Goal: Ask a question: Seek information or help from site administrators or community

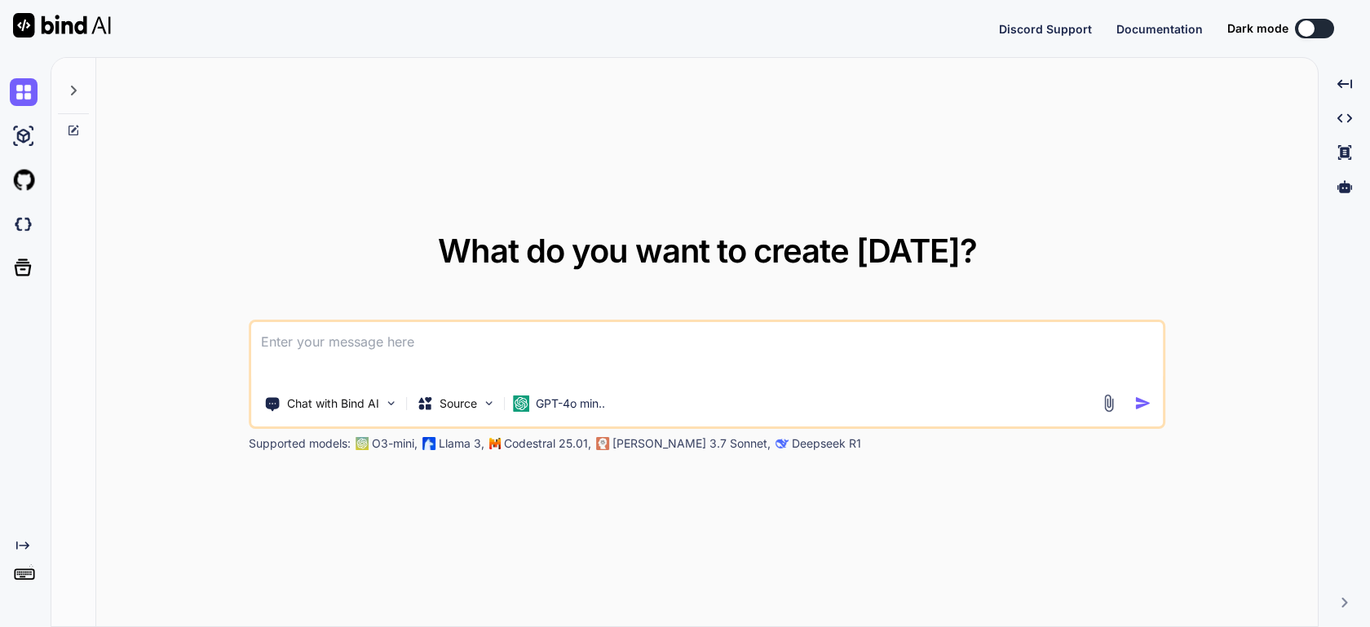
type textarea "x"
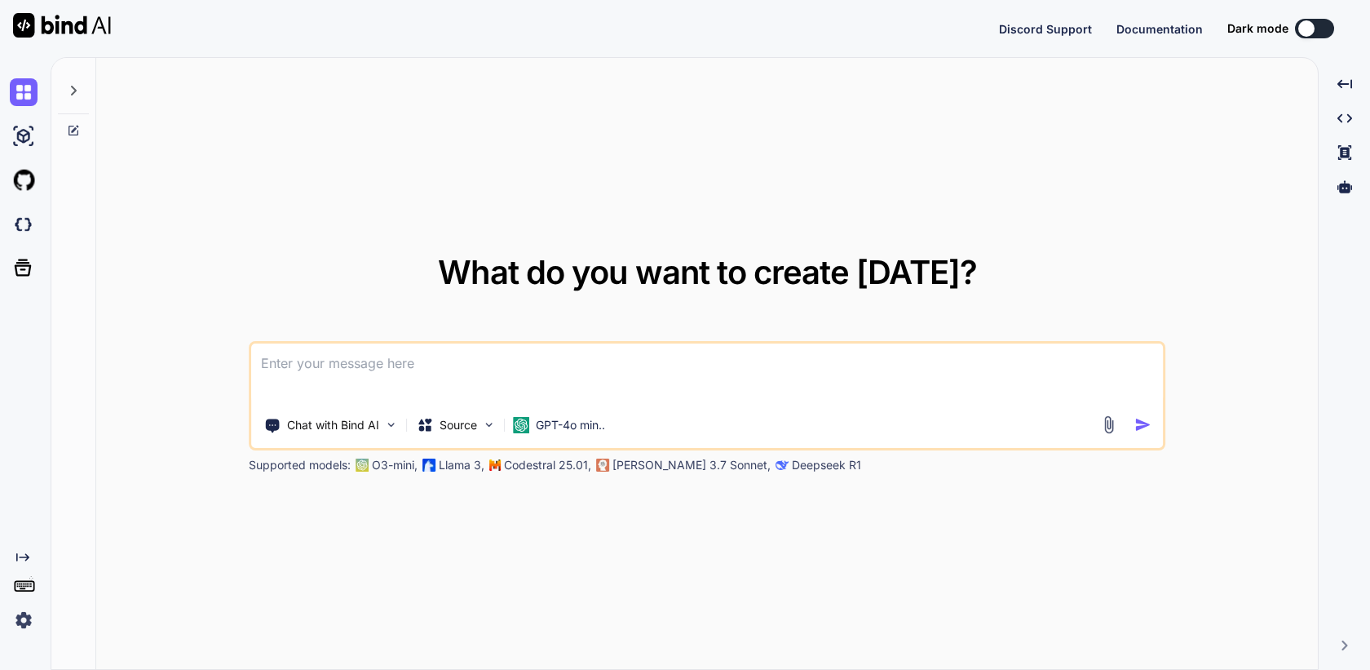
click at [28, 618] on img at bounding box center [24, 620] width 28 height 28
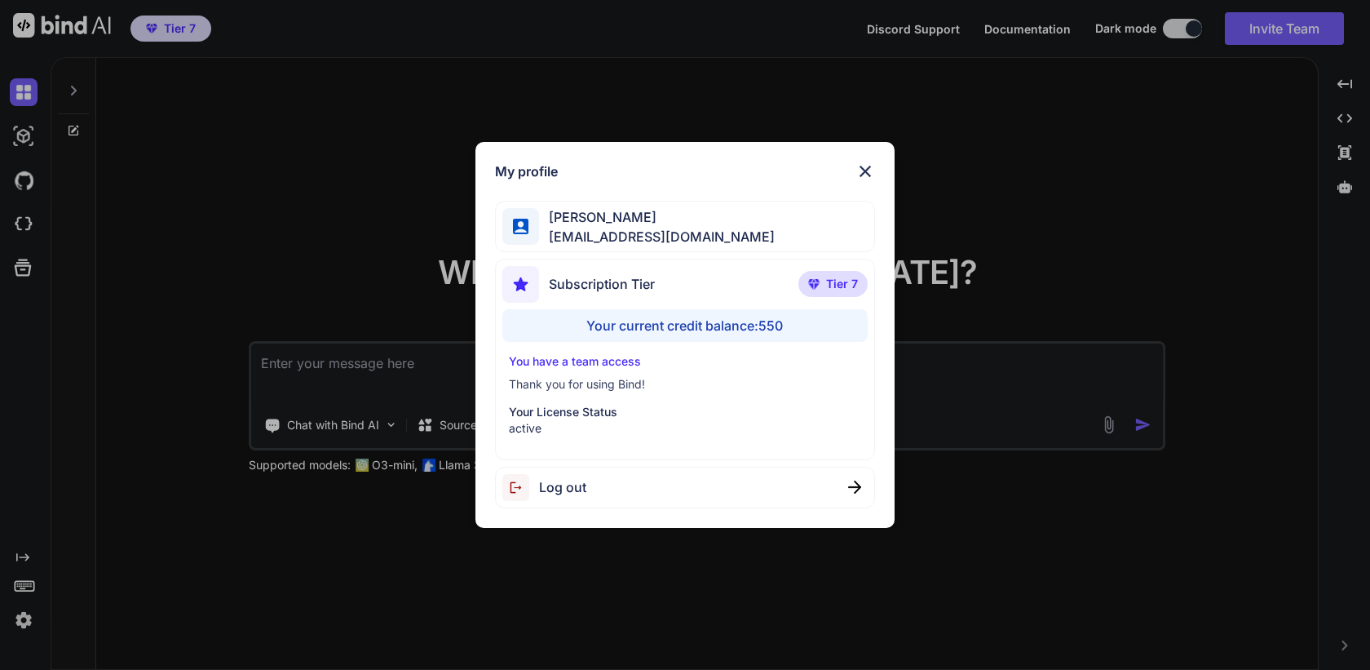
click at [830, 483] on div "Log out" at bounding box center [684, 488] width 379 height 42
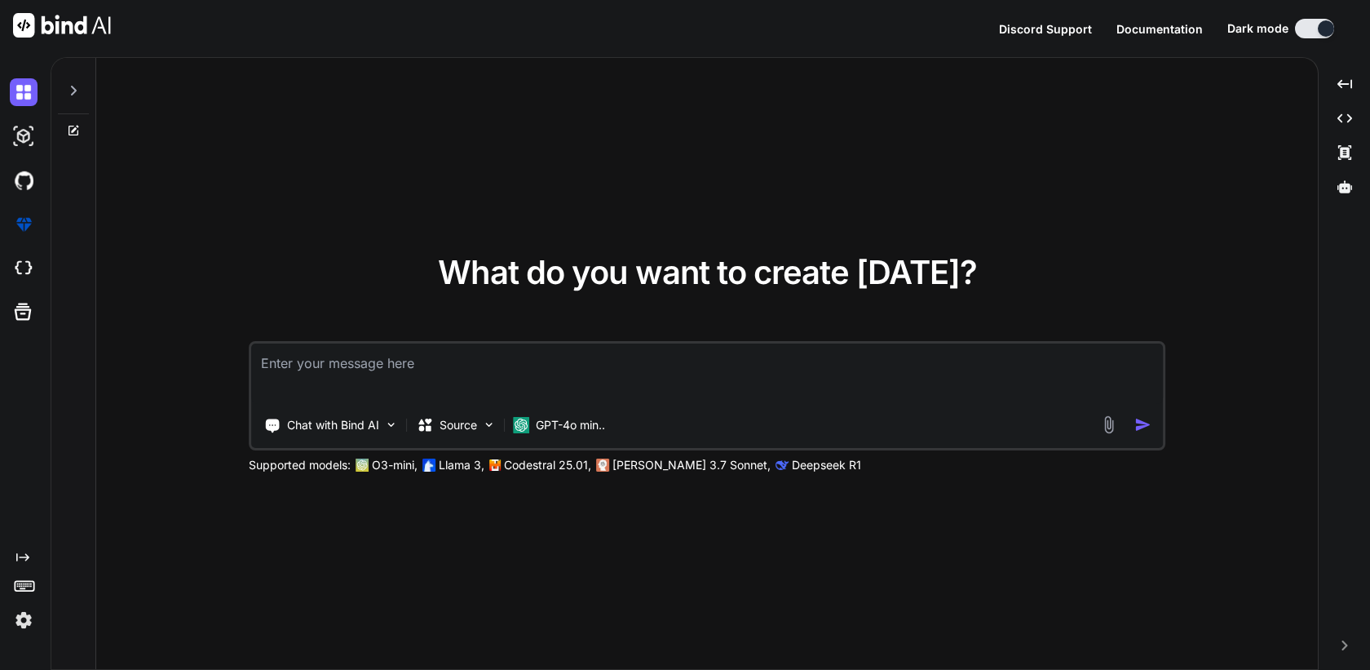
click at [18, 621] on img at bounding box center [24, 620] width 28 height 28
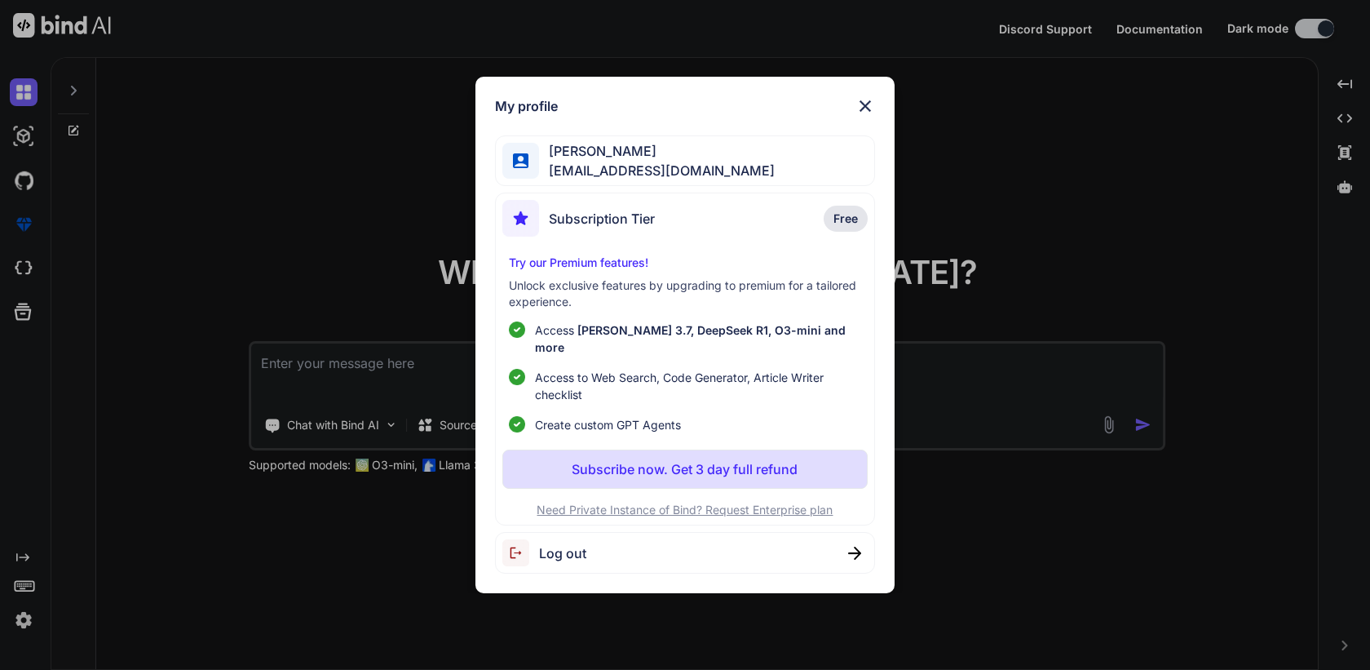
click at [576, 543] on span "Log out" at bounding box center [562, 553] width 47 height 20
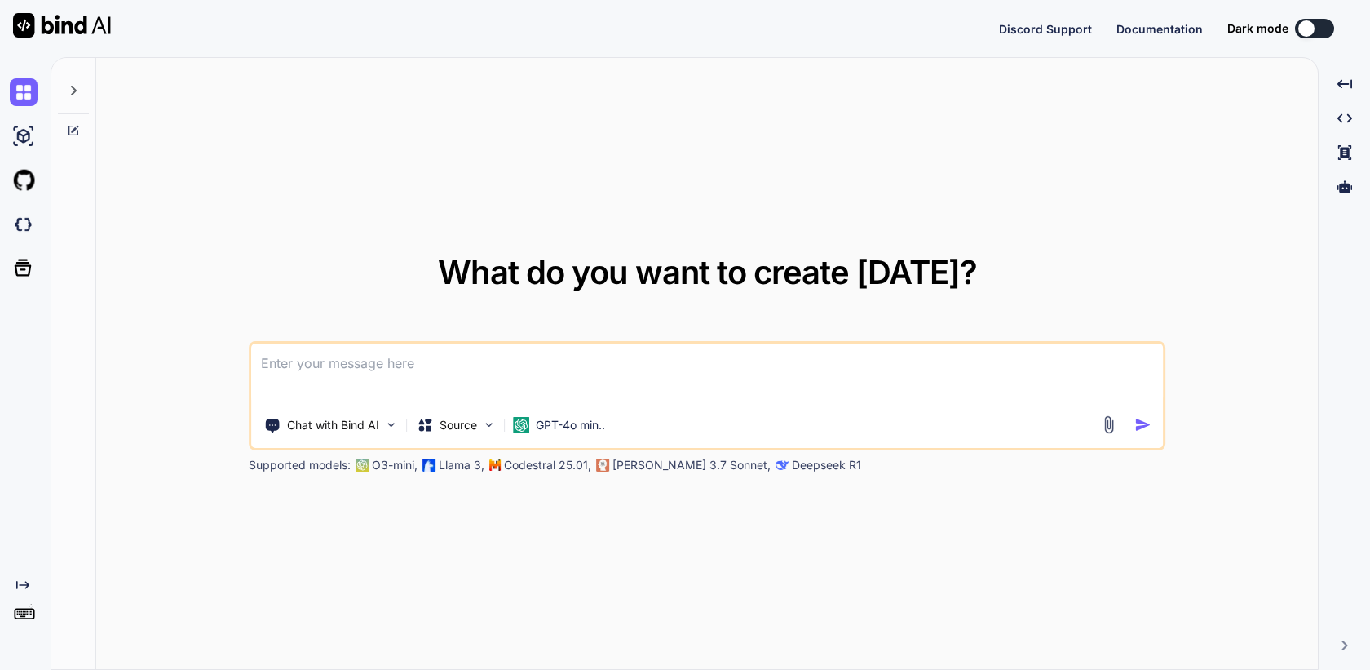
type textarea "x"
click at [19, 619] on img at bounding box center [24, 620] width 28 height 28
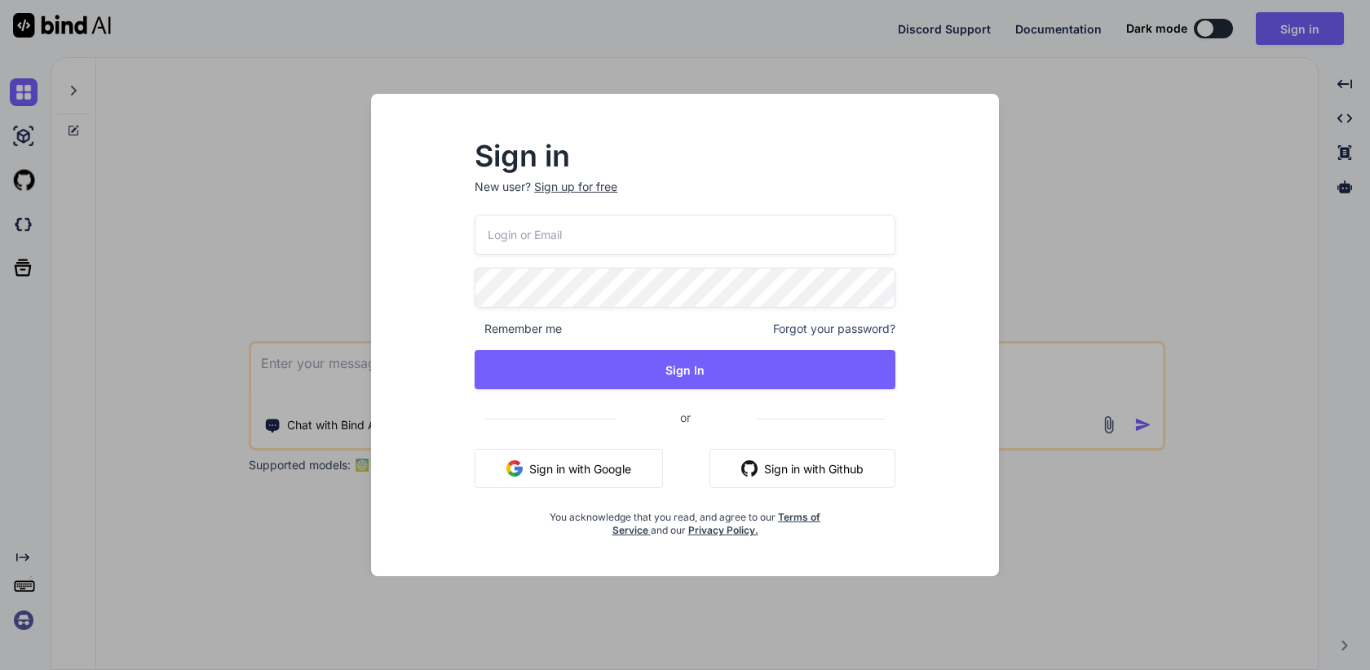
click at [528, 472] on button "Sign in with Google" at bounding box center [569, 468] width 188 height 39
click at [567, 465] on button "Sign in with Google" at bounding box center [569, 468] width 188 height 39
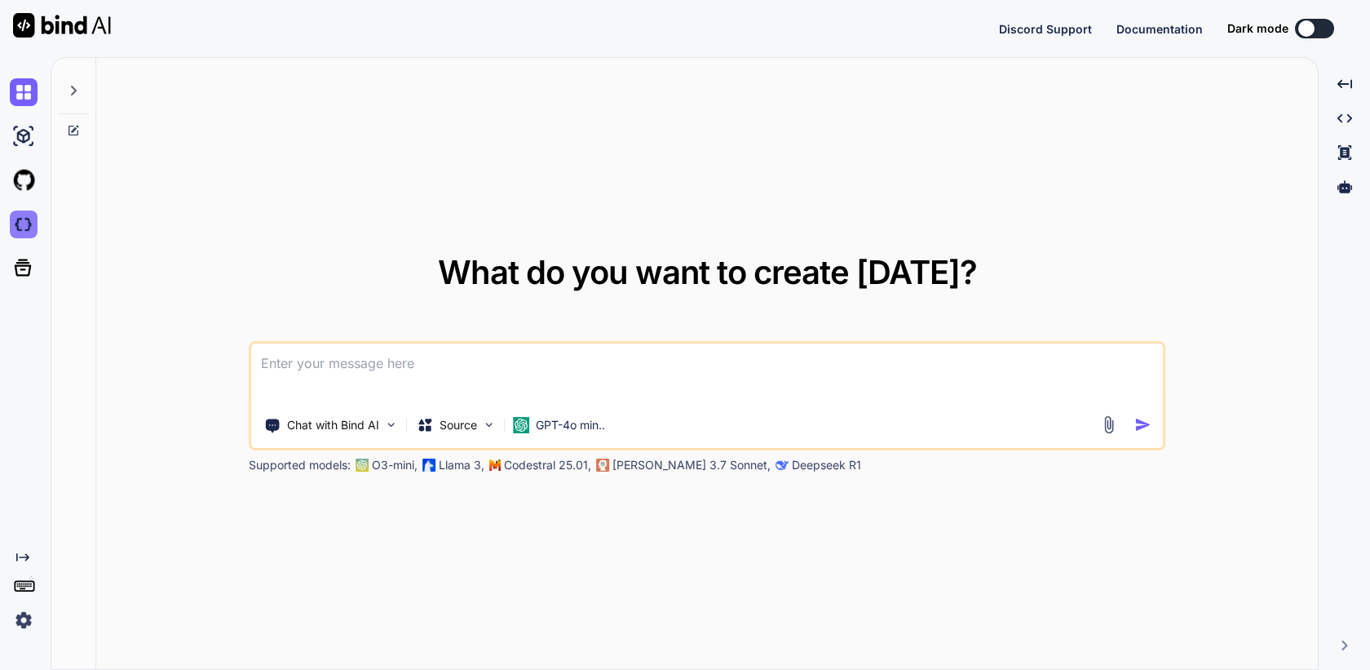
click at [23, 221] on img at bounding box center [24, 224] width 28 height 28
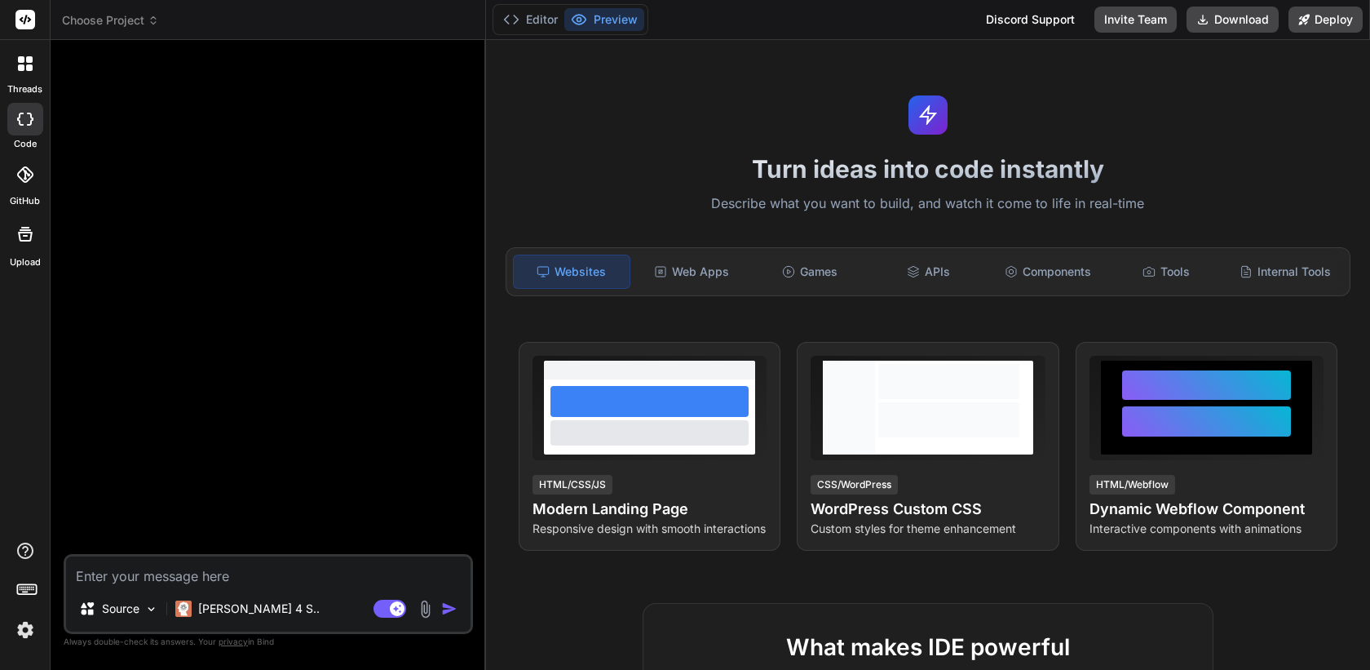
click at [267, 569] on textarea at bounding box center [268, 570] width 405 height 29
paste textarea "Create an ecommerce store for a coffee beans company which has product catalogu…"
type textarea "x"
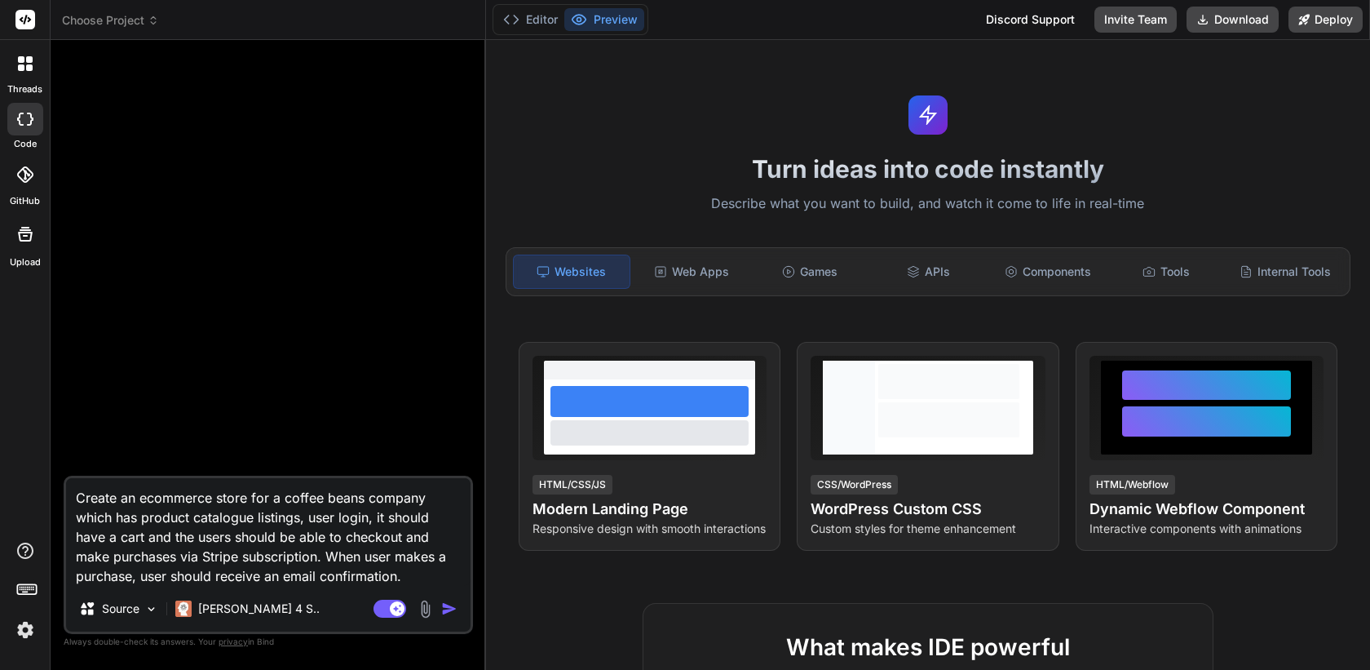
type textarea "Create an ecommerce store for a coffee beans company which has product catalogu…"
click at [448, 606] on img "button" at bounding box center [449, 608] width 16 height 16
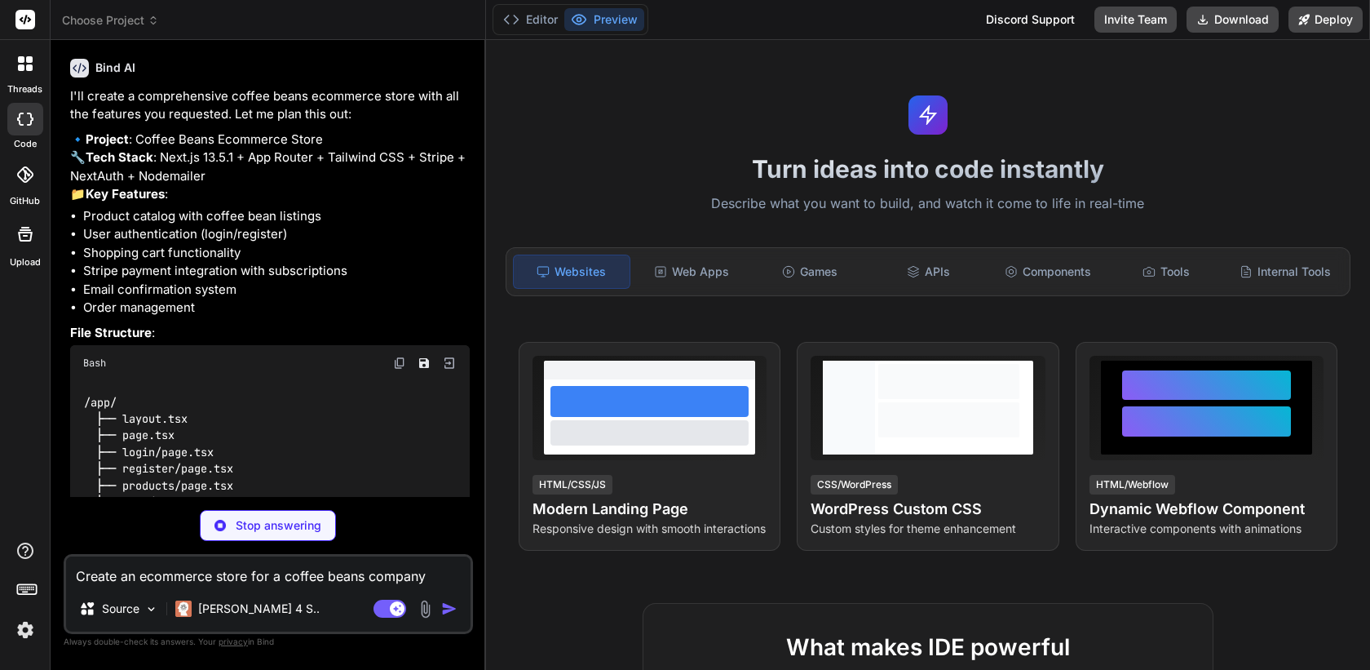
scroll to position [138, 0]
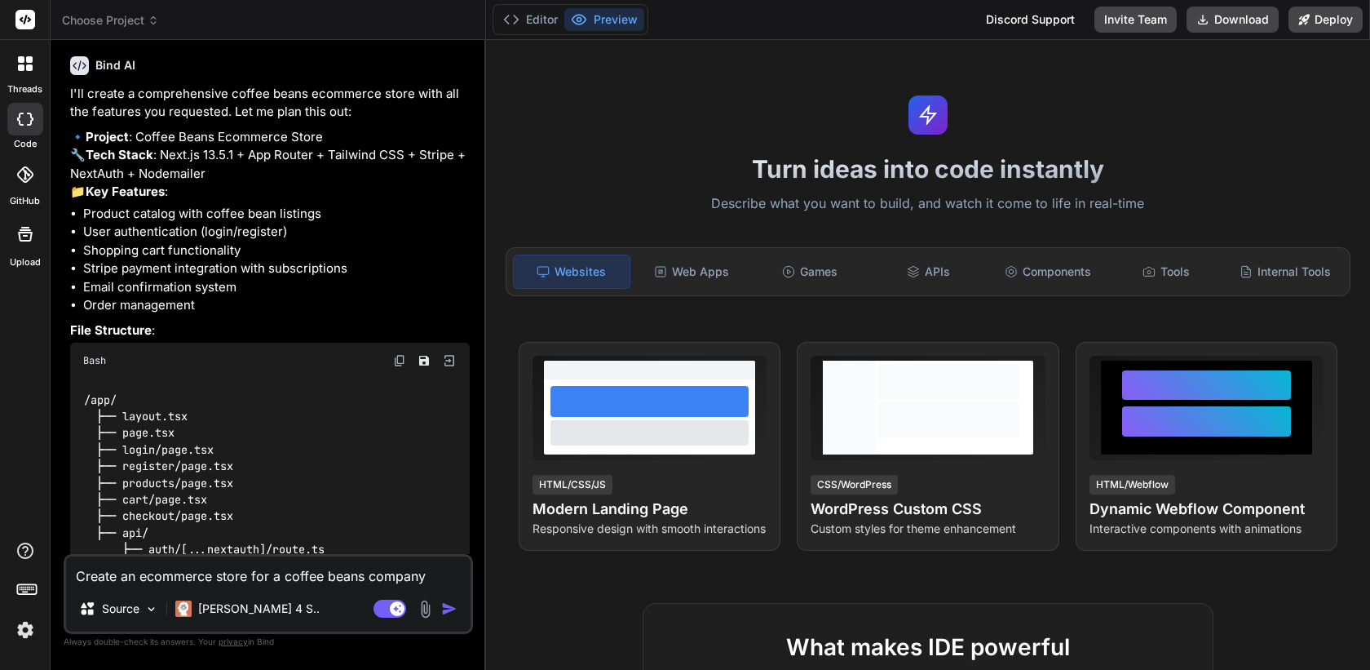
type textarea "x"
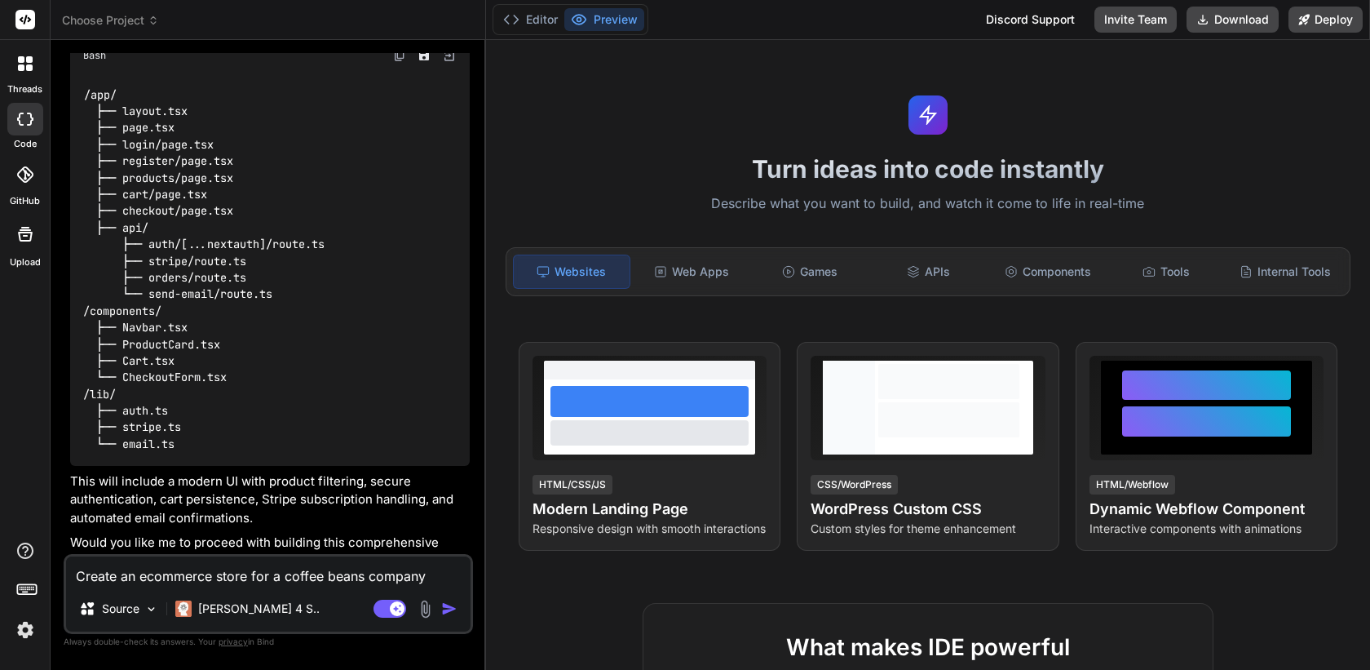
scroll to position [499, 0]
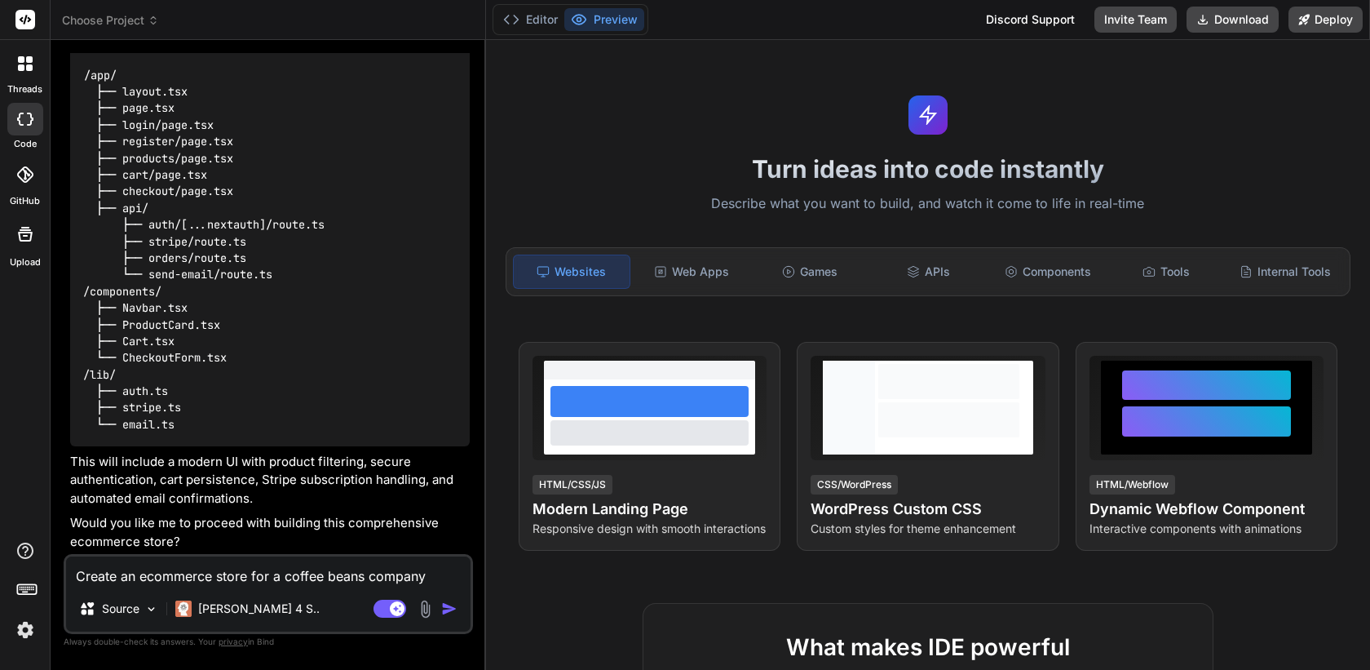
click at [265, 577] on textarea "Create an ecommerce store for a coffee beans company which has product catalogu…" at bounding box center [268, 570] width 405 height 29
type textarea "x"
type textarea "p"
type textarea "x"
type textarea "pro"
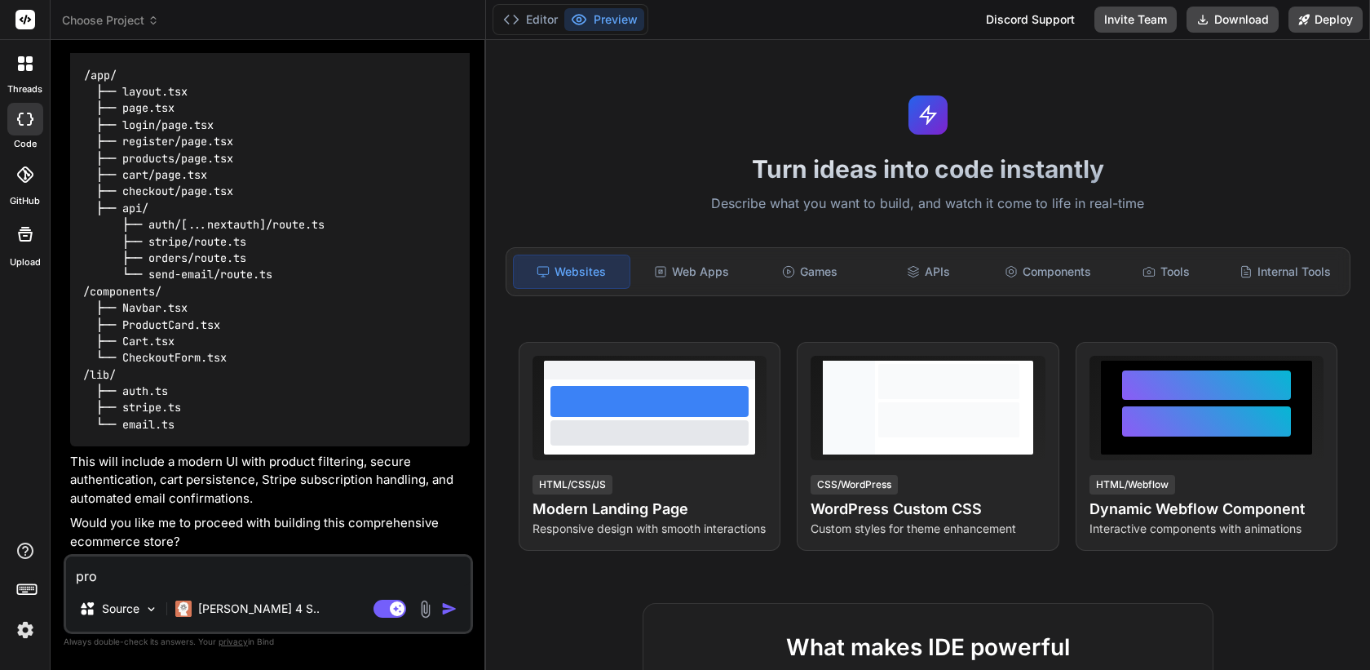
type textarea "x"
type textarea "proc"
type textarea "x"
type textarea "proce"
type textarea "x"
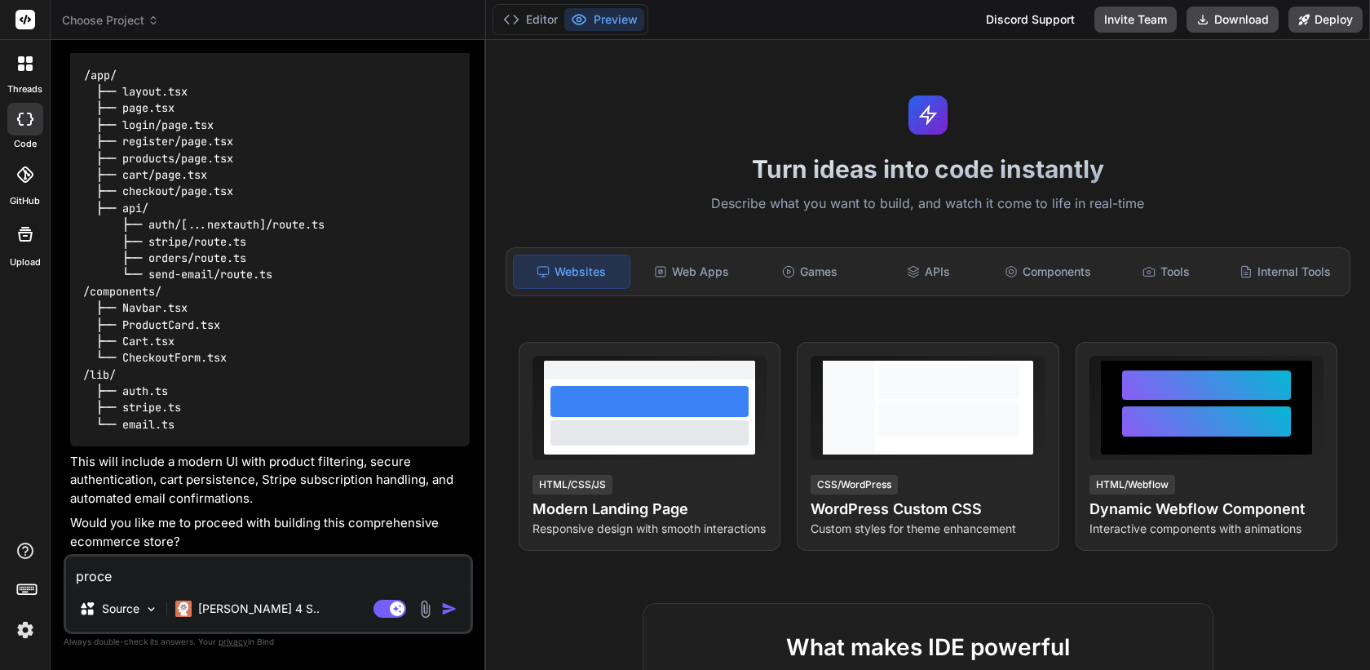
type textarea "procee"
type textarea "x"
type textarea "proceed"
click at [449, 609] on img "button" at bounding box center [449, 608] width 16 height 16
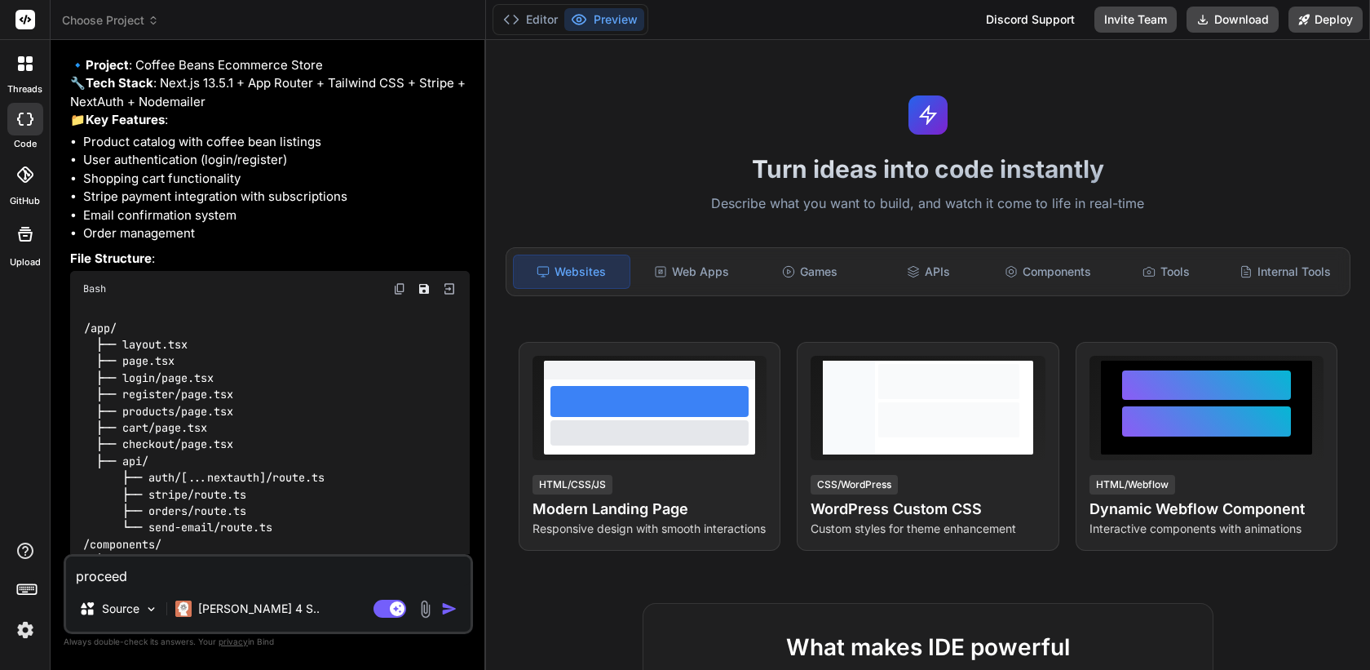
scroll to position [209, 0]
click at [99, 121] on p "🔹 Project : Coffee Beans Ecommerce Store 🔧 Tech Stack : Next.js 13.5.1 + App Ro…" at bounding box center [270, 93] width 400 height 73
click at [175, 116] on p "🔹 Project : Coffee Beans Ecommerce Store 🔧 Tech Stack : Next.js 13.5.1 + App Ro…" at bounding box center [270, 93] width 400 height 73
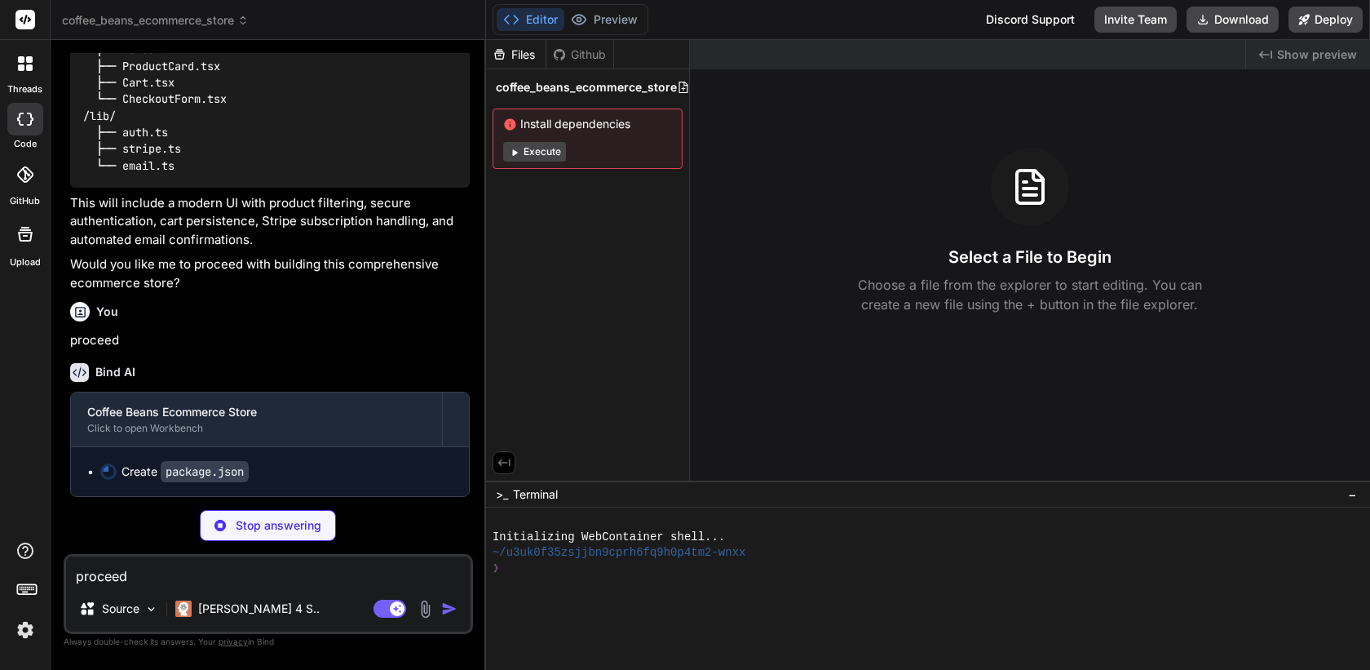
scroll to position [758, 0]
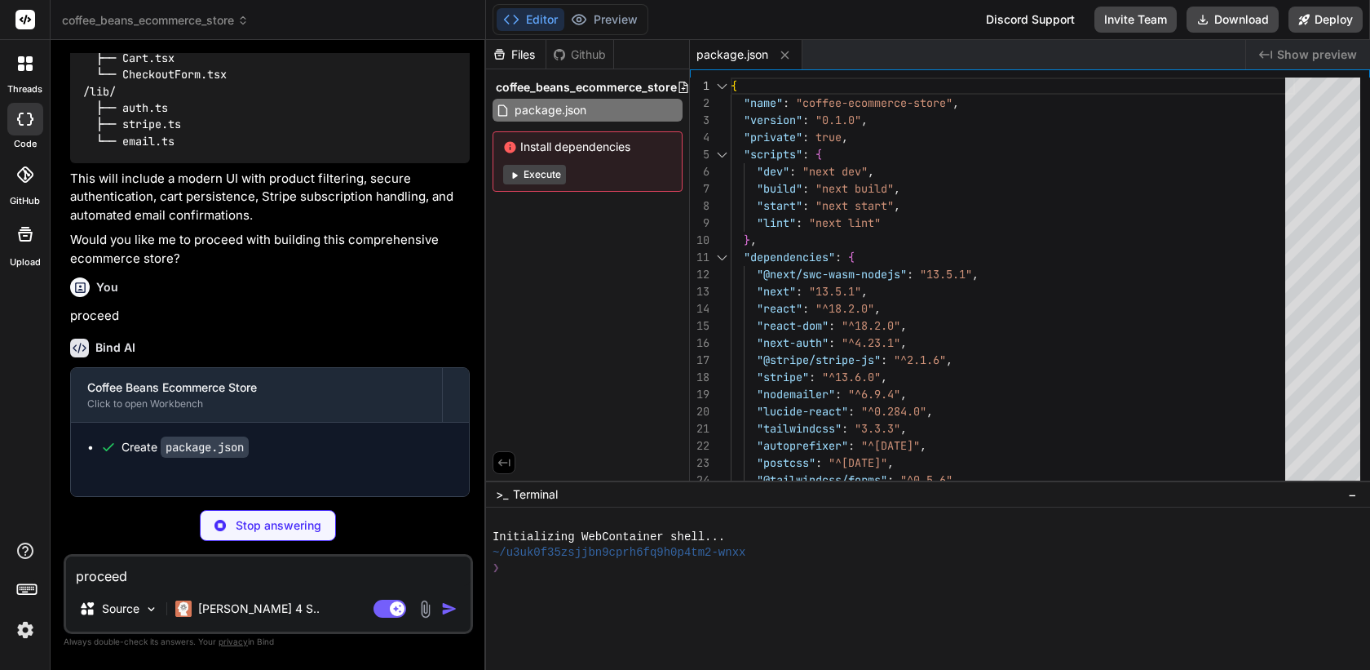
type textarea "x"
type textarea "module.exports = nextConfig"
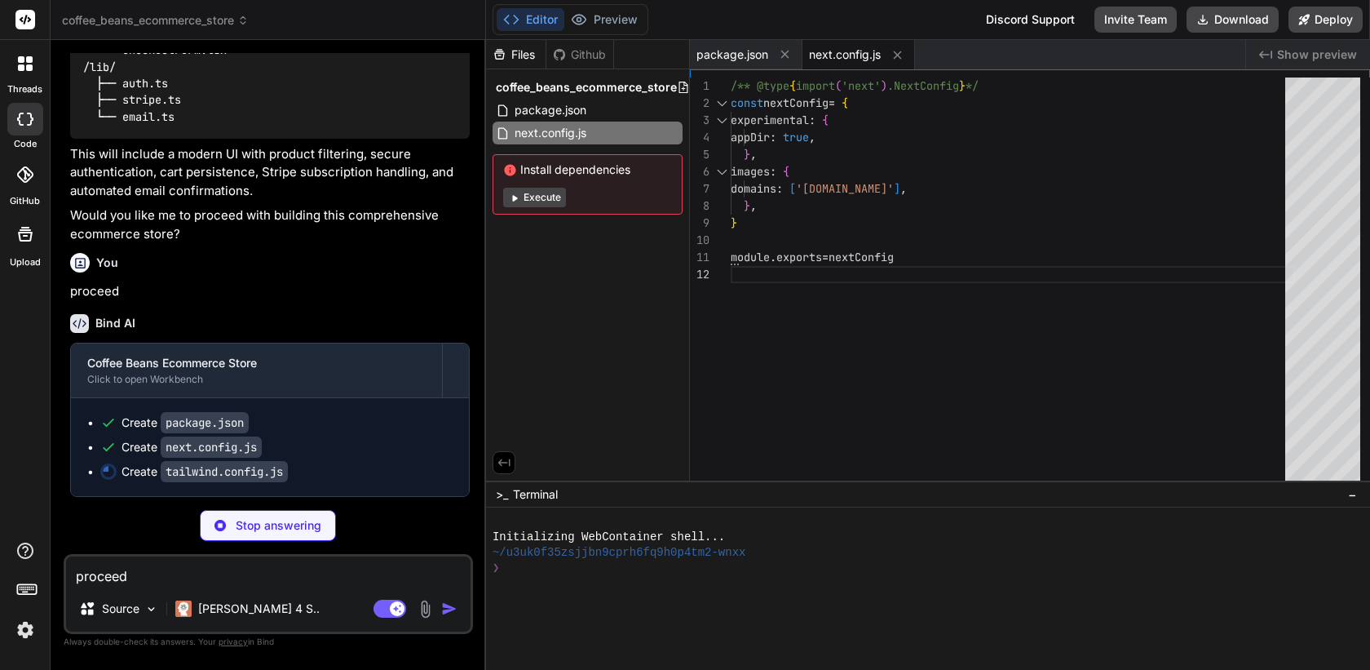
scroll to position [807, 0]
type textarea "x"
type textarea "900: '#43302b', } } }, }, plugins: [require('@tailwindcss/forms')], }"
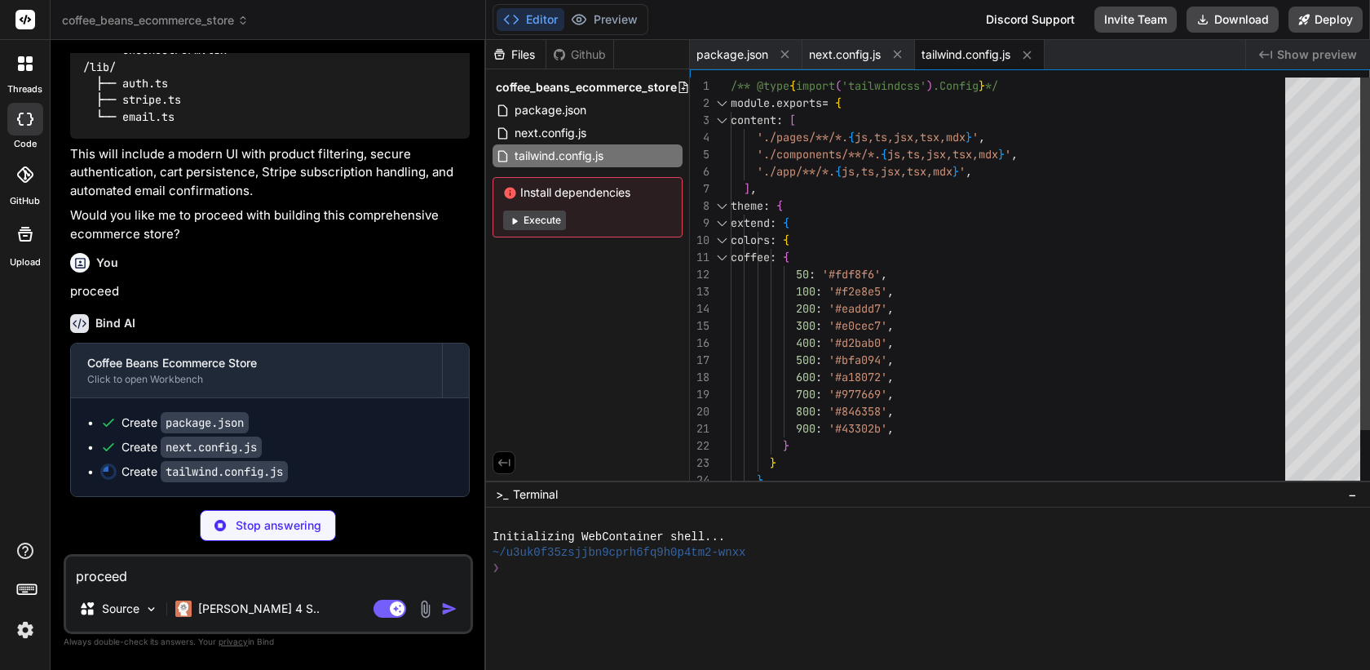
type textarea "x"
type textarea "module.exports = { plugins: { tailwindcss: {}, autoprefixer: {}, }, }"
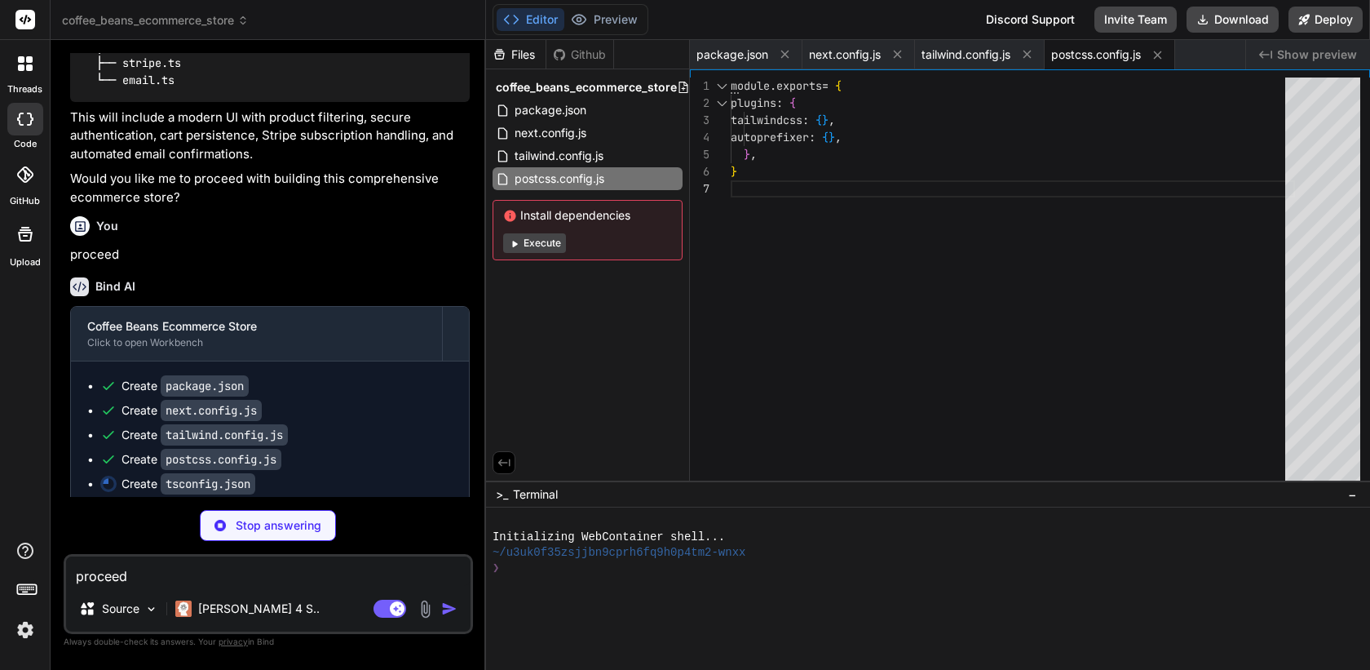
scroll to position [856, 0]
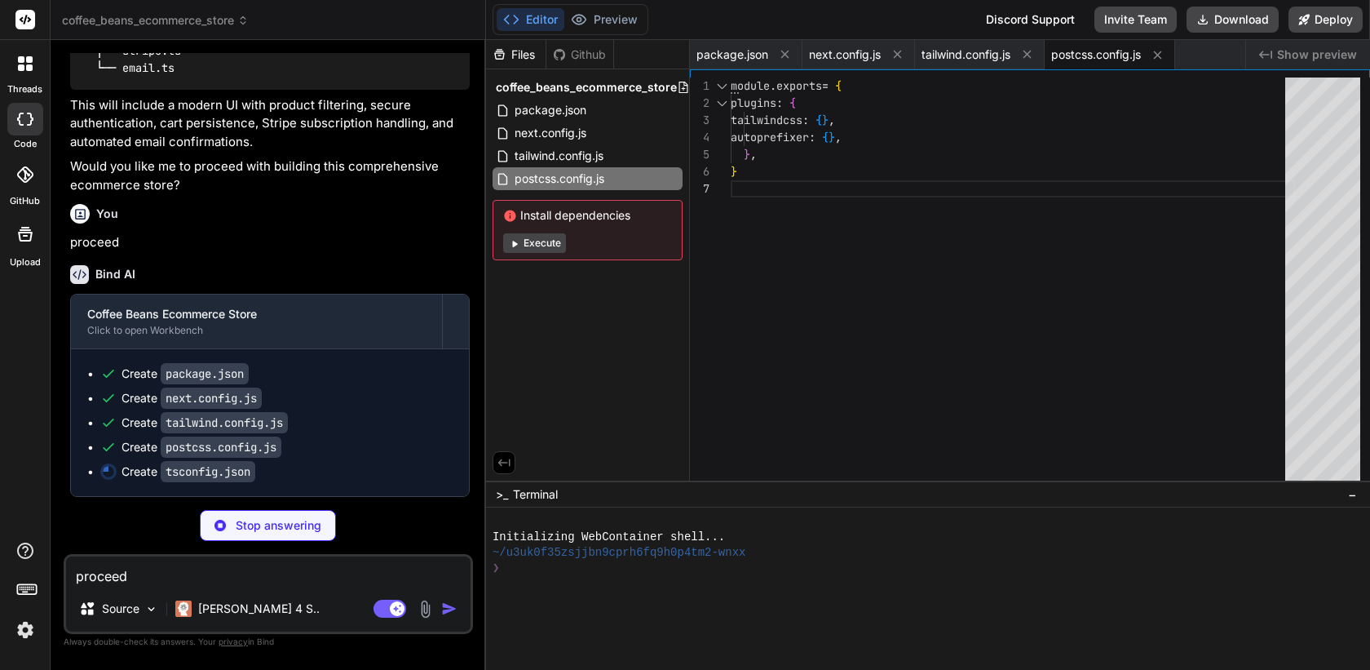
type textarea "x"
type textarea ""baseUrl": ".", "paths": { "@/*": ["./*"] } }, "include": ["next-env.d.ts", "**…"
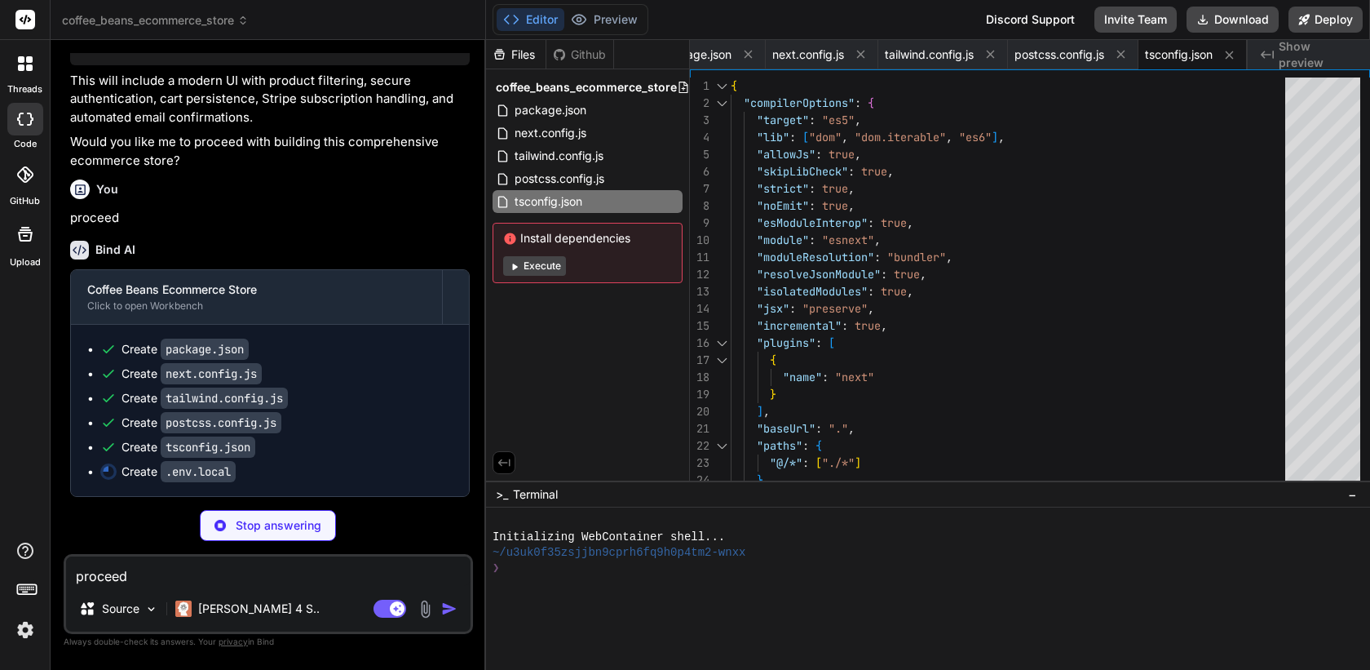
scroll to position [880, 0]
type textarea "x"
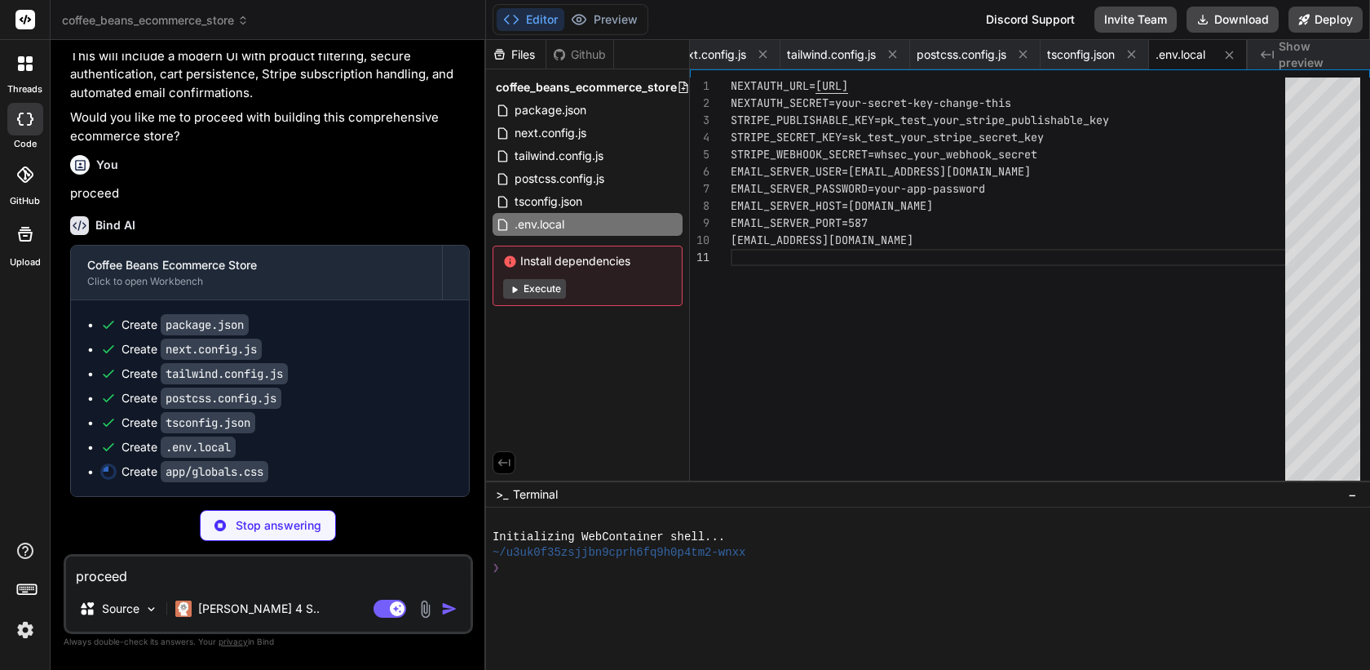
scroll to position [905, 0]
type textarea "x"
type textarea ".btn-secondary { @apply bg-gray-200 hover:bg-gray-300 text-gray-700 font-medium…"
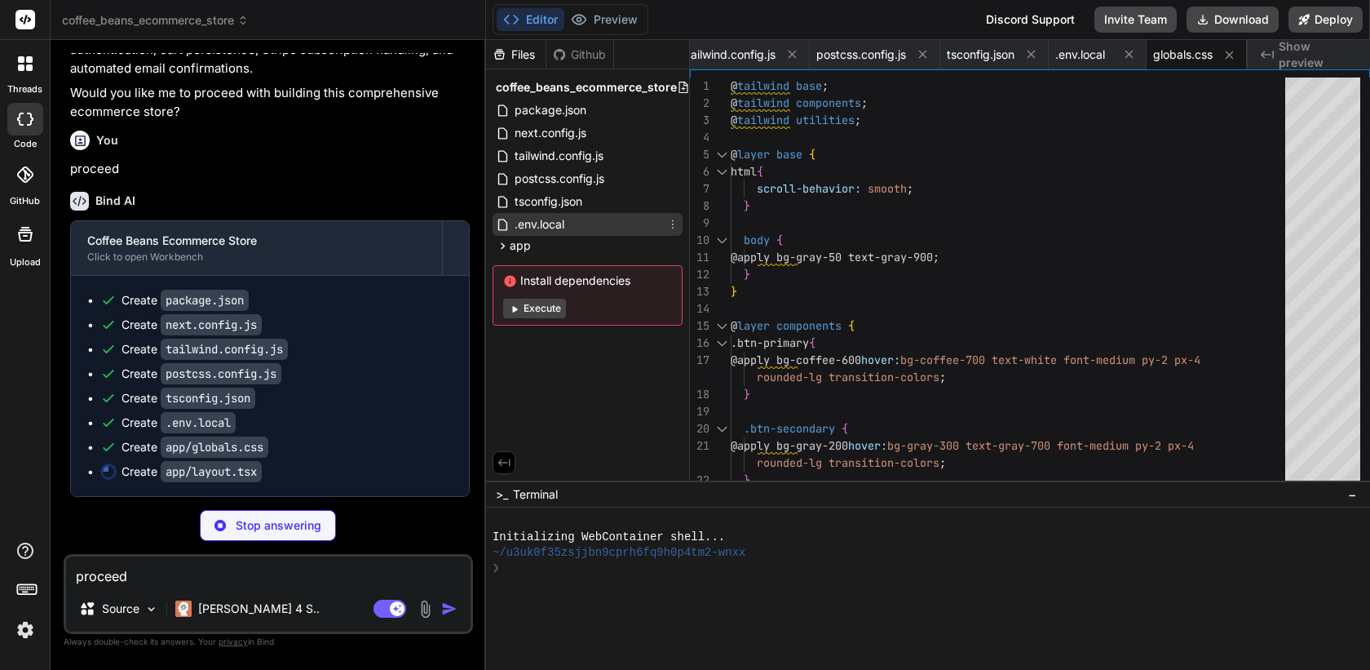
type textarea "x"
click at [556, 229] on span ".env.local" at bounding box center [539, 225] width 53 height 20
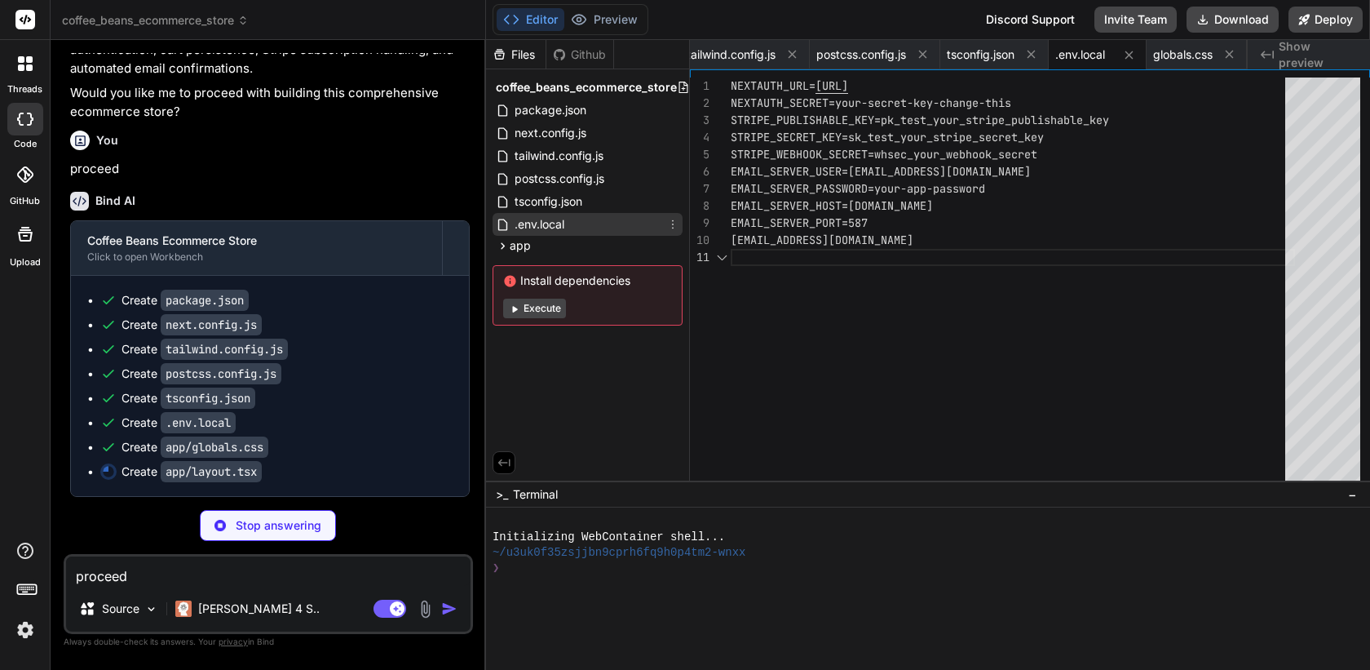
type textarea "x"
type textarea "</html> ) }"
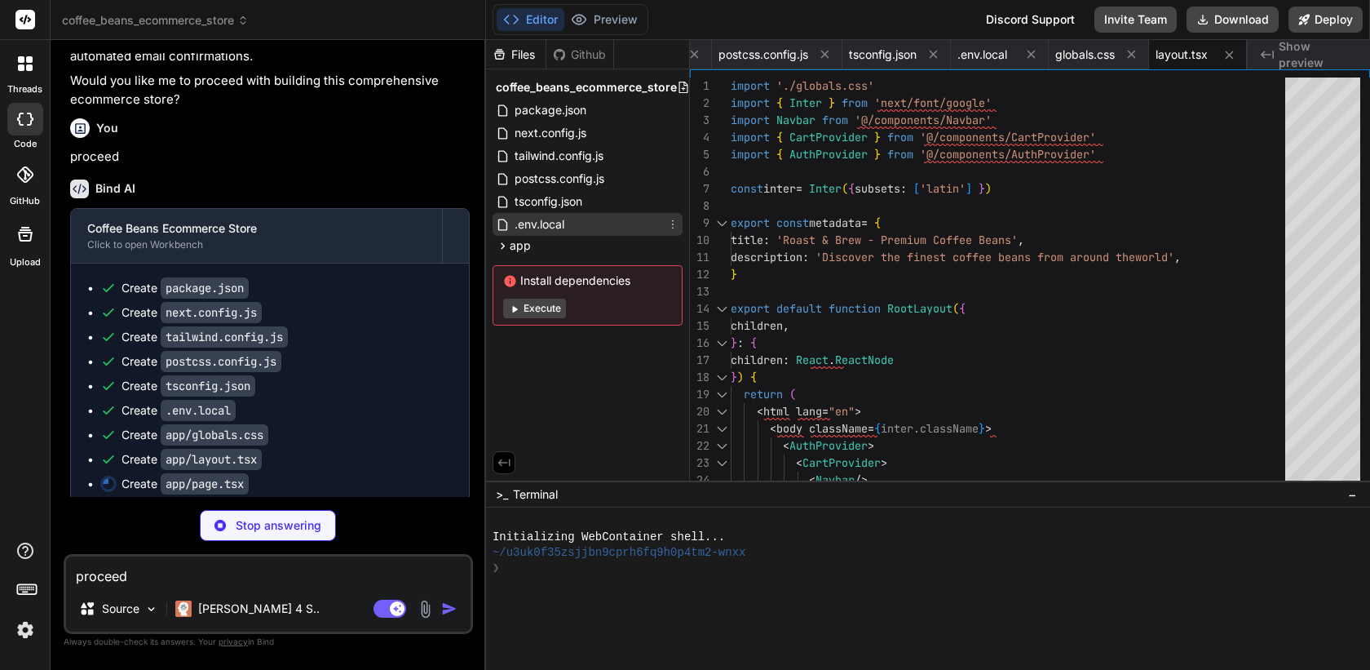
type textarea "x"
click at [543, 223] on span ".env.local" at bounding box center [539, 225] width 53 height 20
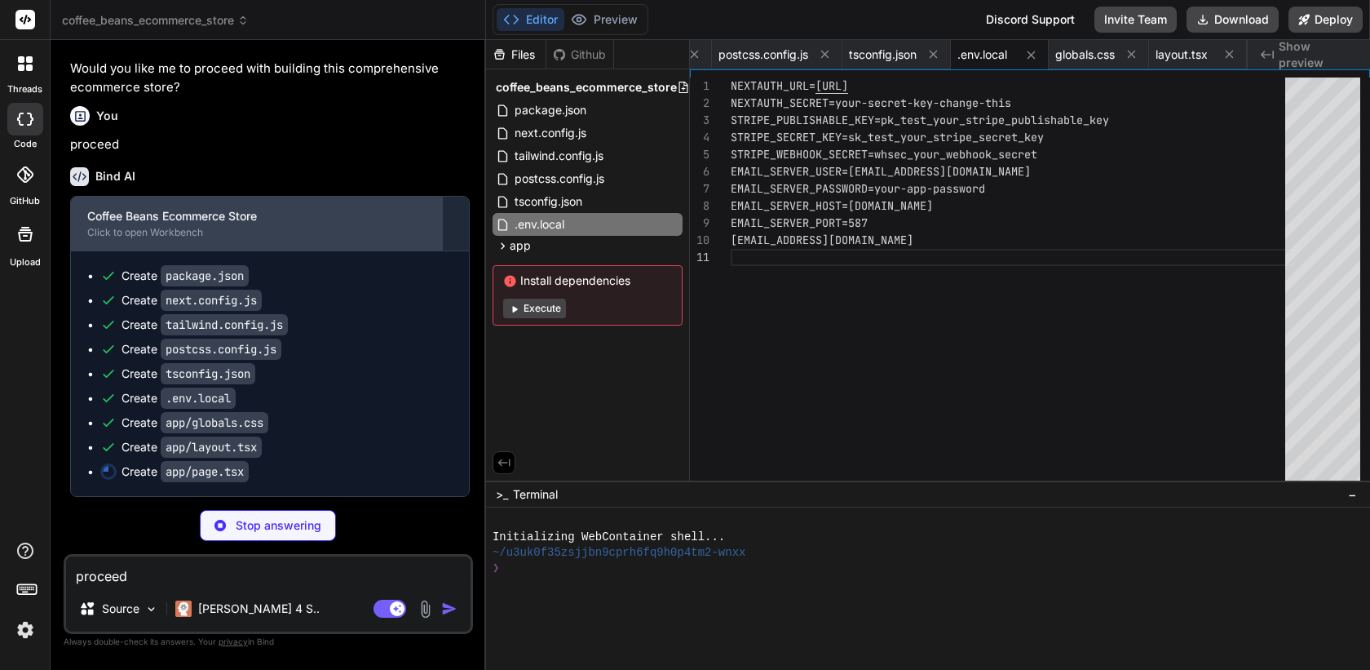
scroll to position [954, 0]
type textarea "x"
type textarea "</section> </div> ) }"
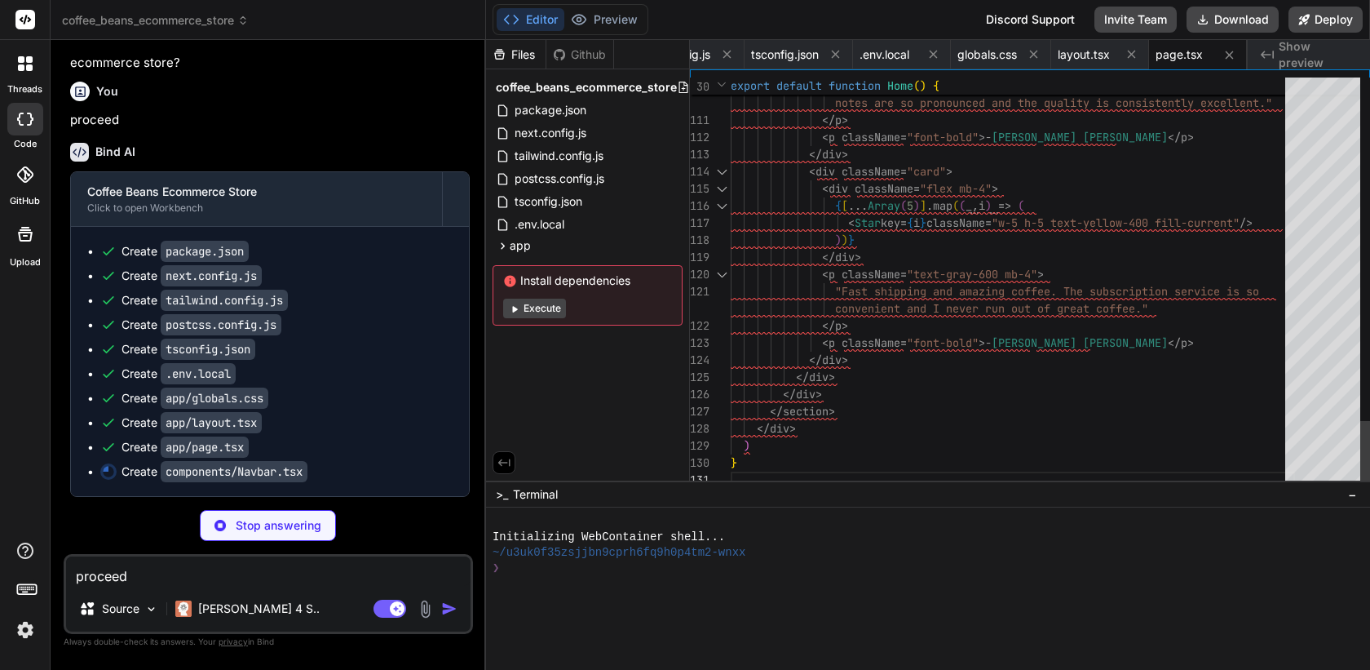
scroll to position [69, 0]
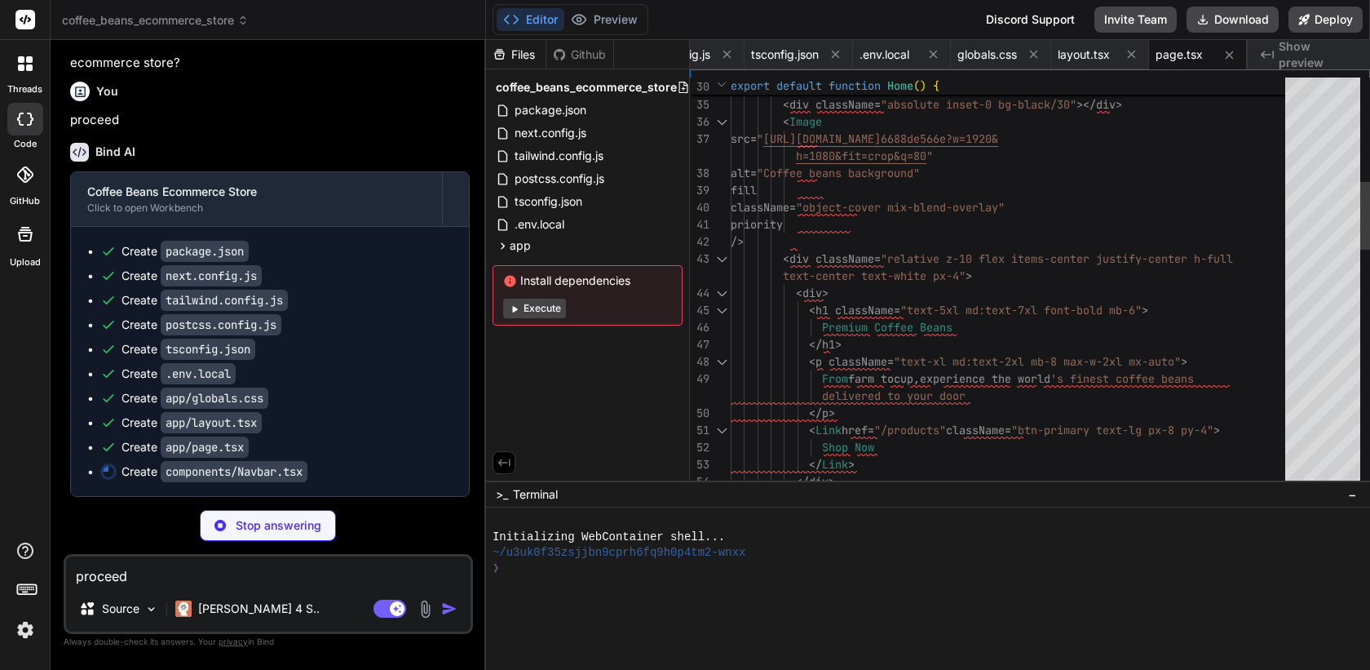
type textarea "x"
type textarea "</div> </div> )} </div> </nav> ) }"
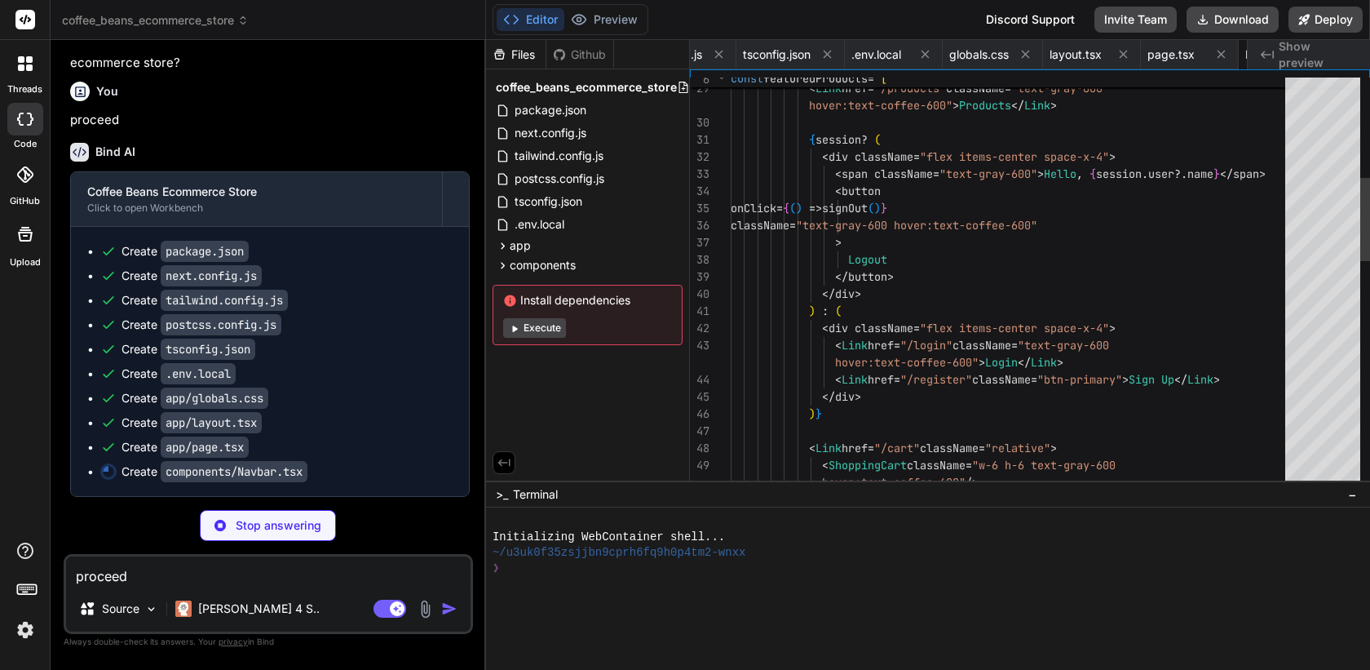
scroll to position [0, 538]
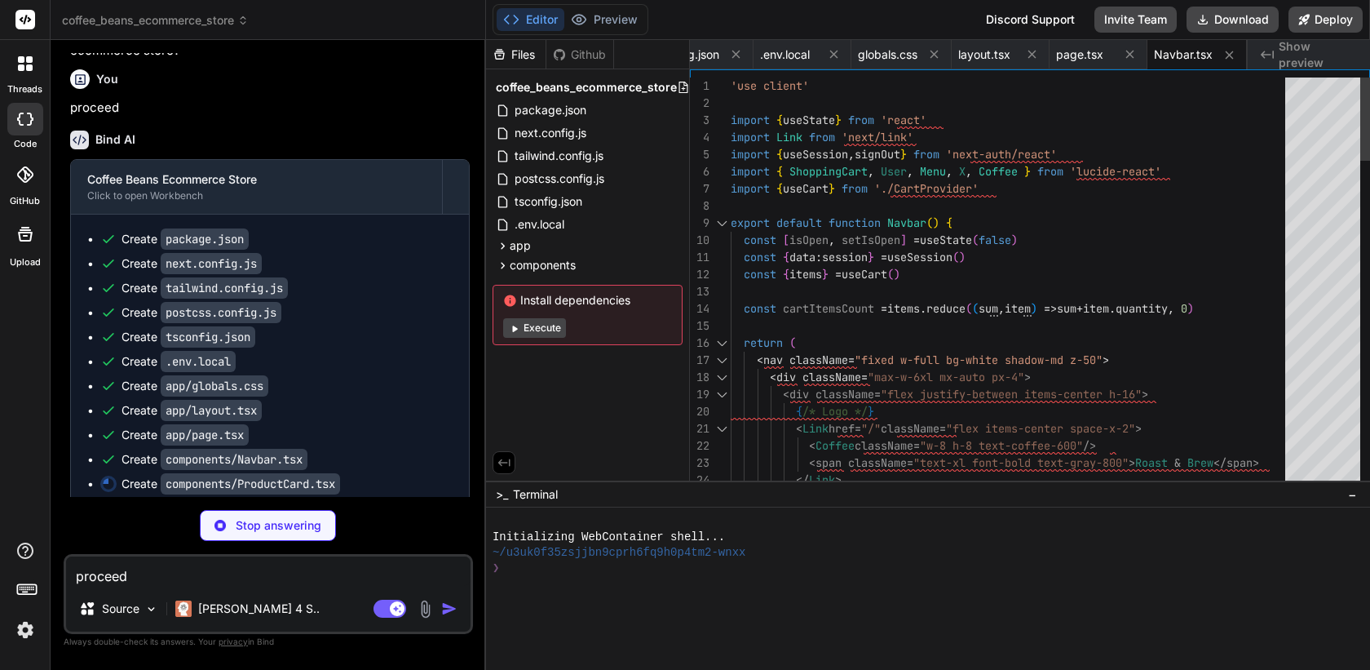
type textarea "x"
type textarea "</button> </div> </div> ) }"
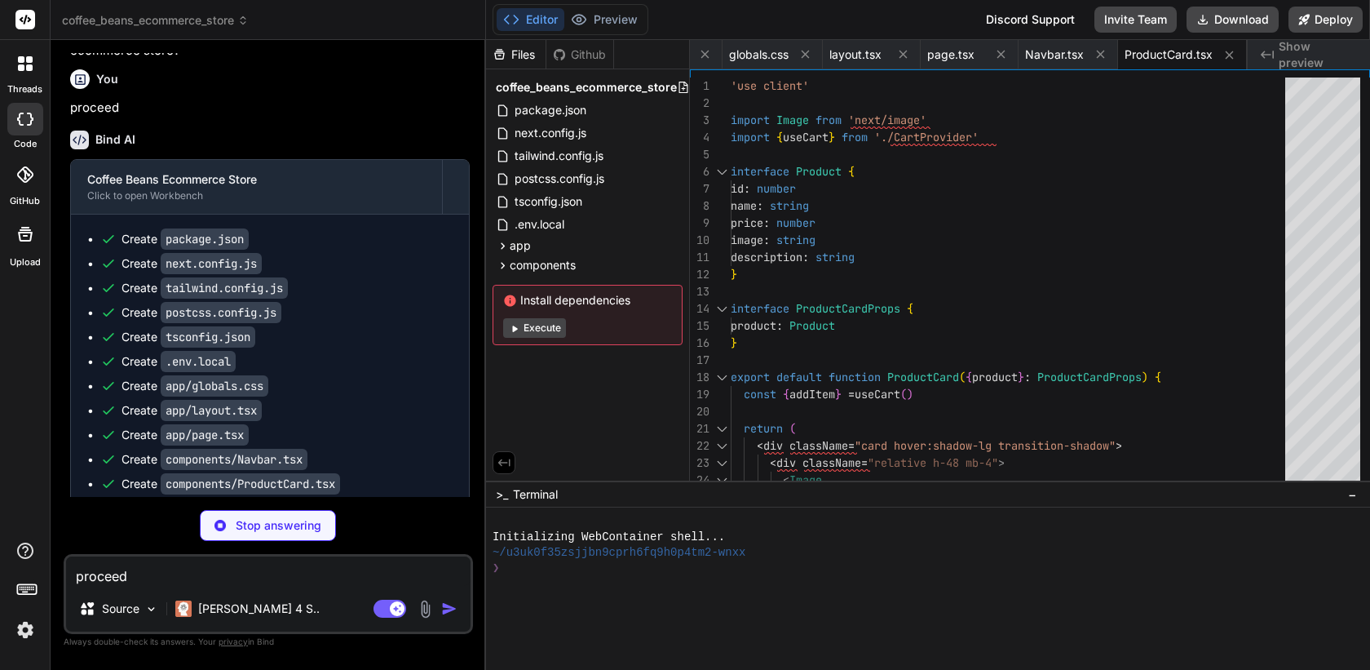
scroll to position [1027, 0]
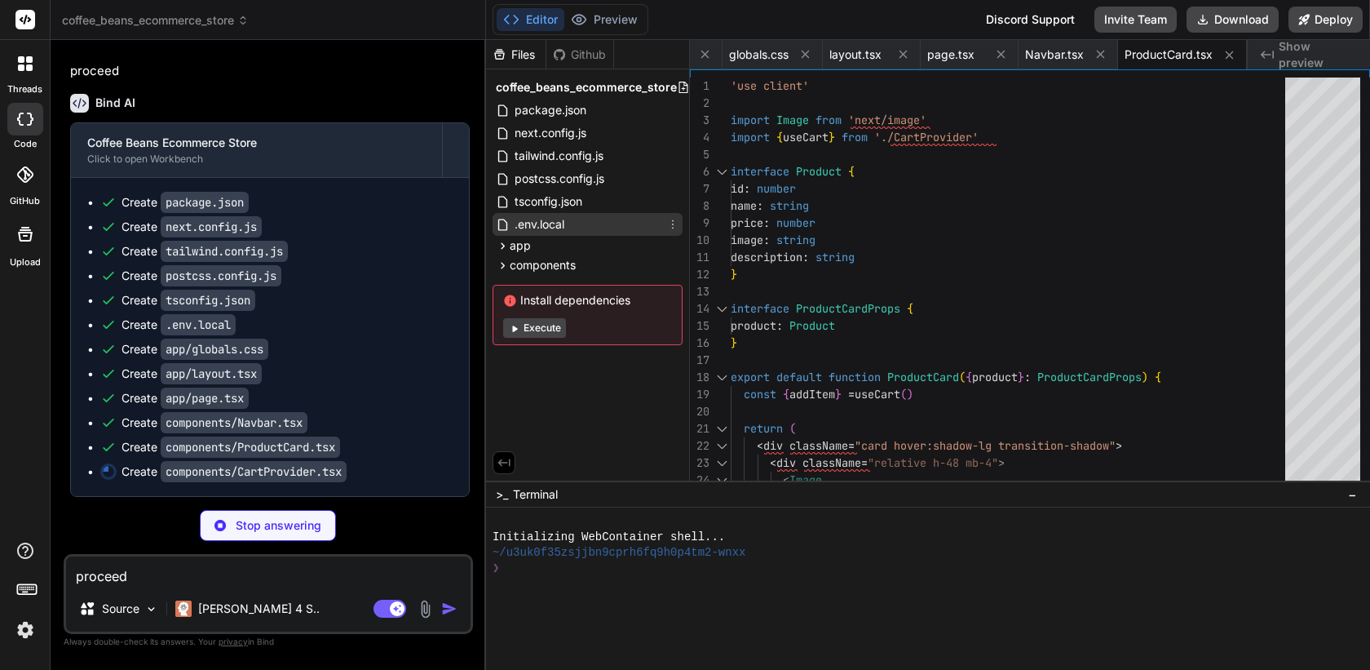
type textarea "x"
click at [543, 224] on span ".env.local" at bounding box center [539, 225] width 53 height 20
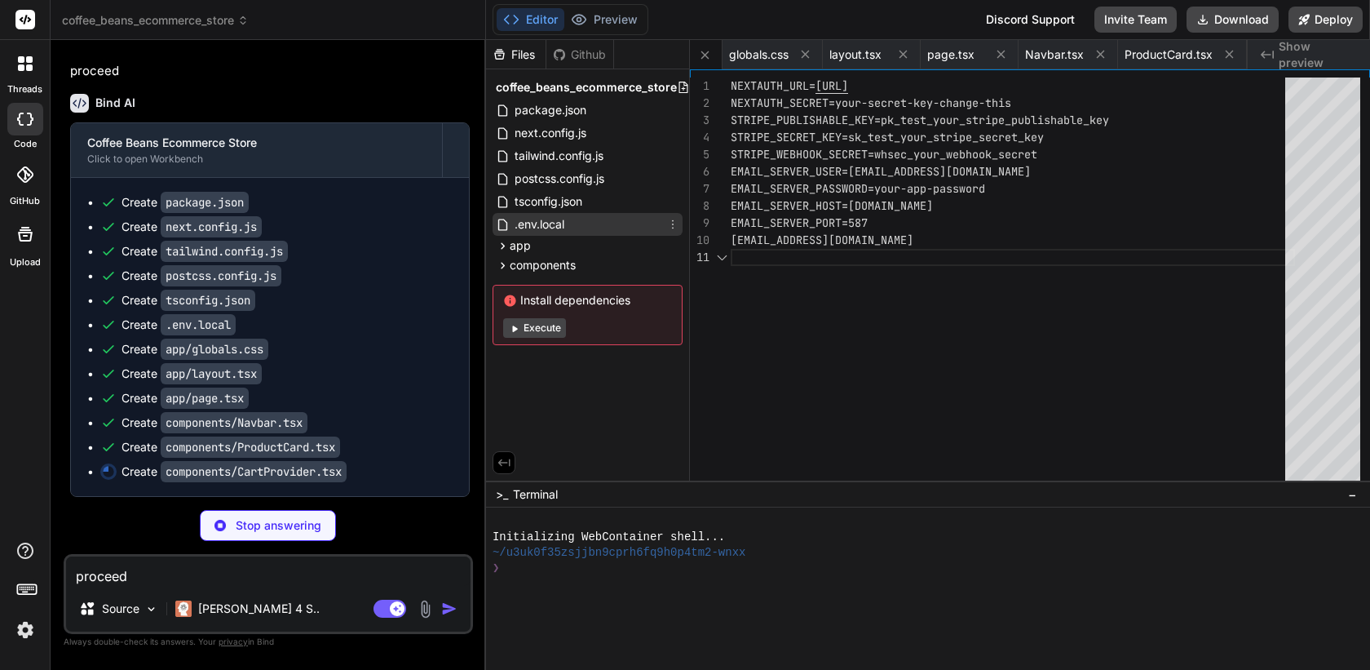
scroll to position [0, 0]
type textarea "x"
type textarea "throw new Error('useCart must be used within a CartProvider') } return context }"
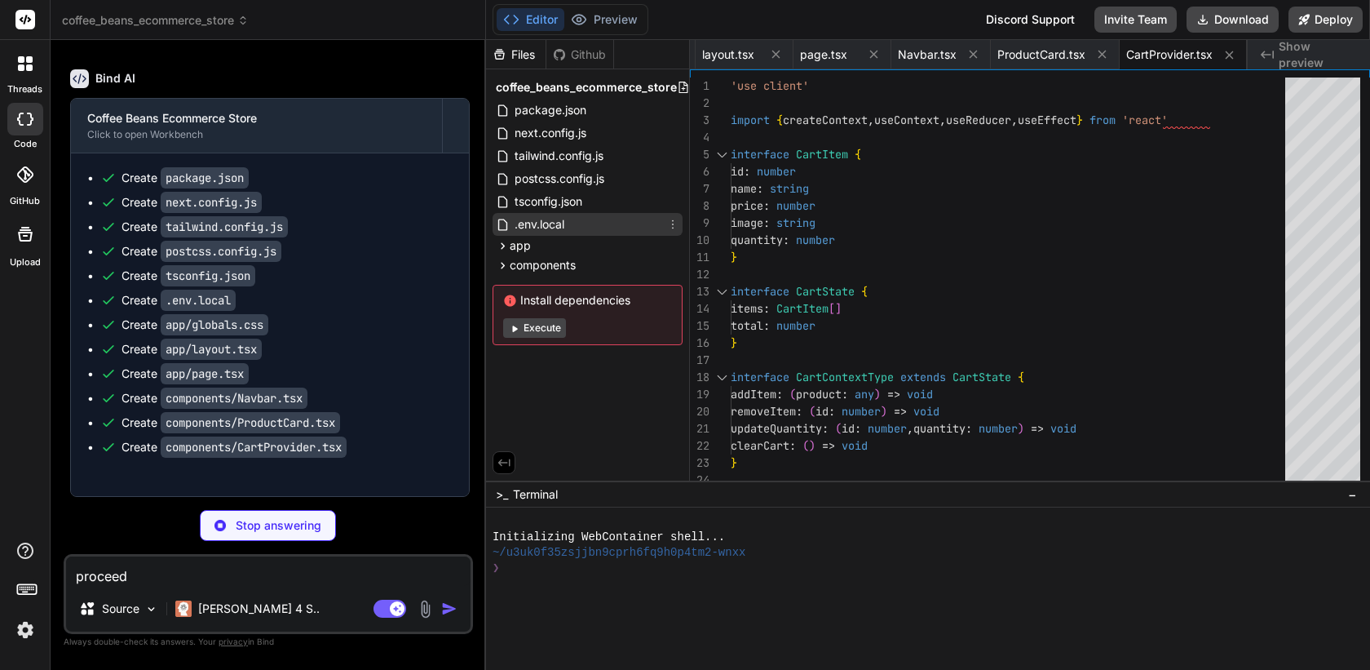
type textarea "x"
type textarea "'use client' import { SessionProvider } from 'next-auth/react' export function …"
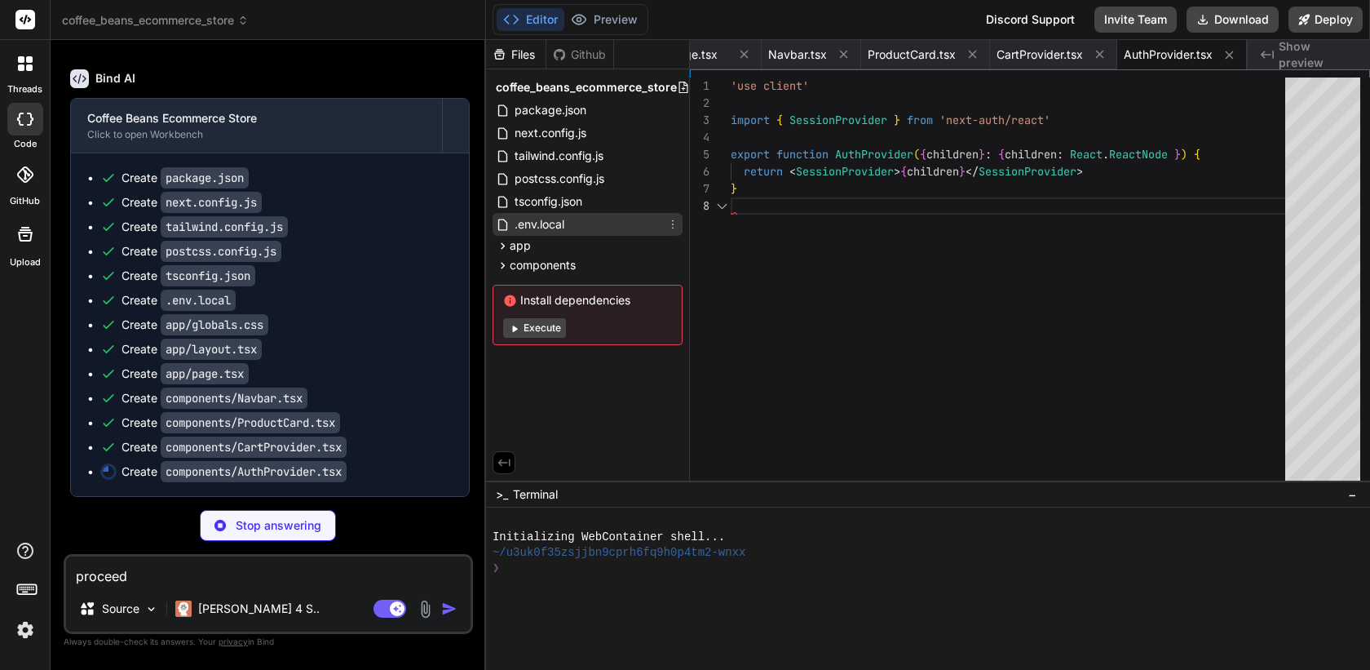
type textarea "x"
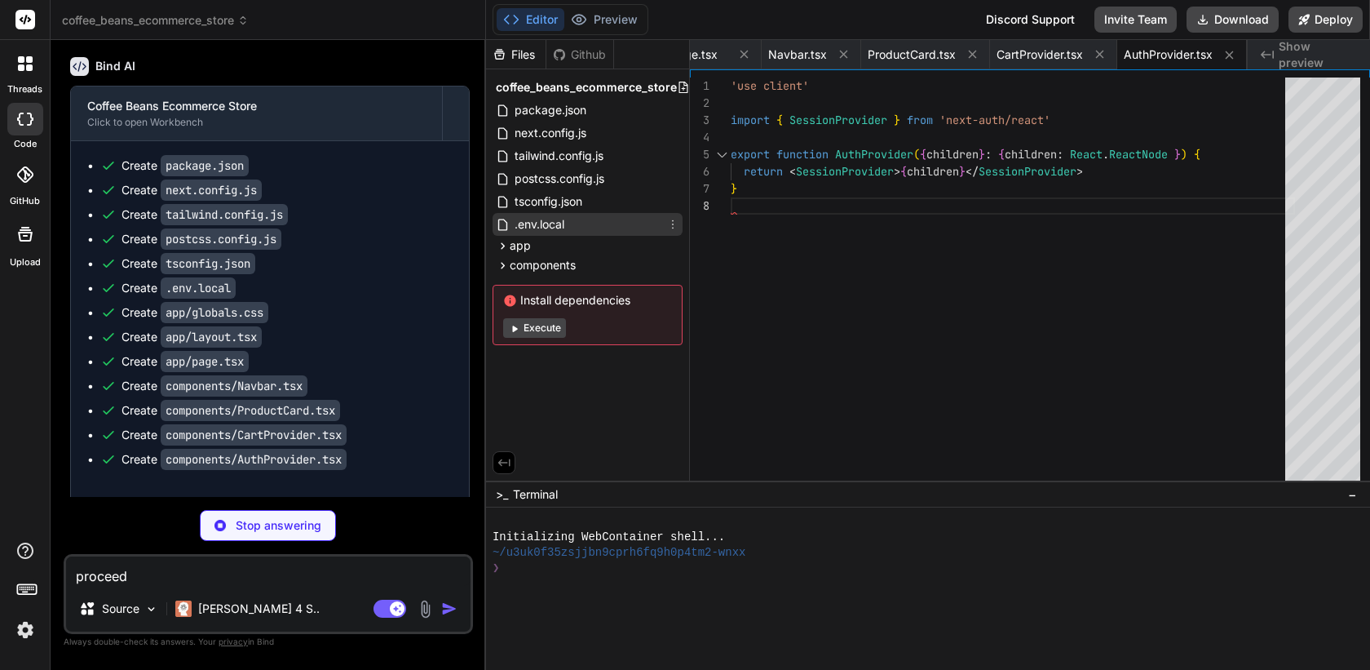
click at [565, 224] on span ".env.local" at bounding box center [539, 225] width 53 height 20
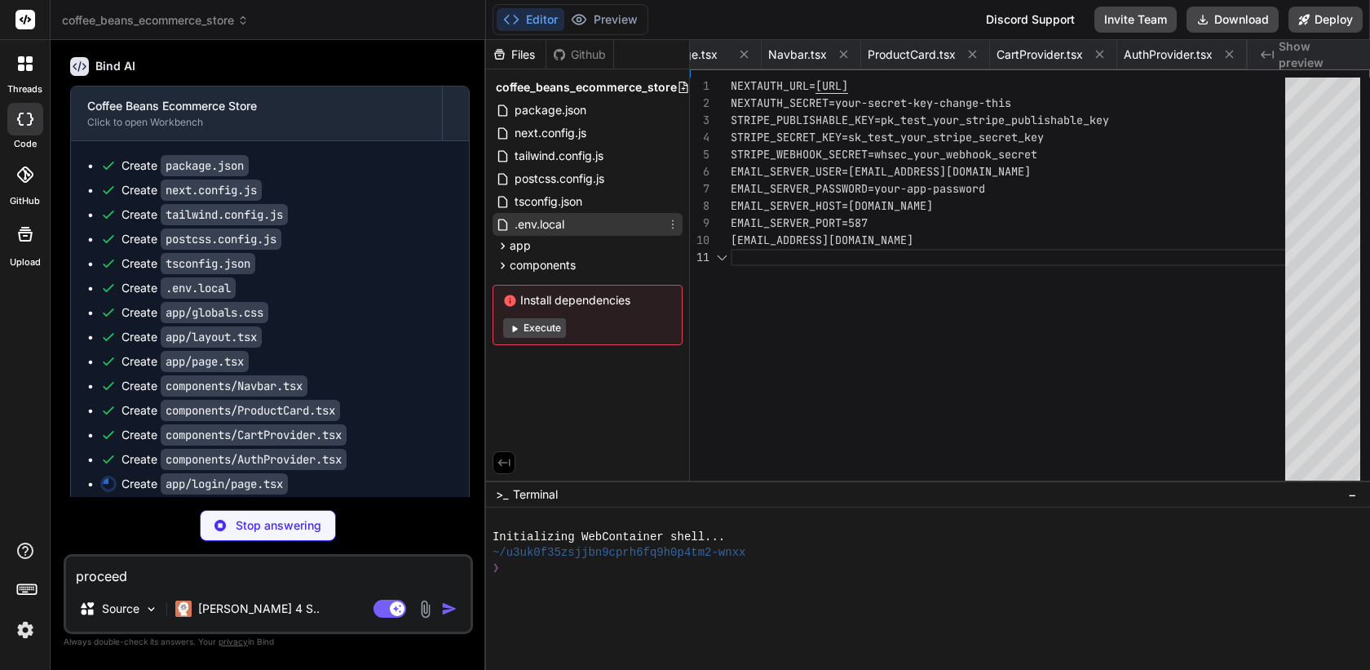
scroll to position [0, 0]
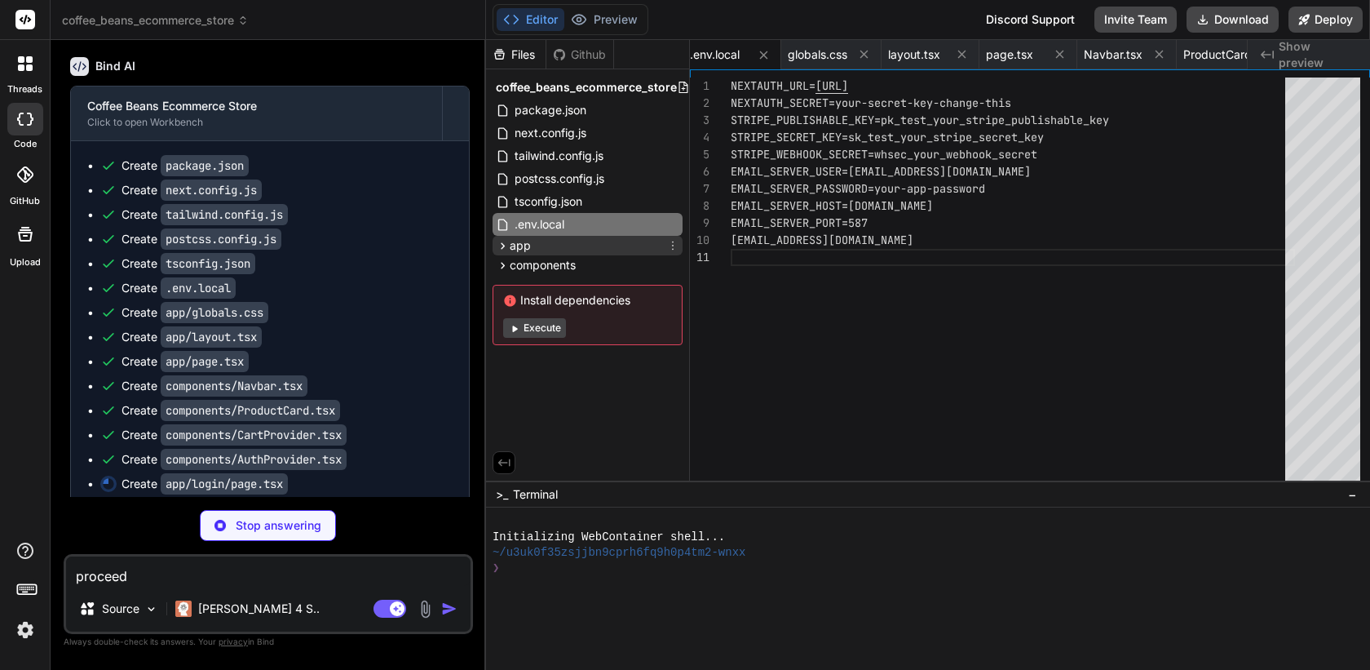
click at [531, 245] on div "app" at bounding box center [588, 246] width 190 height 20
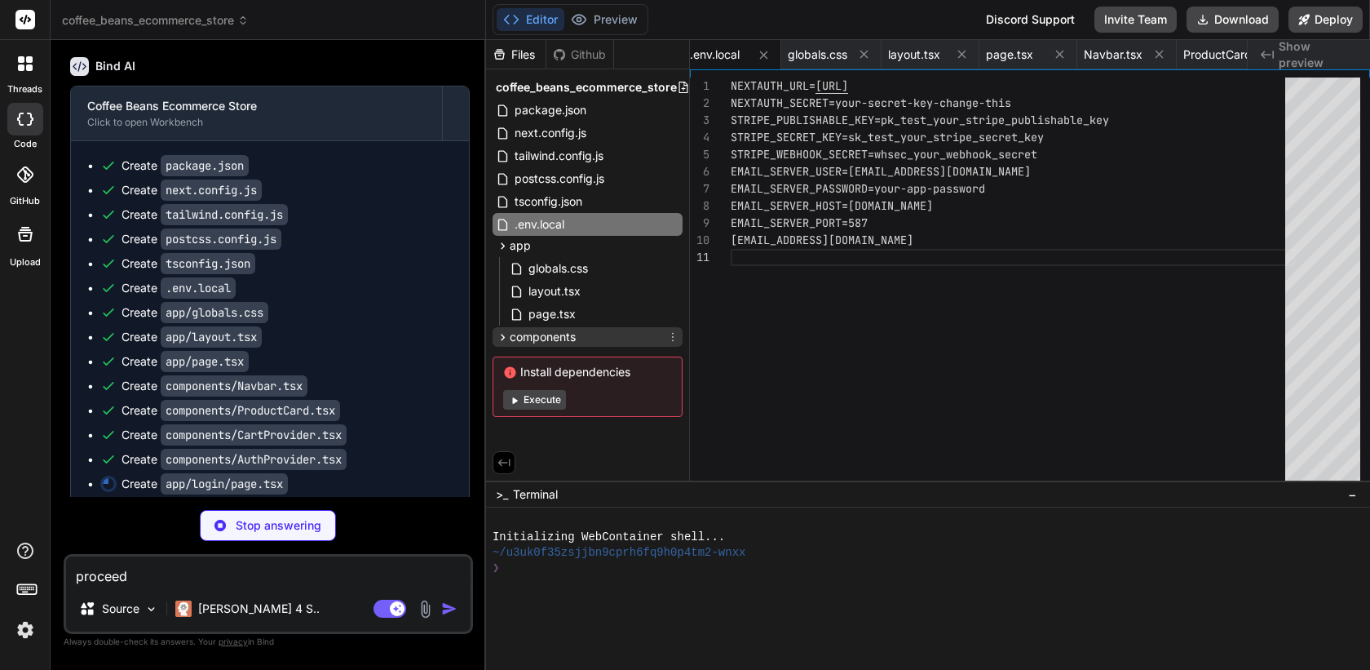
click at [542, 327] on div "components" at bounding box center [588, 337] width 190 height 20
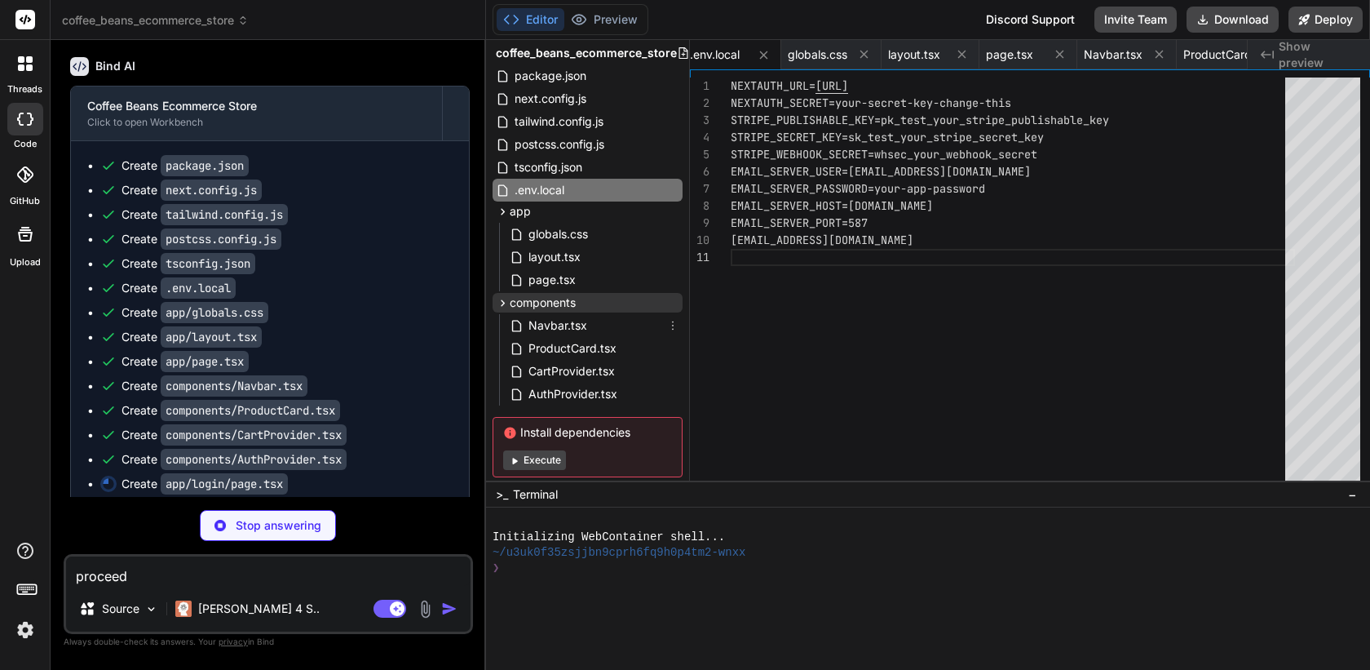
scroll to position [36, 0]
type textarea "x"
type textarea "> {isLoading ? 'Signing in...' : 'Sign in'} </button> </div> </form> </div> </d…"
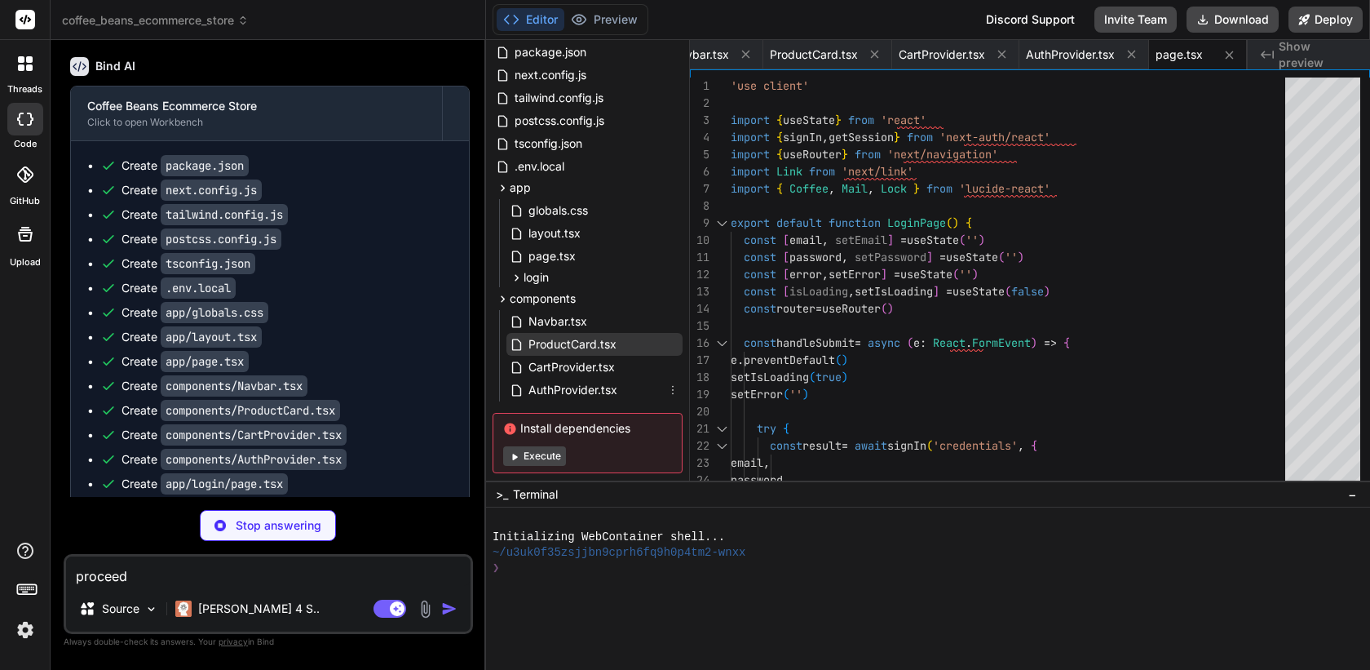
scroll to position [89, 0]
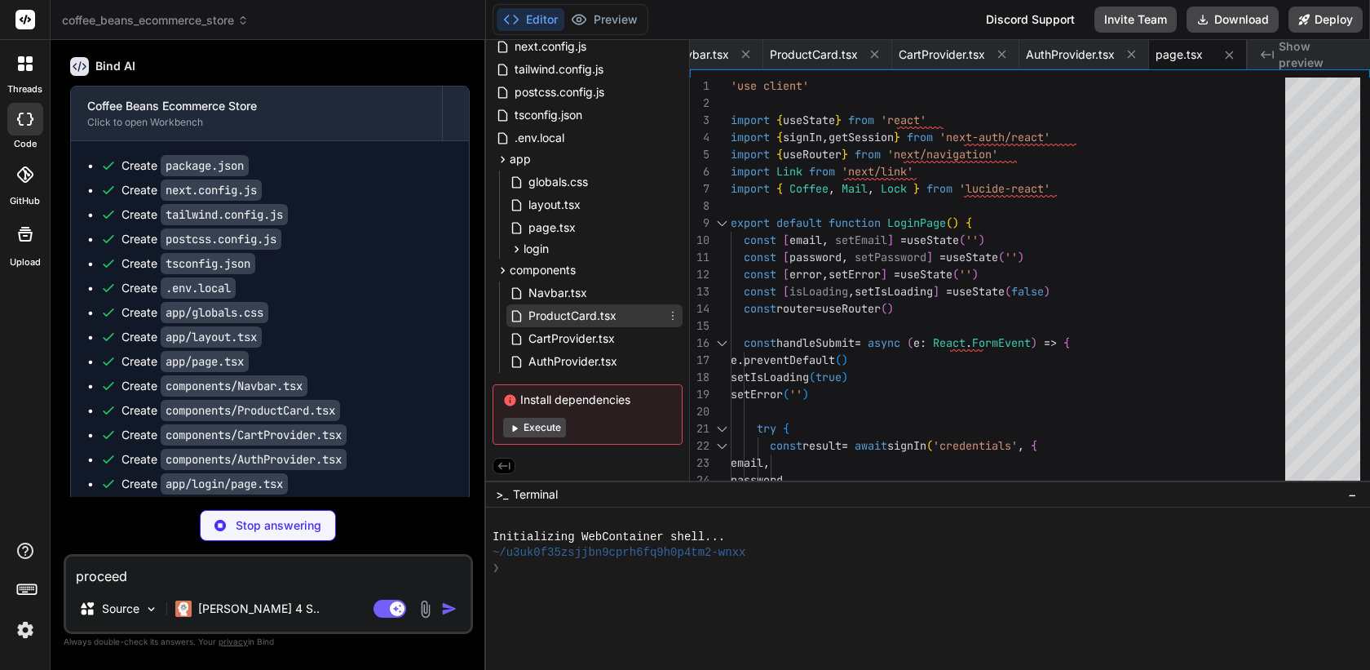
click at [564, 316] on span "ProductCard.tsx" at bounding box center [572, 316] width 91 height 20
type textarea "x"
type textarea "</button> </div> </div> ) }"
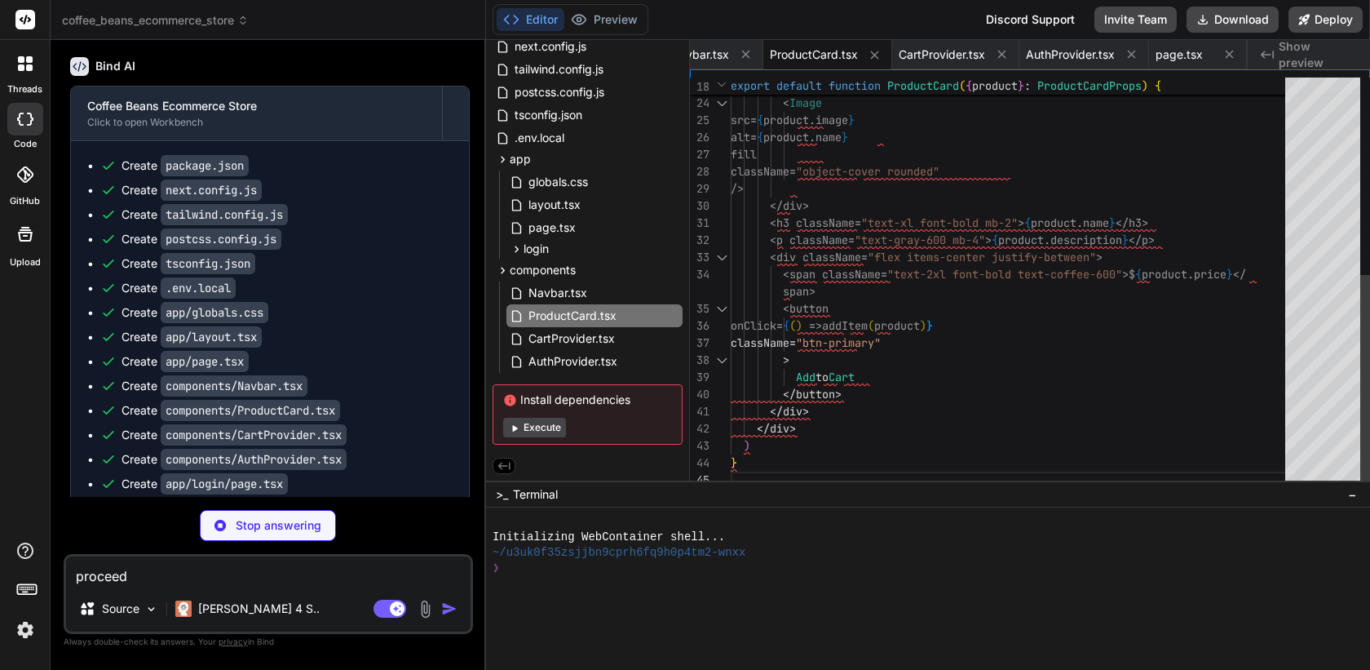
scroll to position [86, 0]
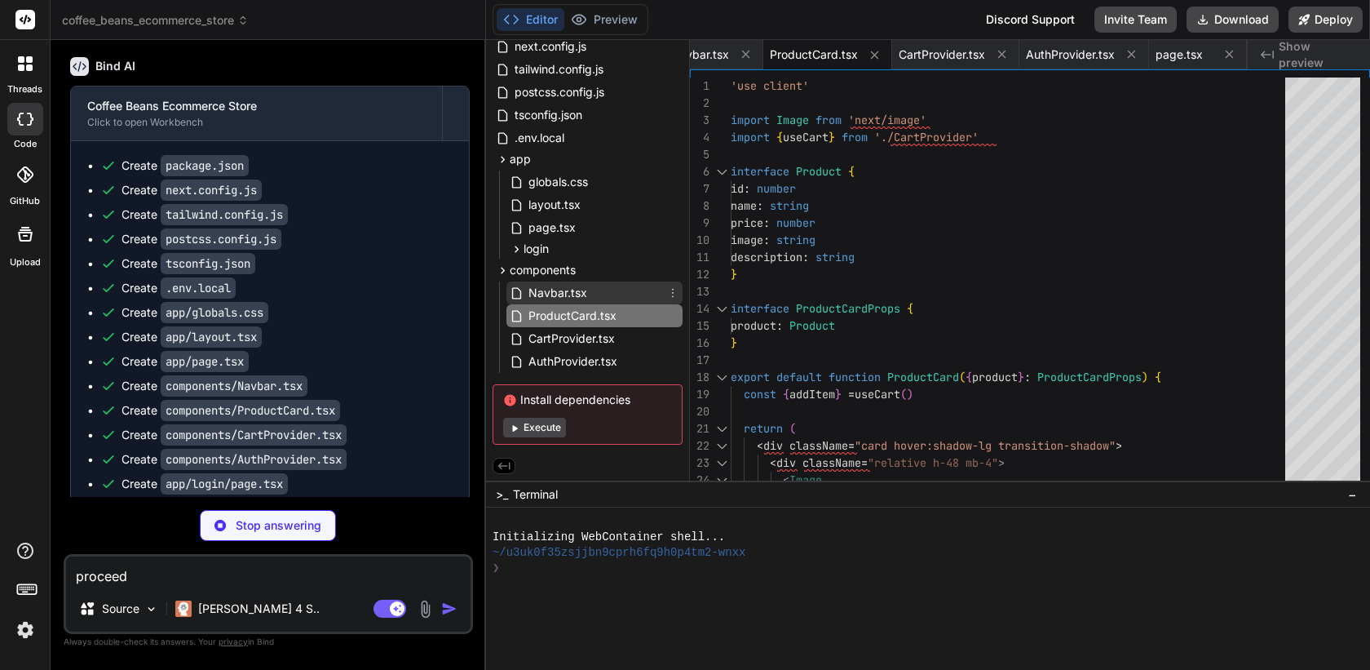
type textarea "x"
click at [527, 297] on span "Navbar.tsx" at bounding box center [558, 293] width 62 height 20
type textarea "</div> </div> )} </div> </nav> ) }"
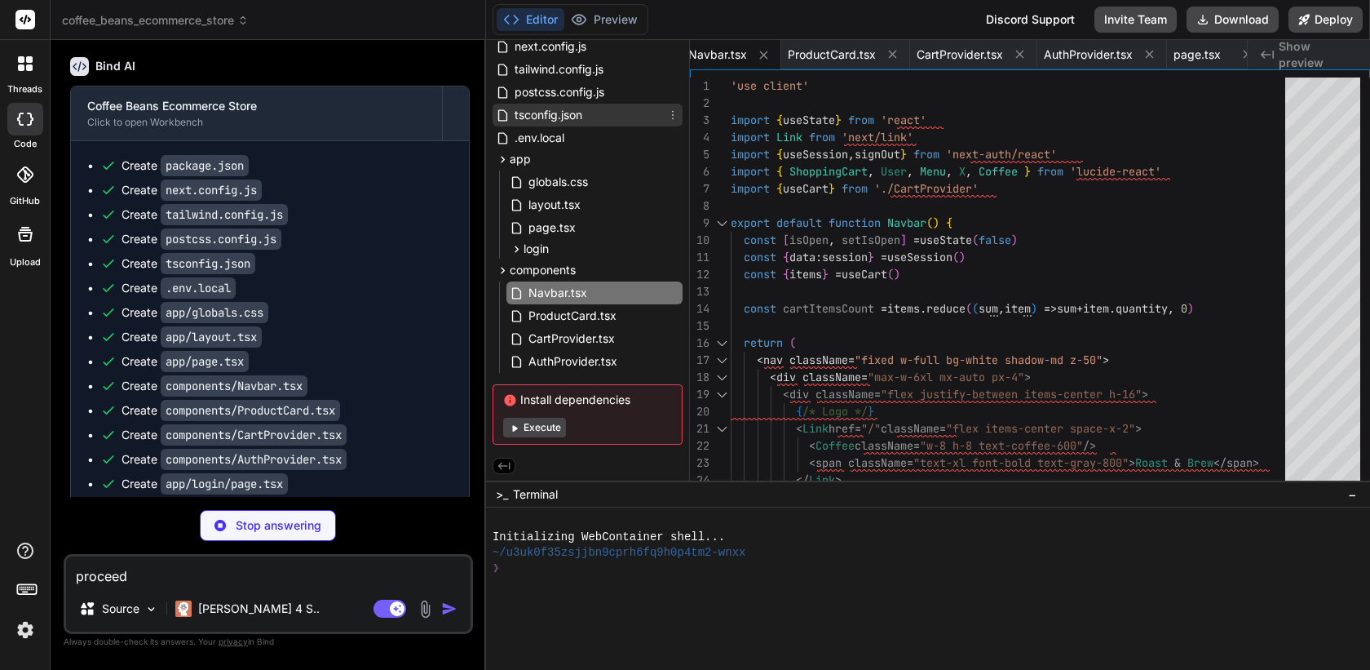
scroll to position [0, 0]
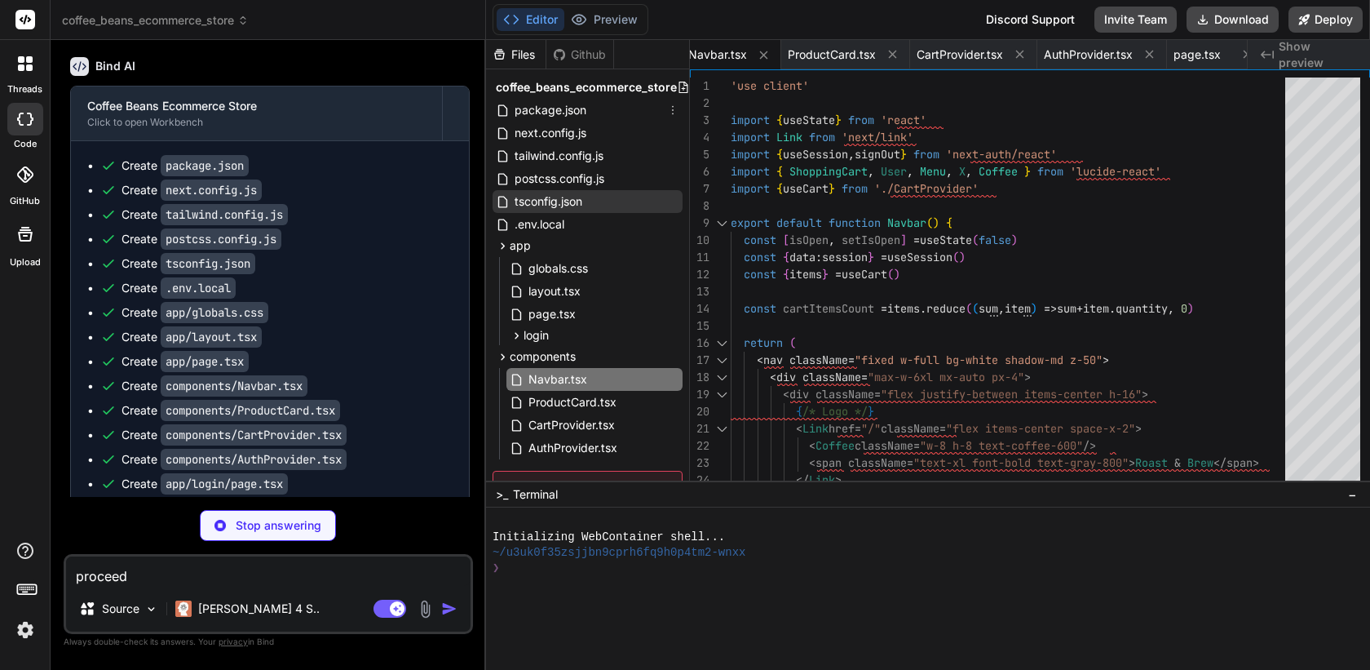
type textarea "x"
click at [547, 113] on span "package.json" at bounding box center [550, 110] width 75 height 20
type textarea ""@types/react-dom": "^18.2.7", "@types/bcryptjs": "^2.4.4", "@types/nodemailer"…"
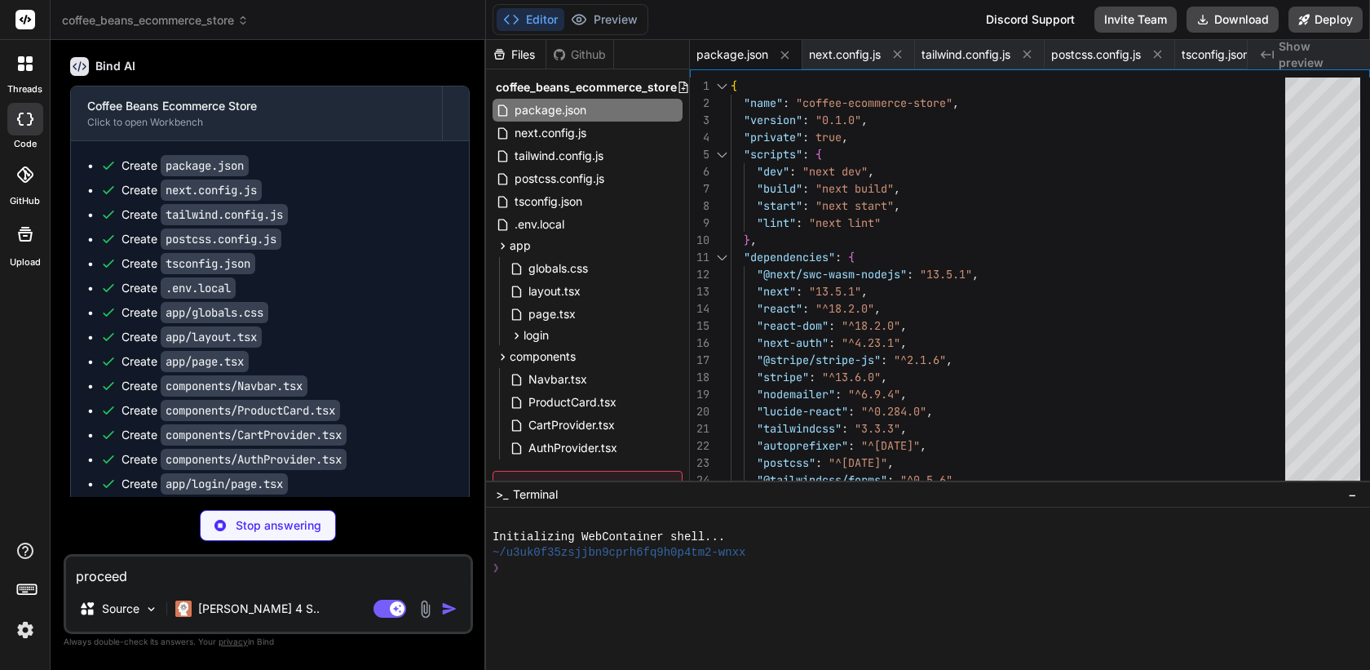
scroll to position [1100, 0]
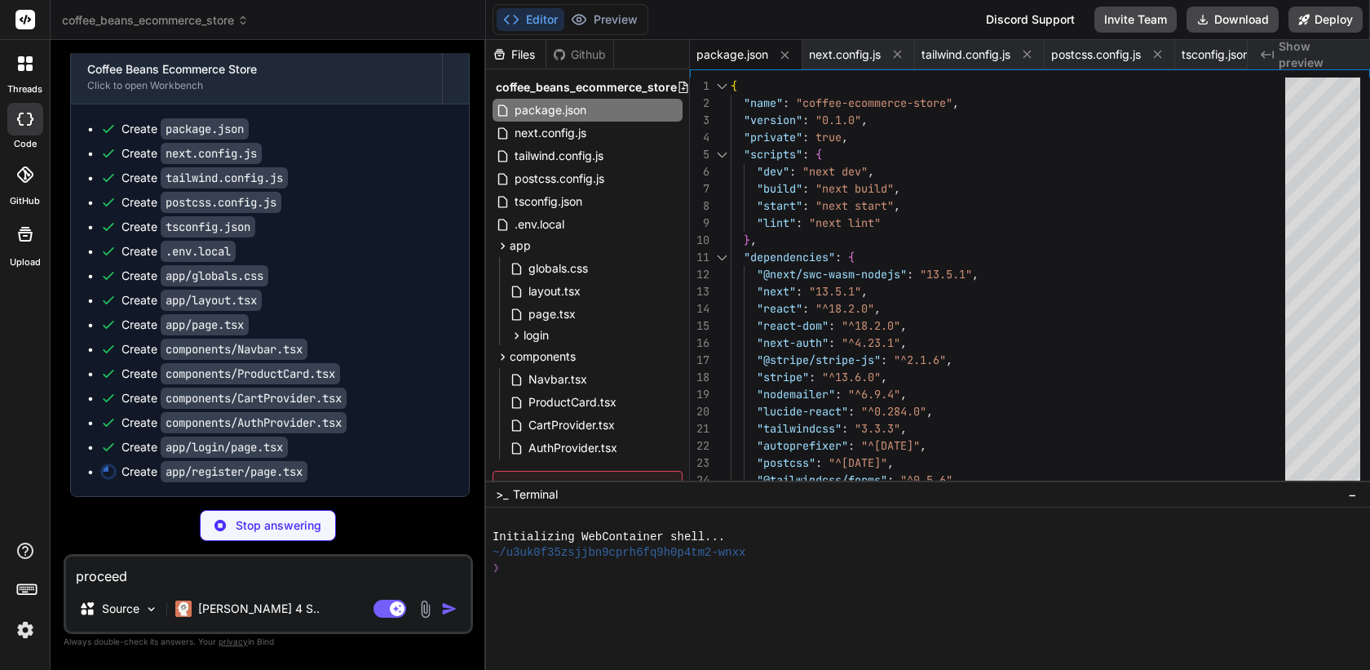
type textarea "x"
type textarea "> {isLoading ? 'Creating account...' : 'Create account'} </button> </div> </for…"
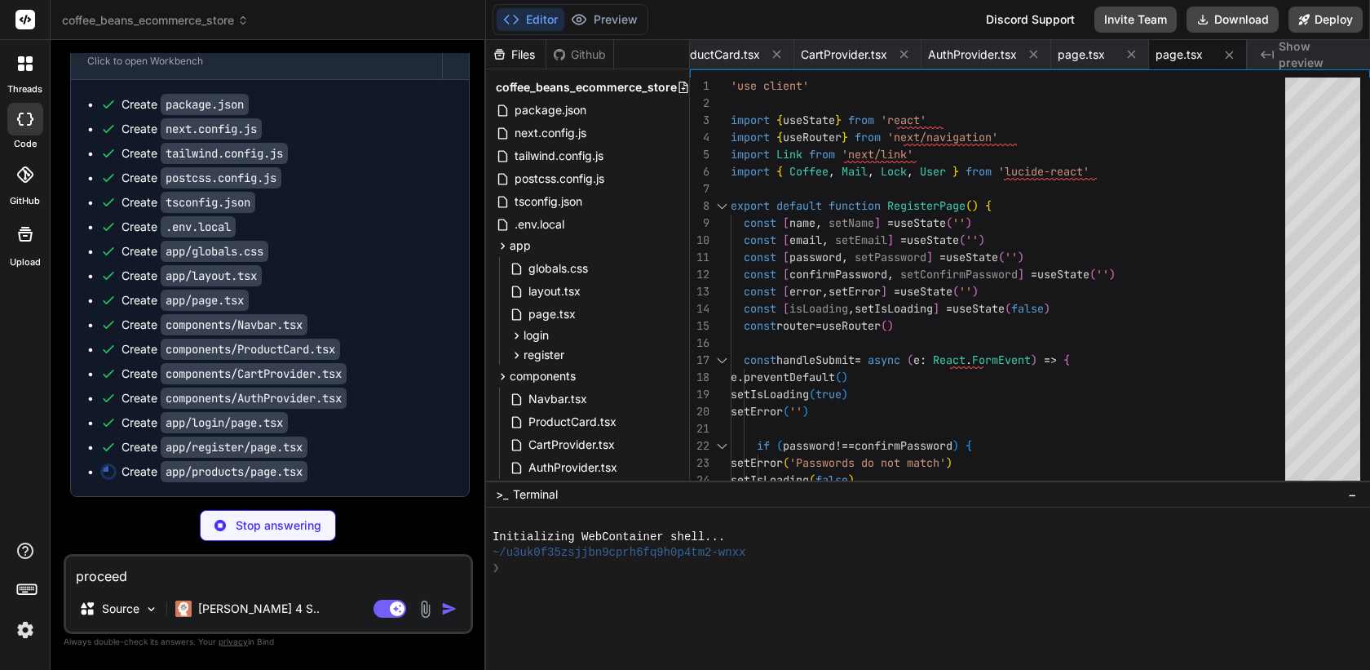
type textarea "x"
type textarea "<div className="grid grid-cols-1 md:grid-cols-2 lg:grid-cols-3 xl:grid-cols-4 g…"
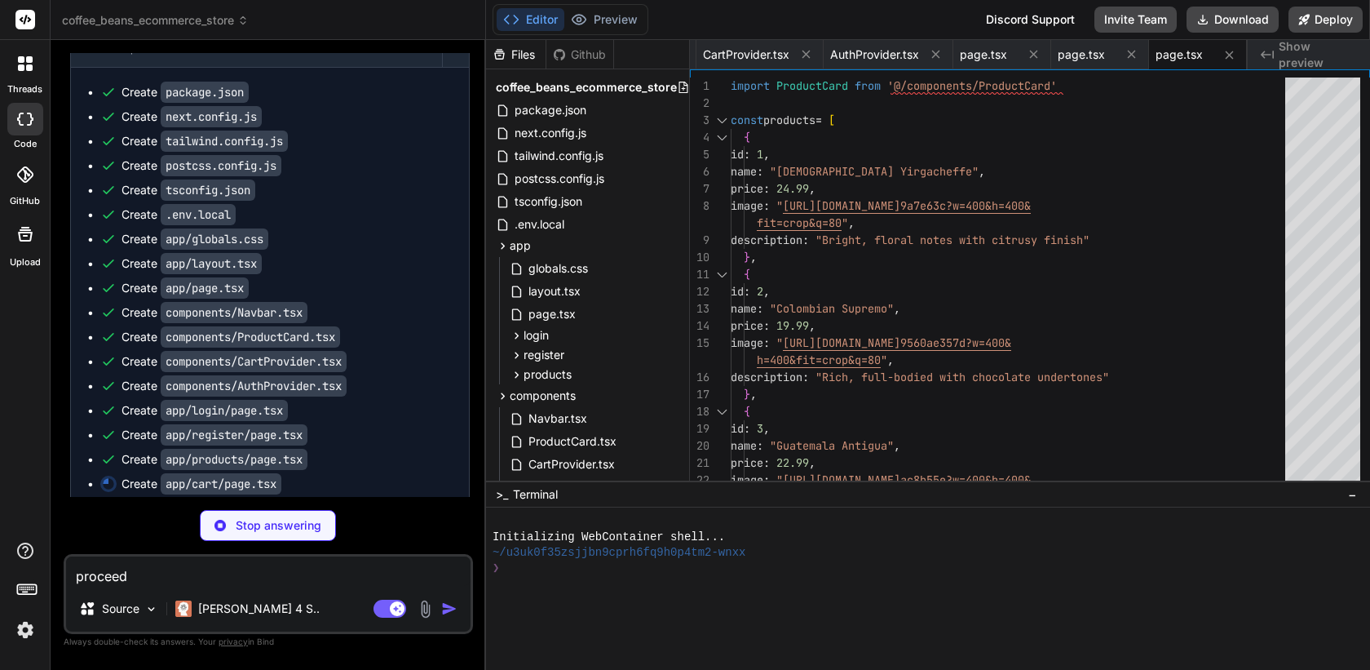
type textarea "x"
type textarea "</Link> </div> </div> </div> </div> ) }"
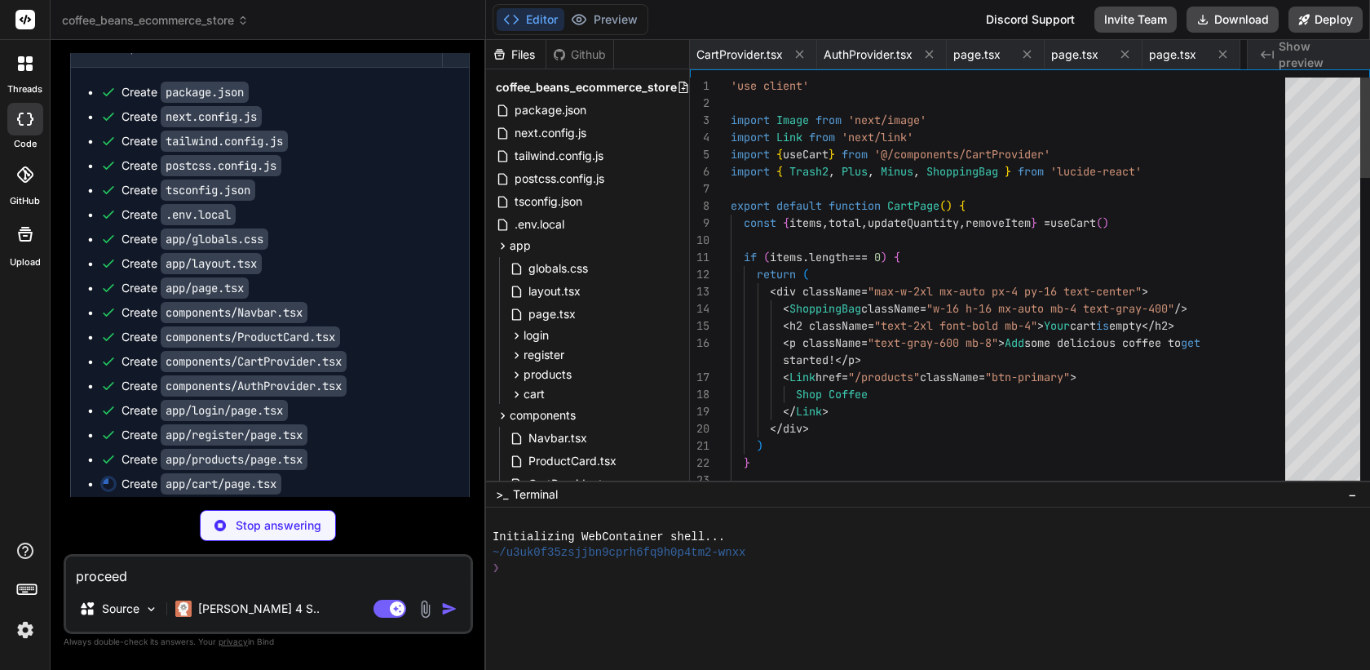
scroll to position [0, 1314]
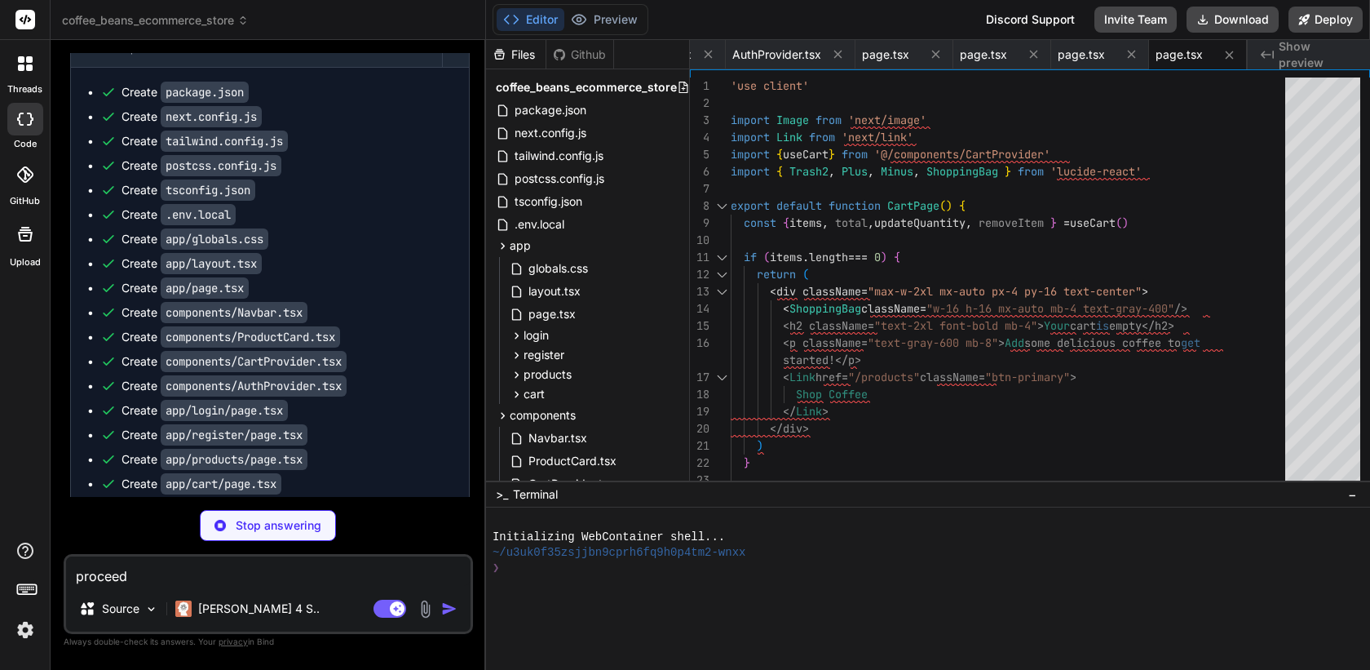
type textarea "x"
type textarea "</div> ) }"
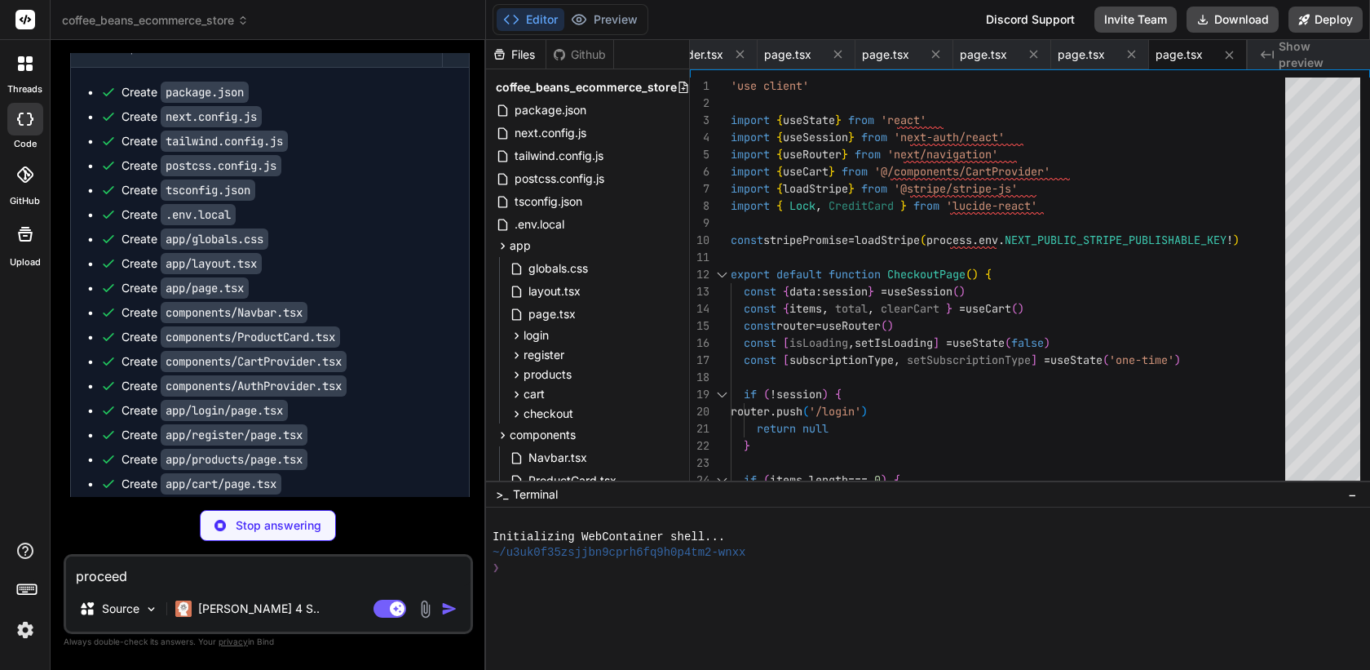
type textarea "x"
type textarea "pages: { signIn: '/login', }, } export { users }"
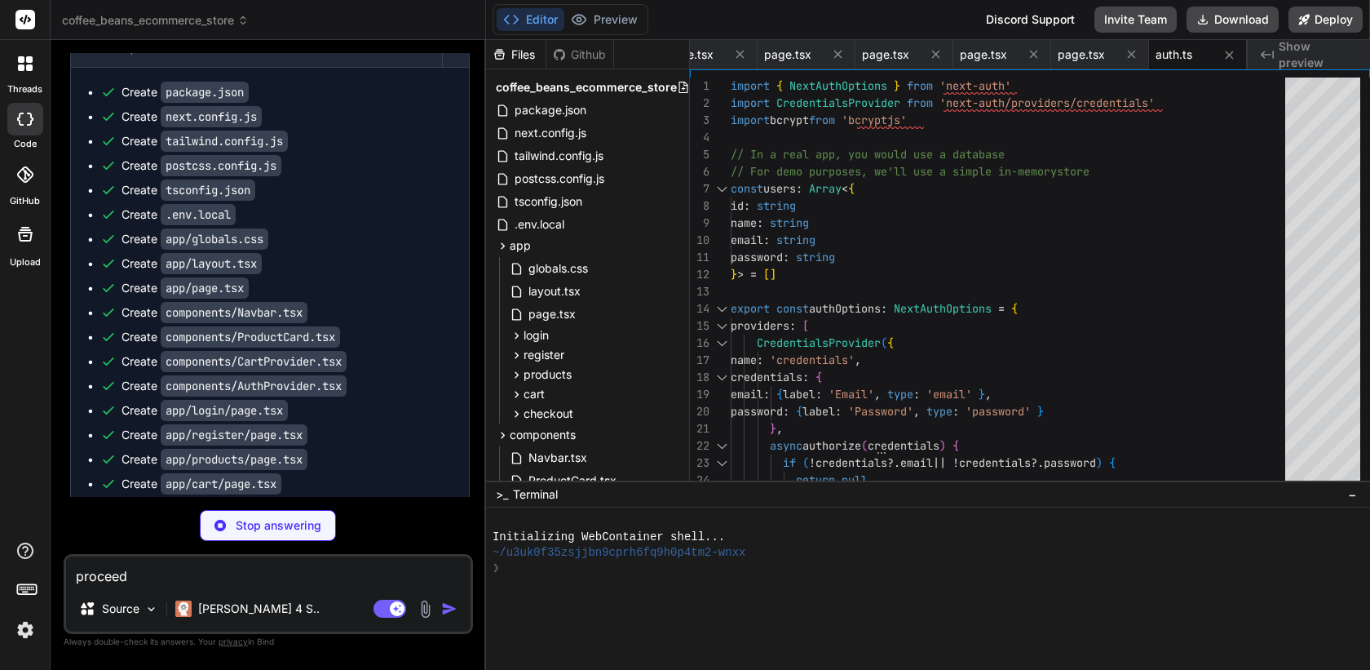
type textarea "x"
type textarea "import NextAuth from 'next-auth' import { authOptions } from '@/lib/auth' const…"
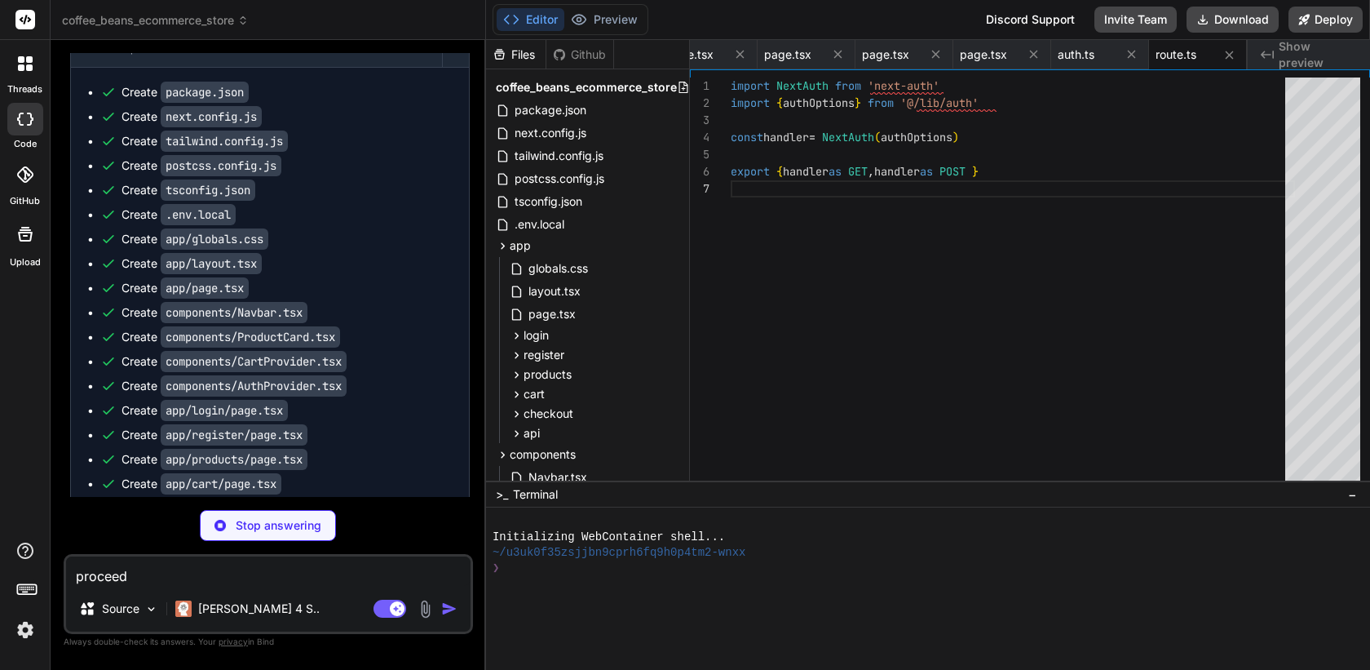
type textarea "x"
type textarea "}"
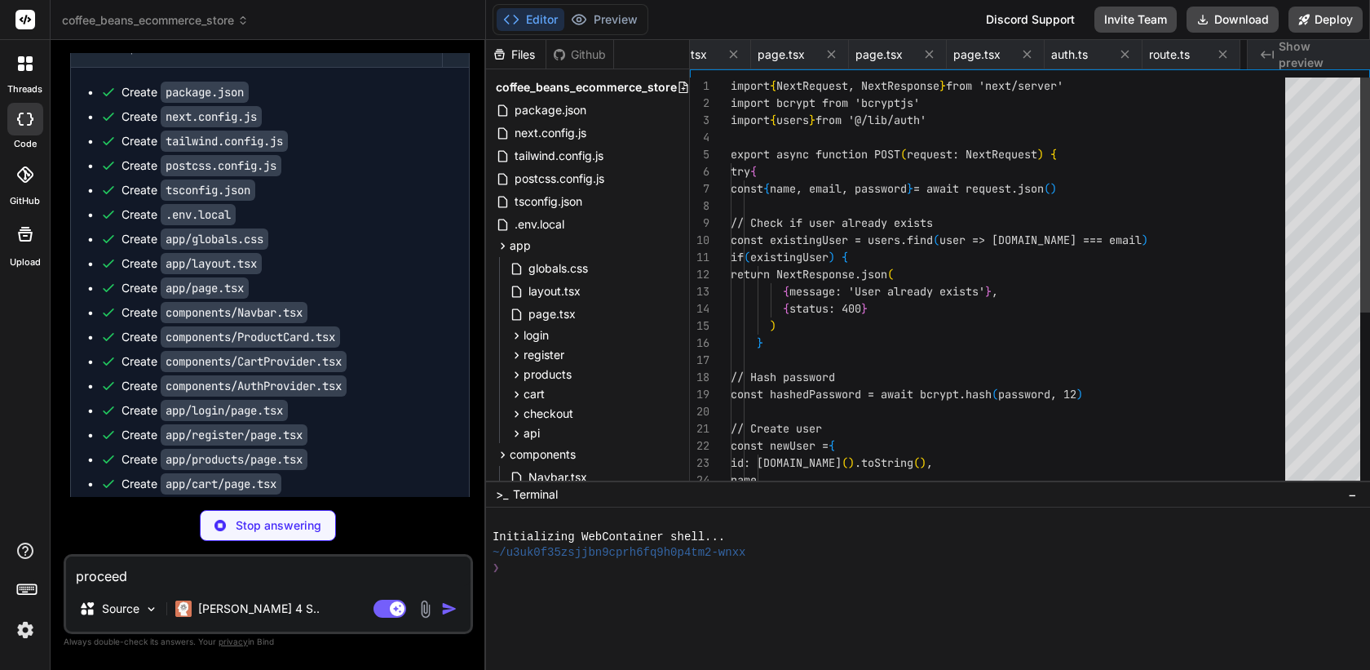
scroll to position [17, 0]
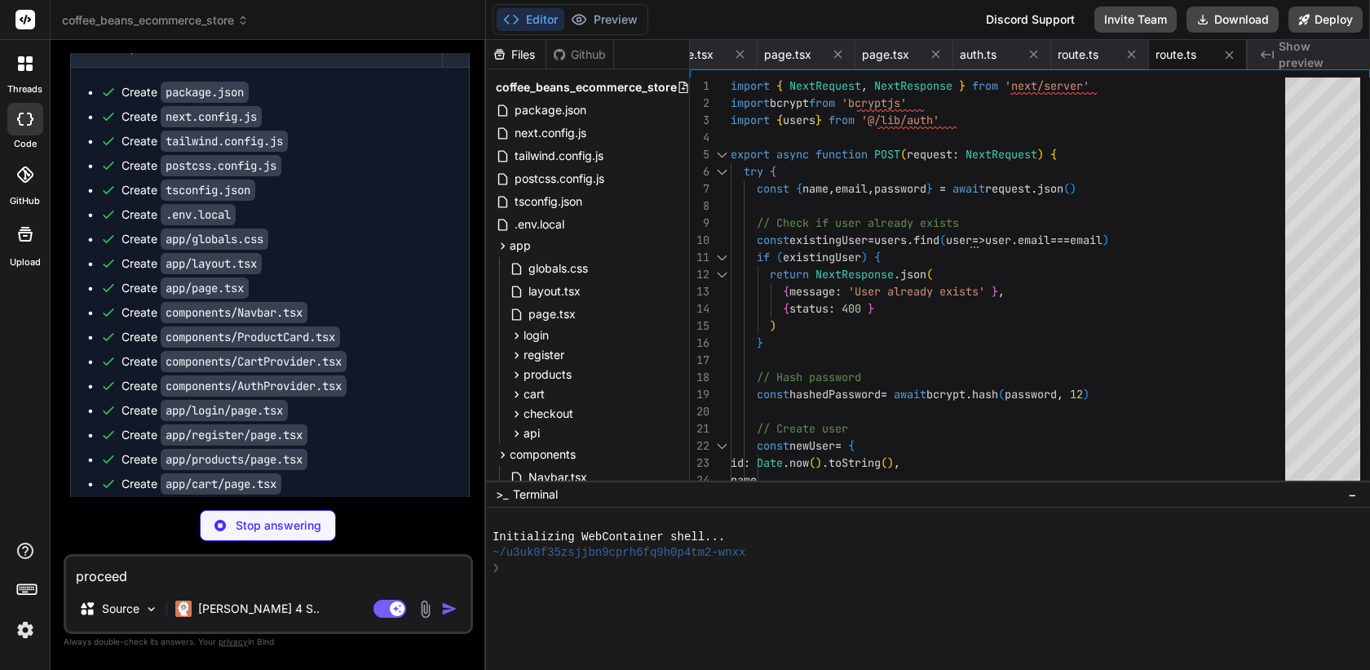
type textarea "x"
type textarea "} catch (error) { console.error('Stripe error:', error) return NextResponse.jso…"
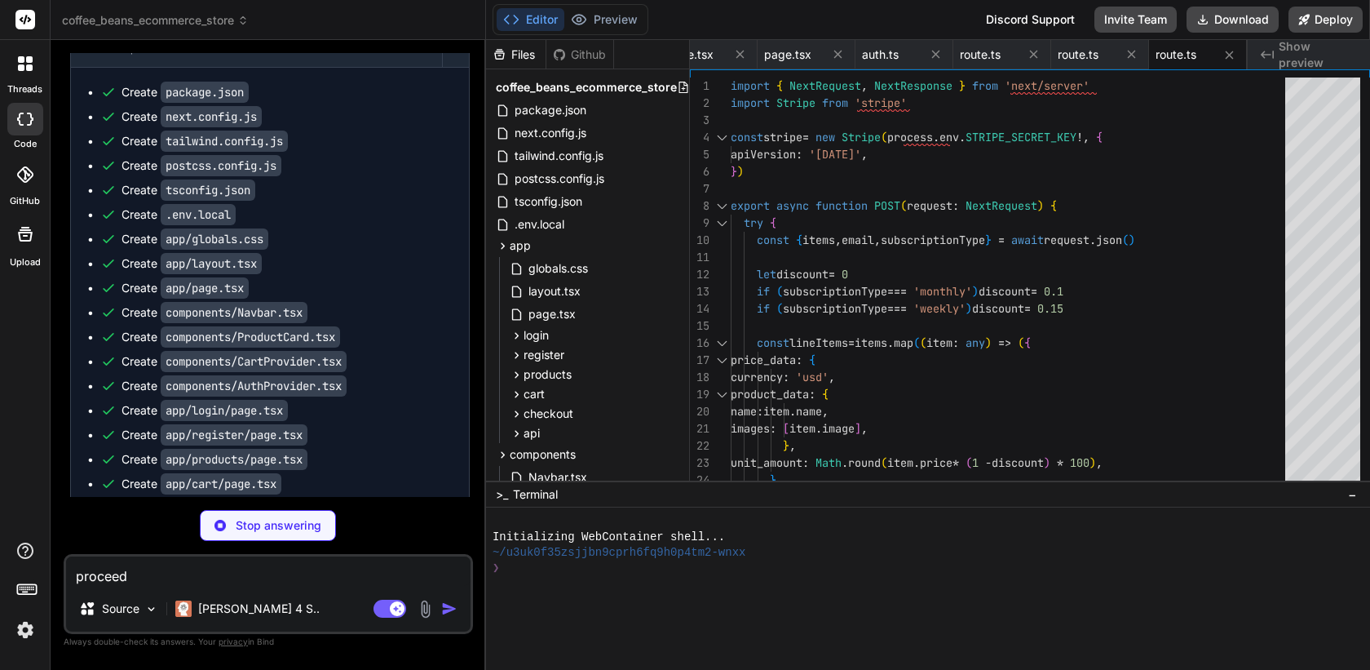
type textarea "x"
type textarea "{ error: 'Failed to send email' }, { status: 500 } ) } }"
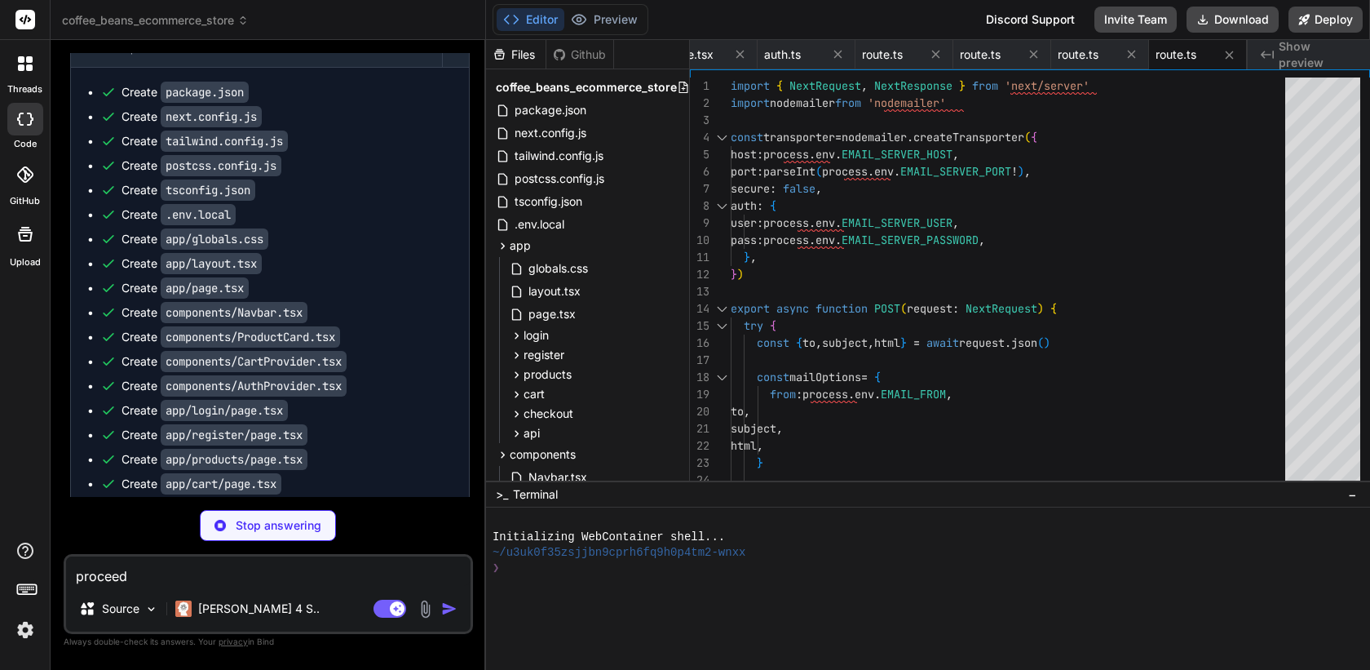
scroll to position [1321, 0]
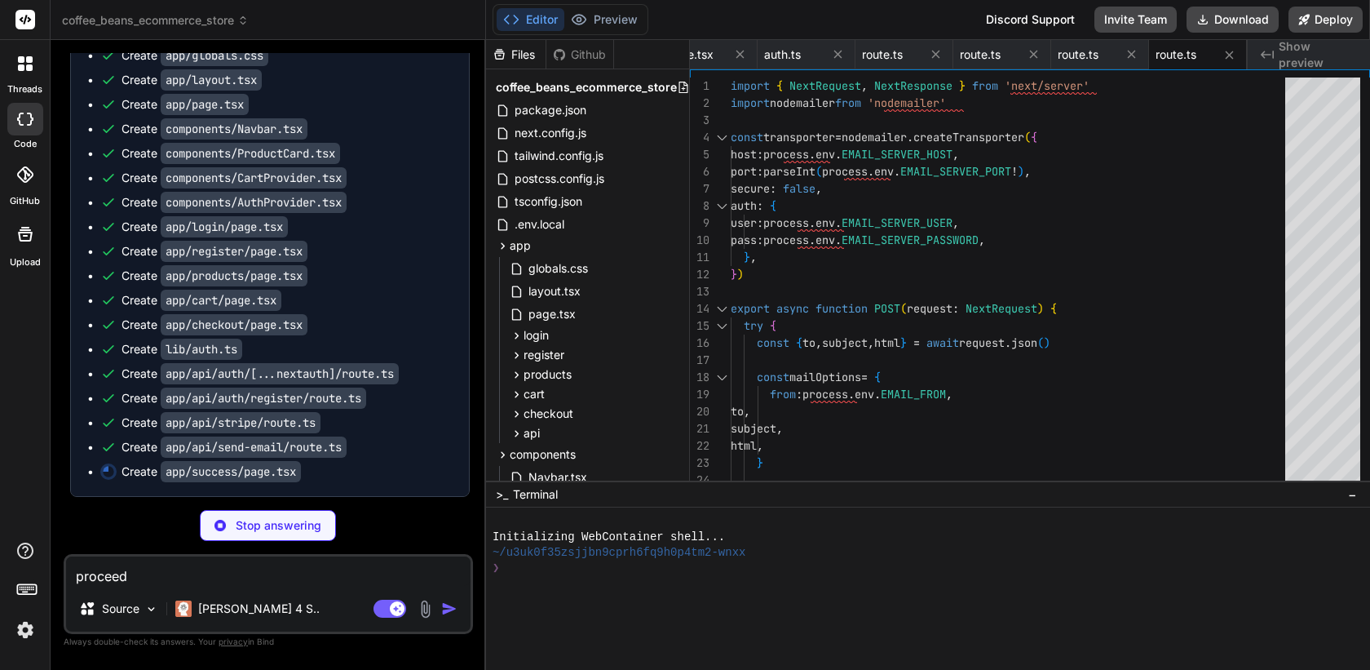
type textarea "x"
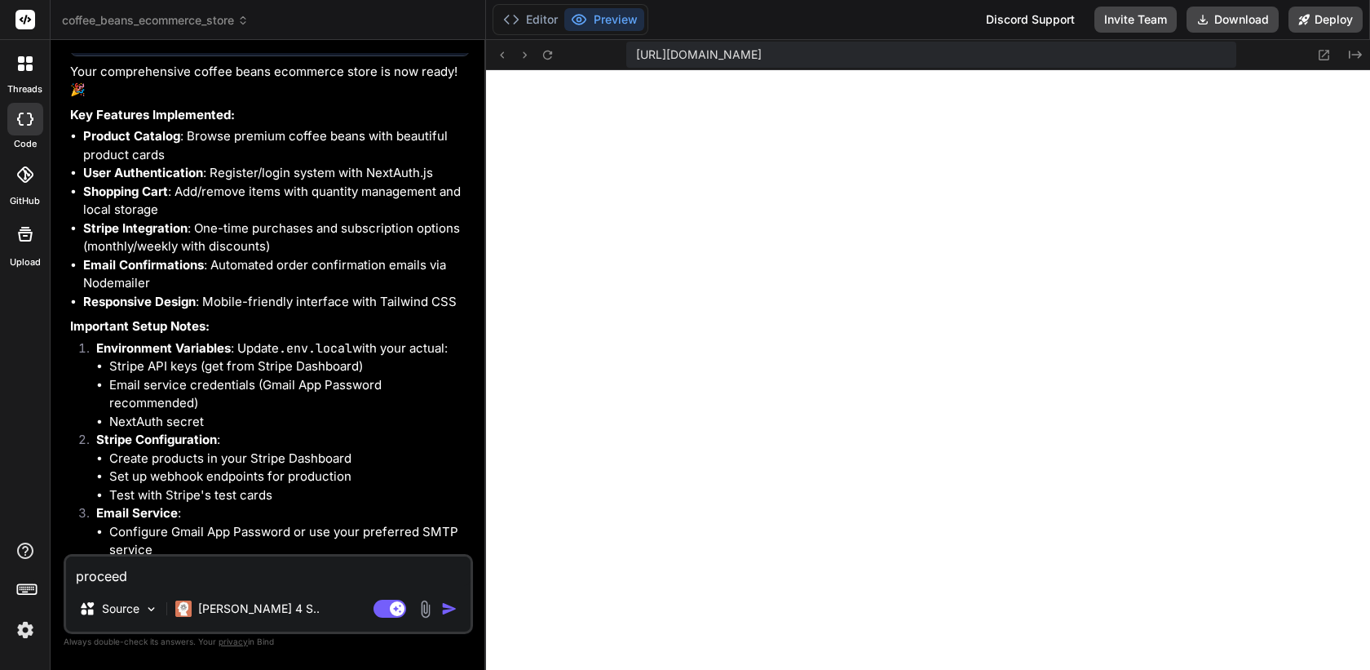
scroll to position [1911, 0]
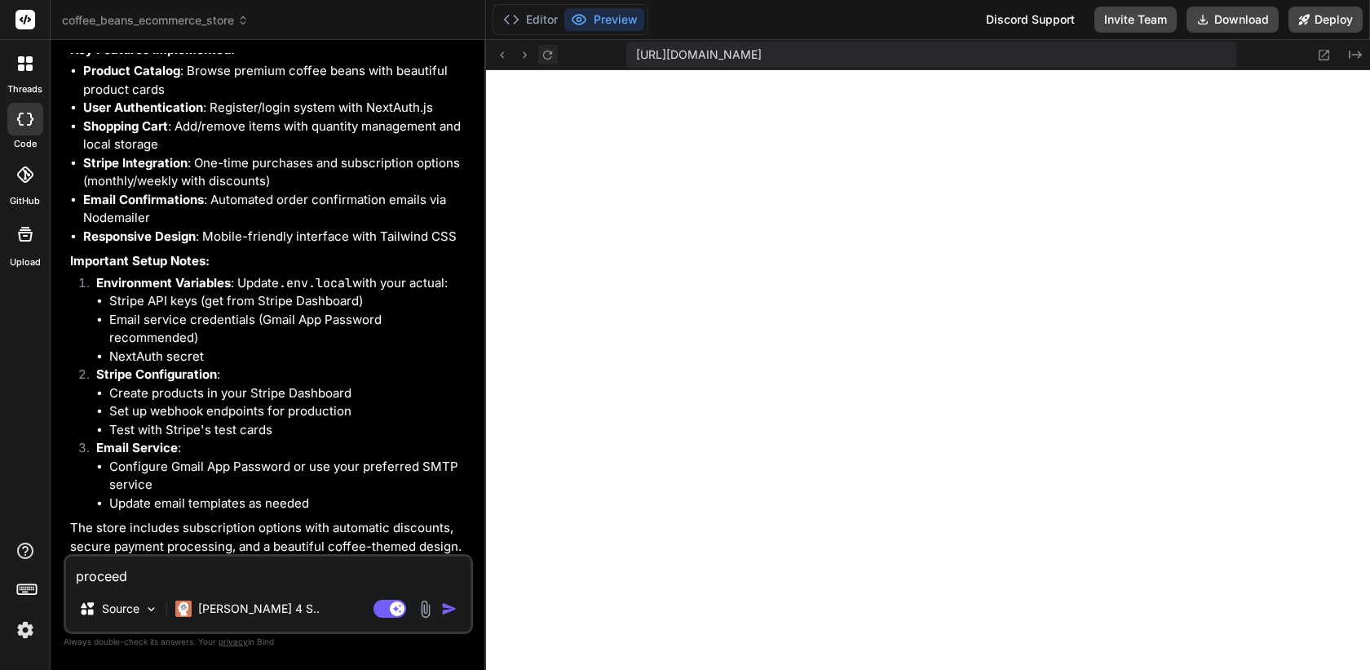
click at [547, 53] on icon at bounding box center [548, 55] width 14 height 14
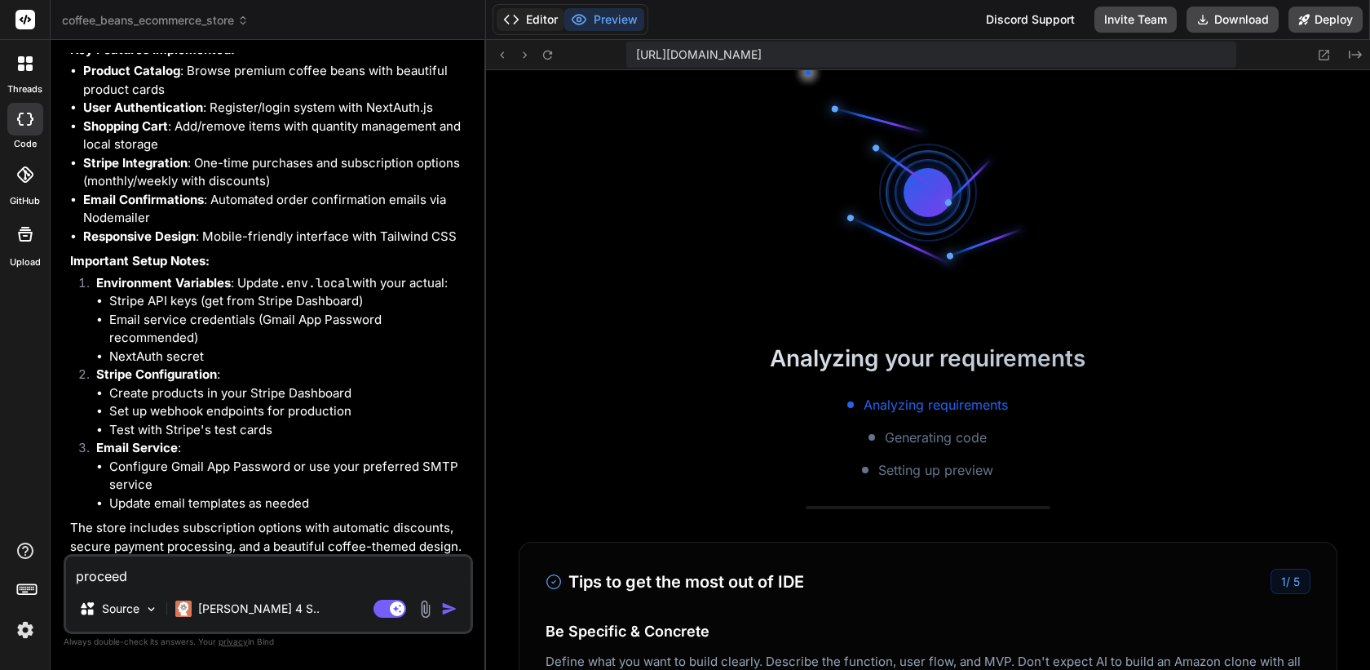
click at [523, 22] on button "Editor" at bounding box center [531, 19] width 68 height 23
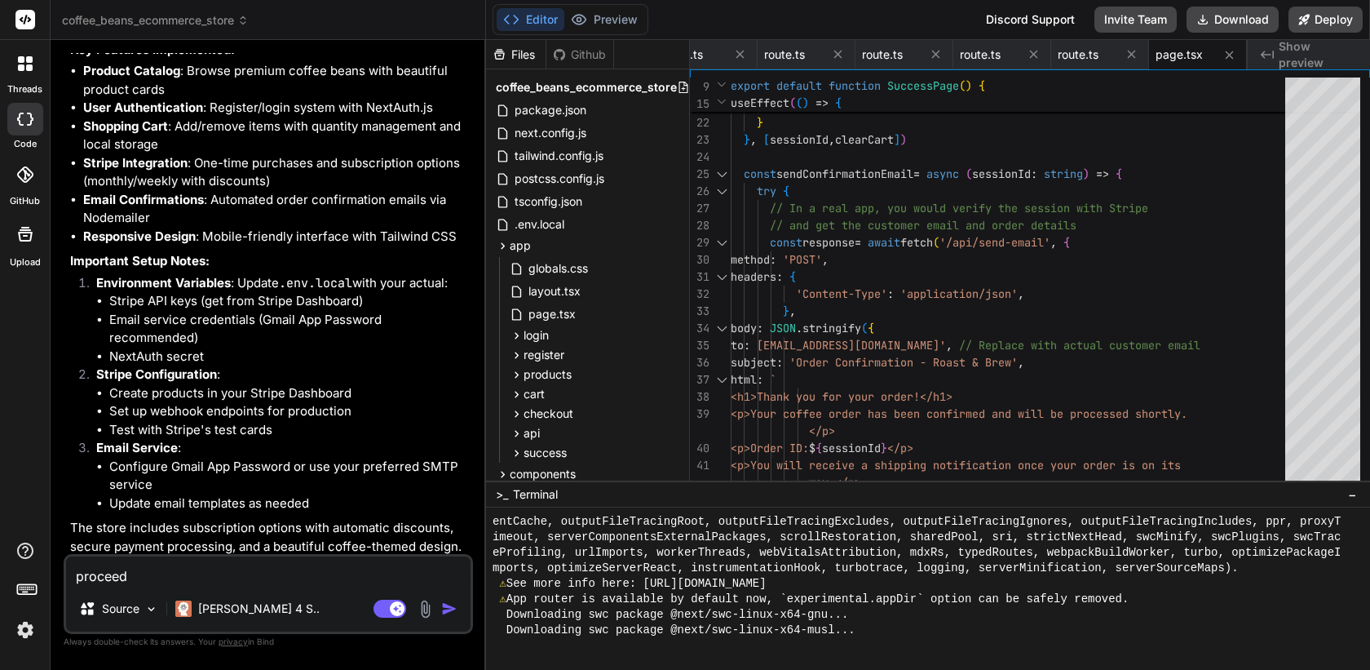
scroll to position [821, 0]
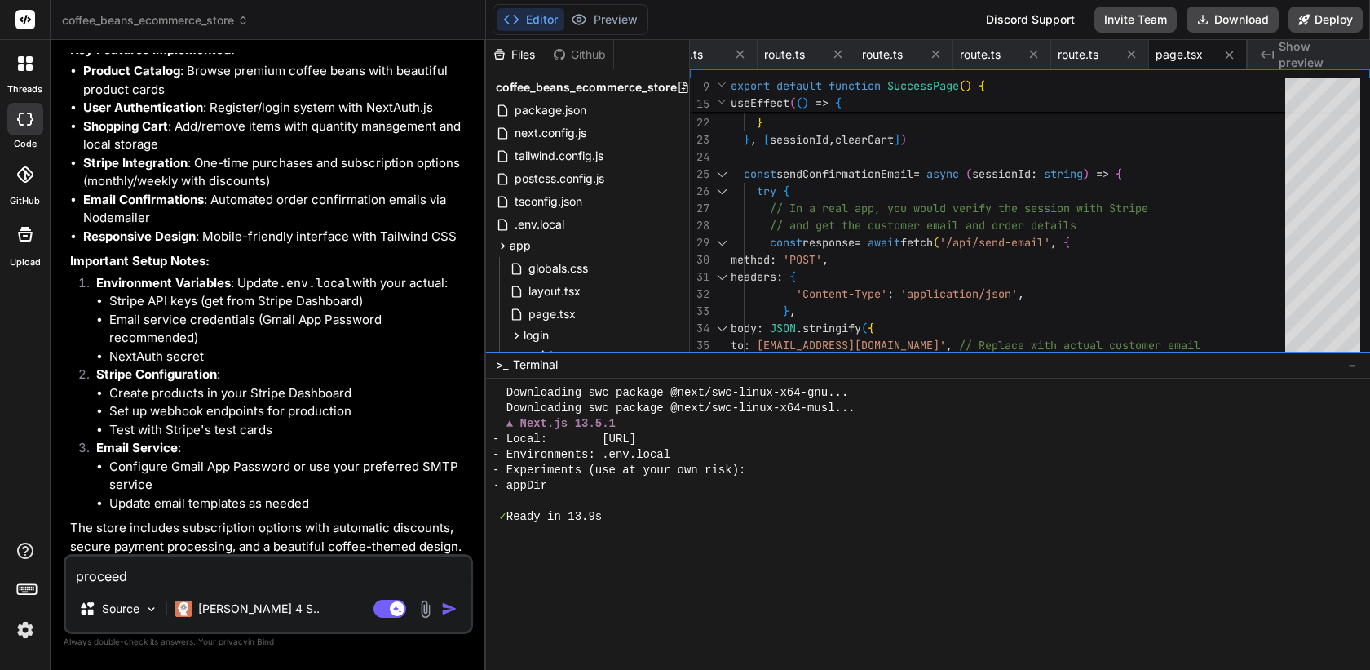
drag, startPoint x: 938, startPoint y: 480, endPoint x: 934, endPoint y: 346, distance: 134.7
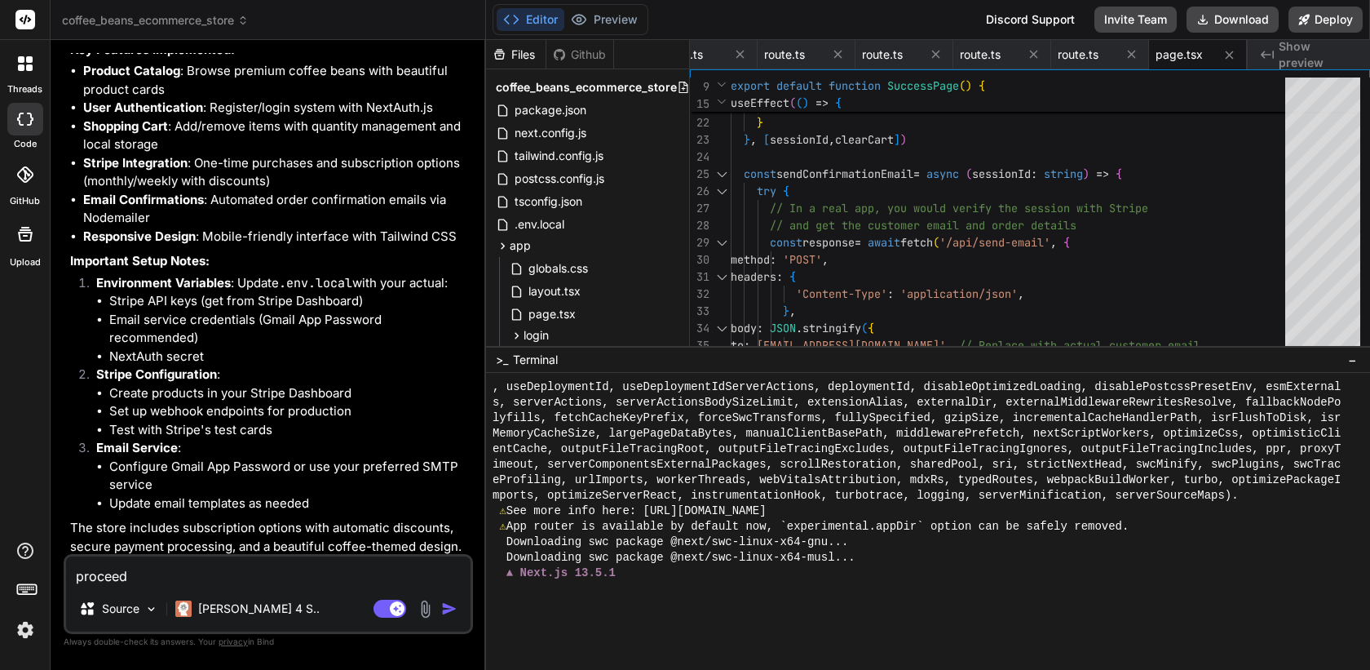
scroll to position [806, 0]
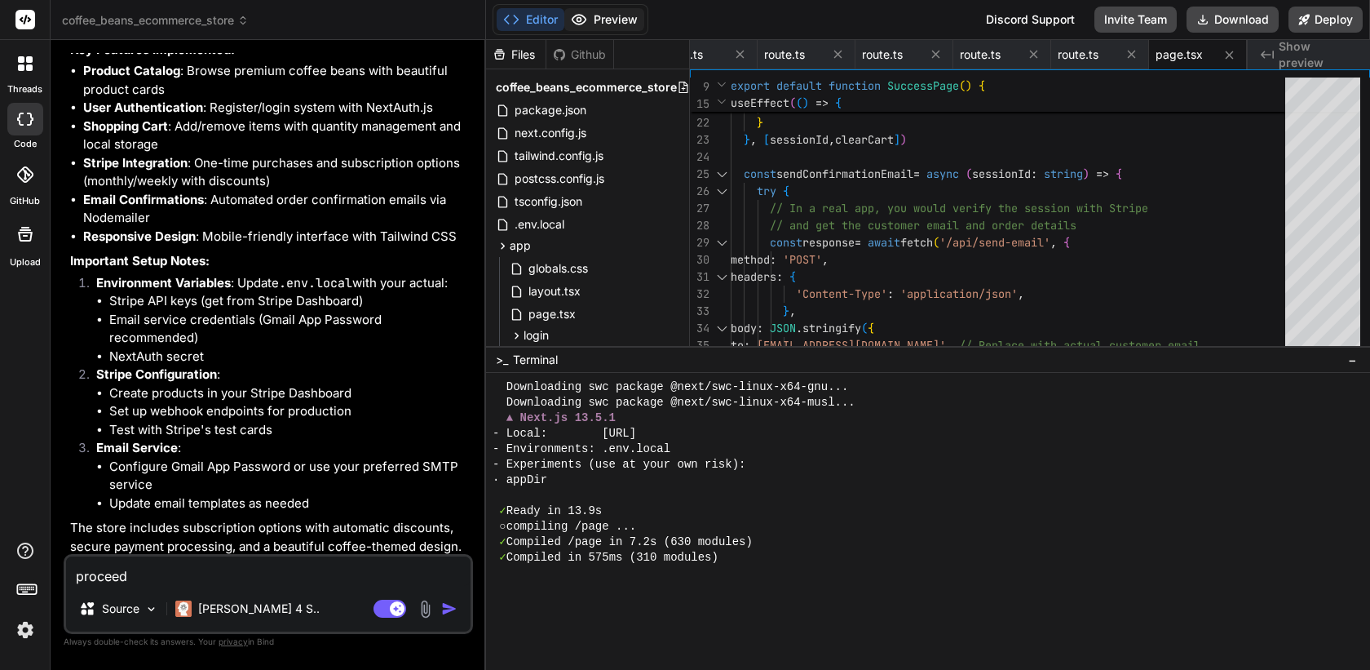
click at [596, 11] on button "Preview" at bounding box center [605, 19] width 80 height 23
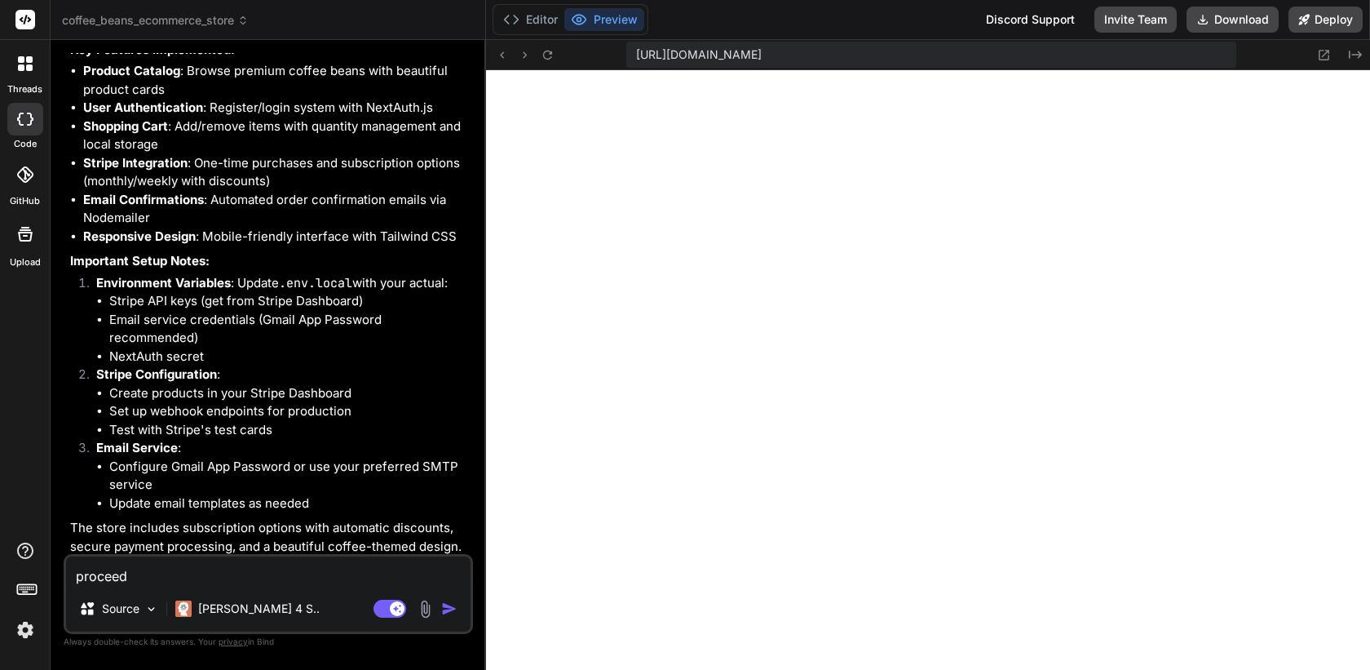
scroll to position [1379, 0]
click at [529, 18] on button "Editor" at bounding box center [531, 19] width 68 height 23
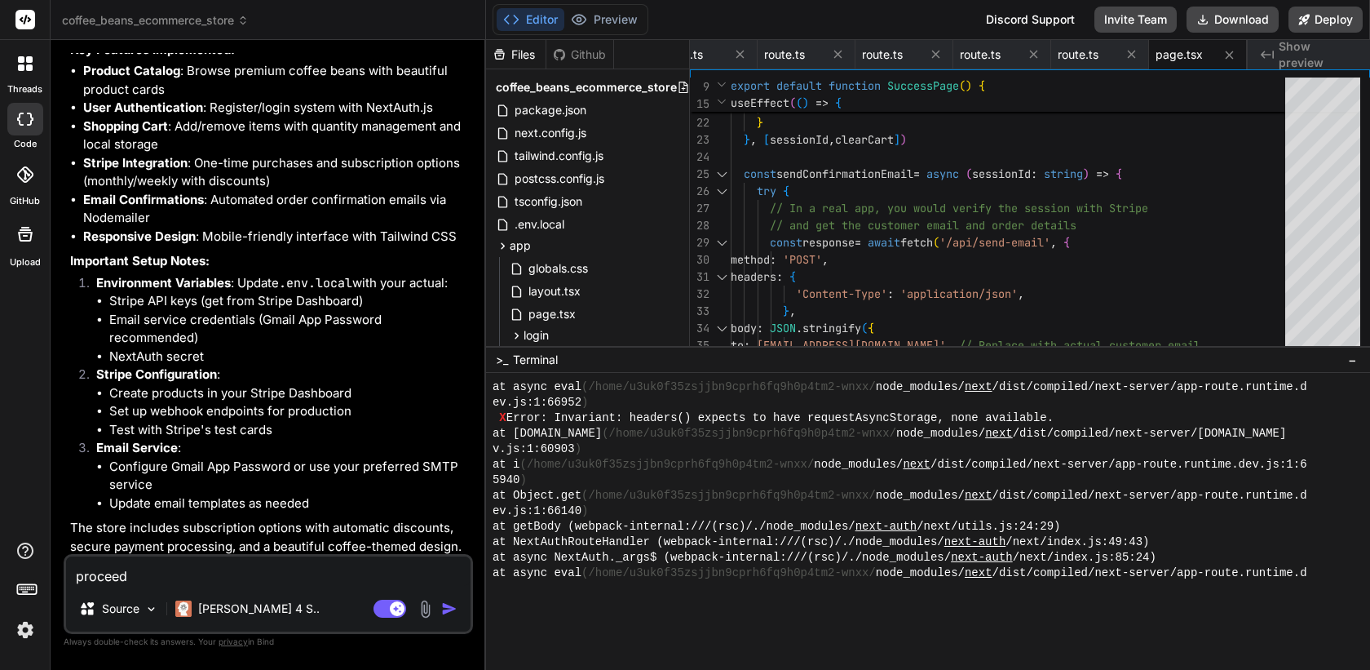
scroll to position [1337, 0]
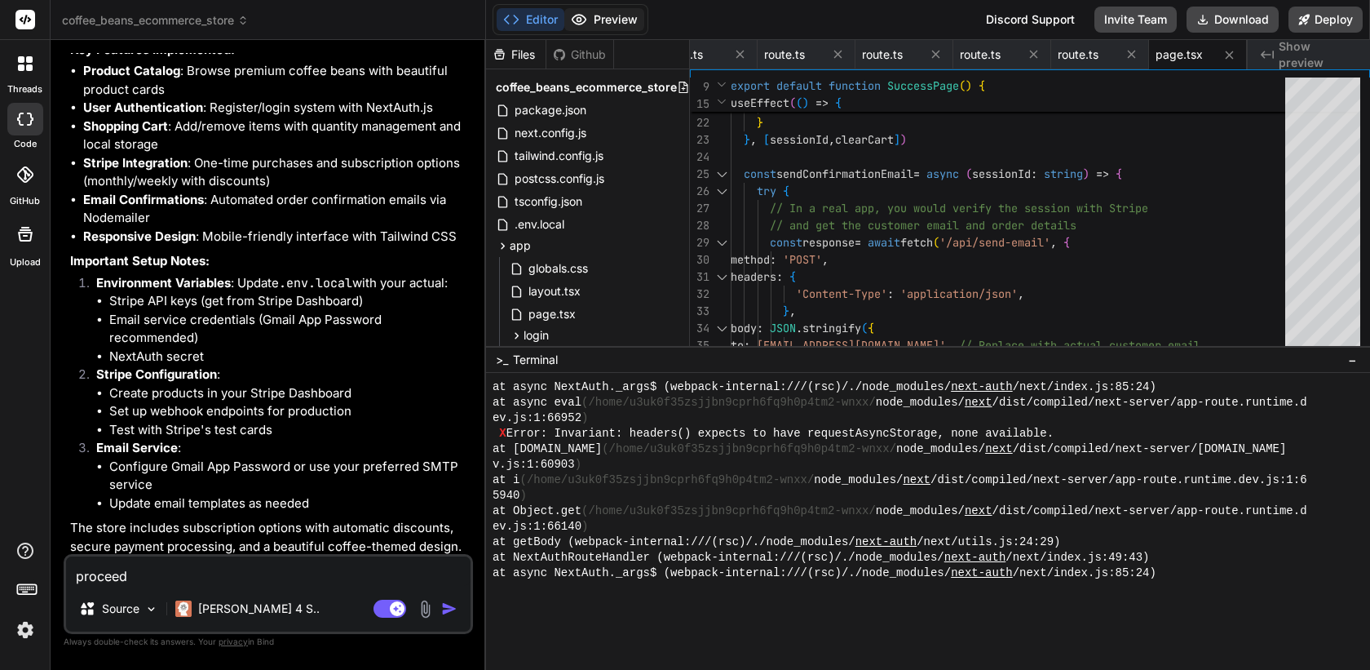
click at [603, 27] on button "Preview" at bounding box center [605, 19] width 80 height 23
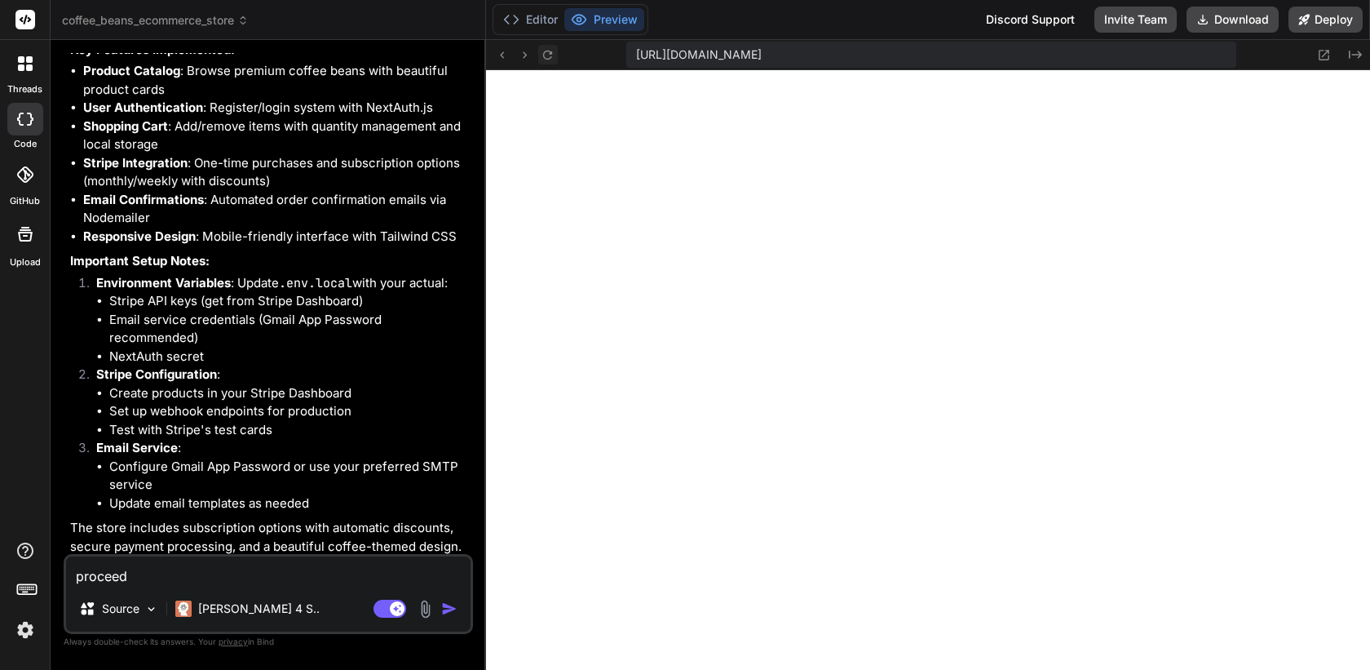
click at [554, 62] on button at bounding box center [548, 55] width 20 height 20
click at [1327, 60] on icon at bounding box center [1325, 55] width 11 height 11
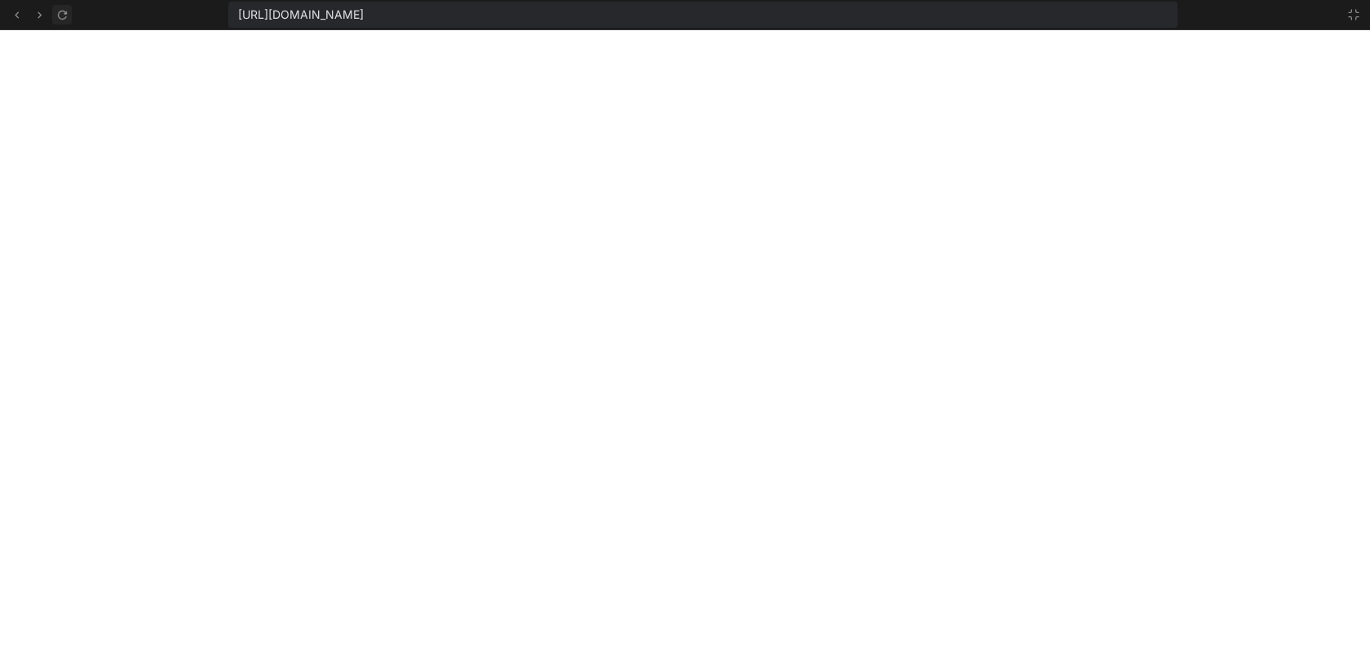
click at [63, 15] on icon at bounding box center [62, 15] width 14 height 14
click at [1351, 17] on icon at bounding box center [1354, 14] width 13 height 13
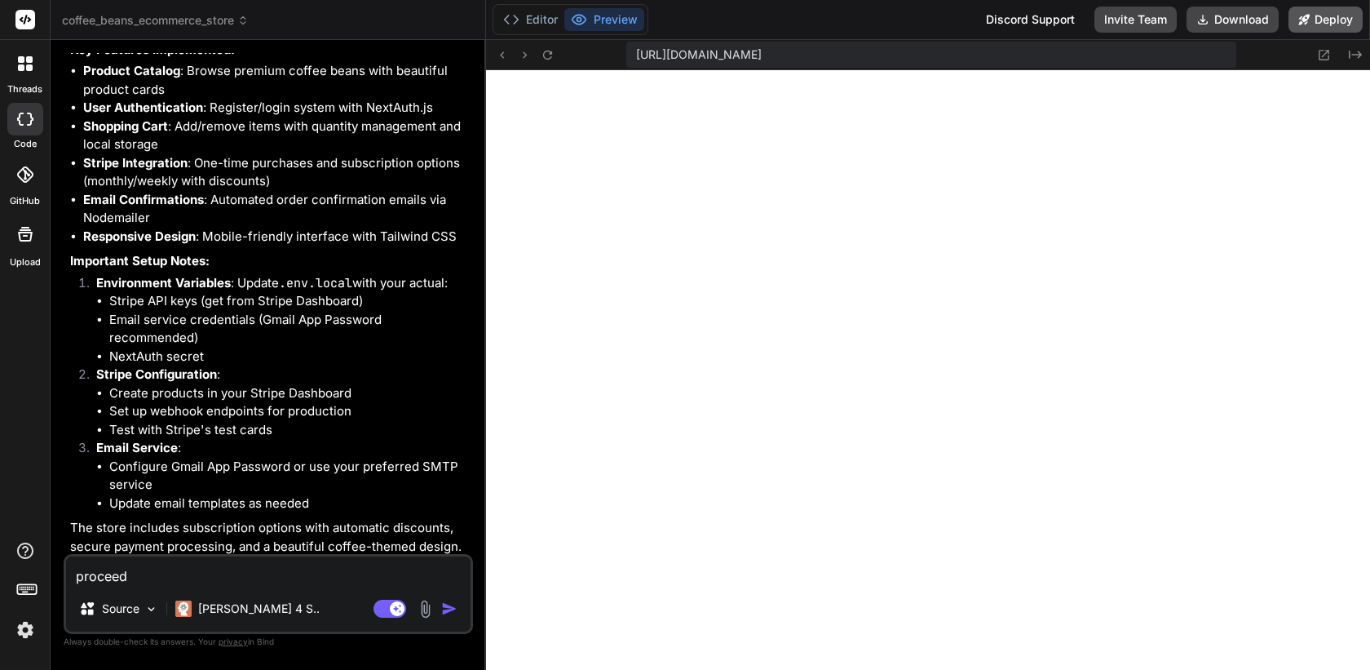
click at [1325, 19] on button "Deploy" at bounding box center [1326, 20] width 74 height 26
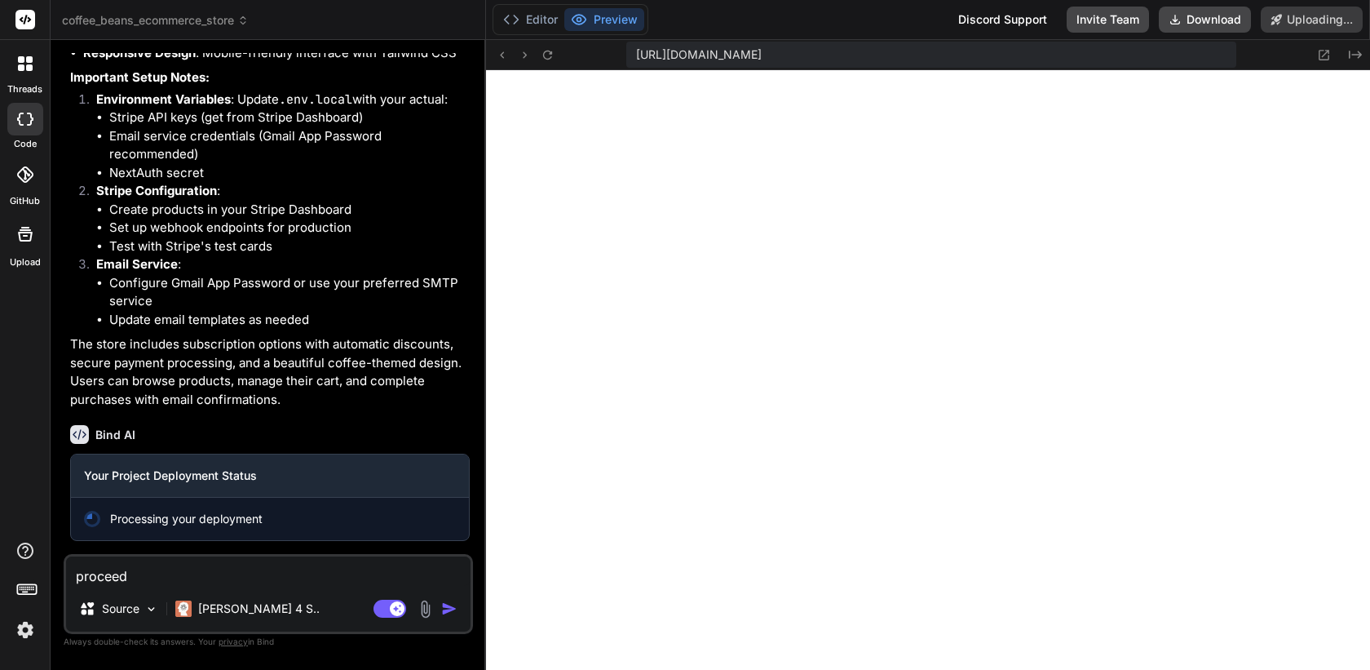
scroll to position [2113, 0]
click at [534, 22] on button "Editor" at bounding box center [531, 19] width 68 height 23
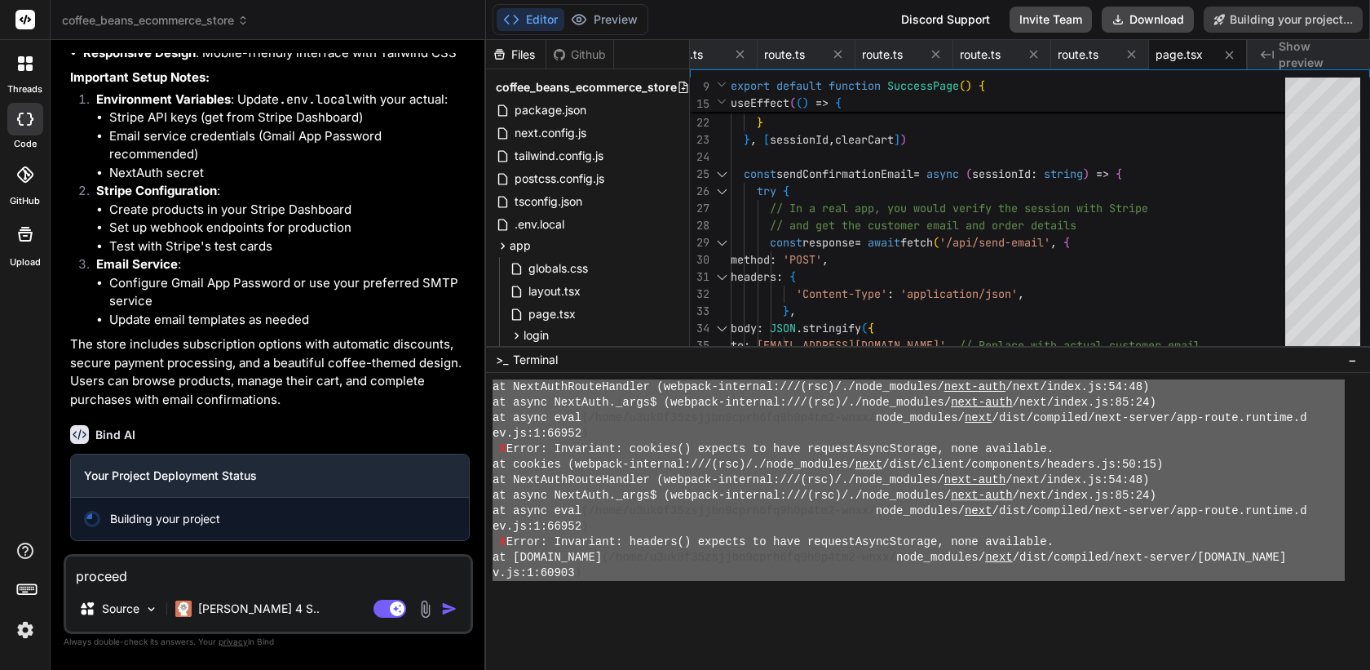
scroll to position [2976, 0]
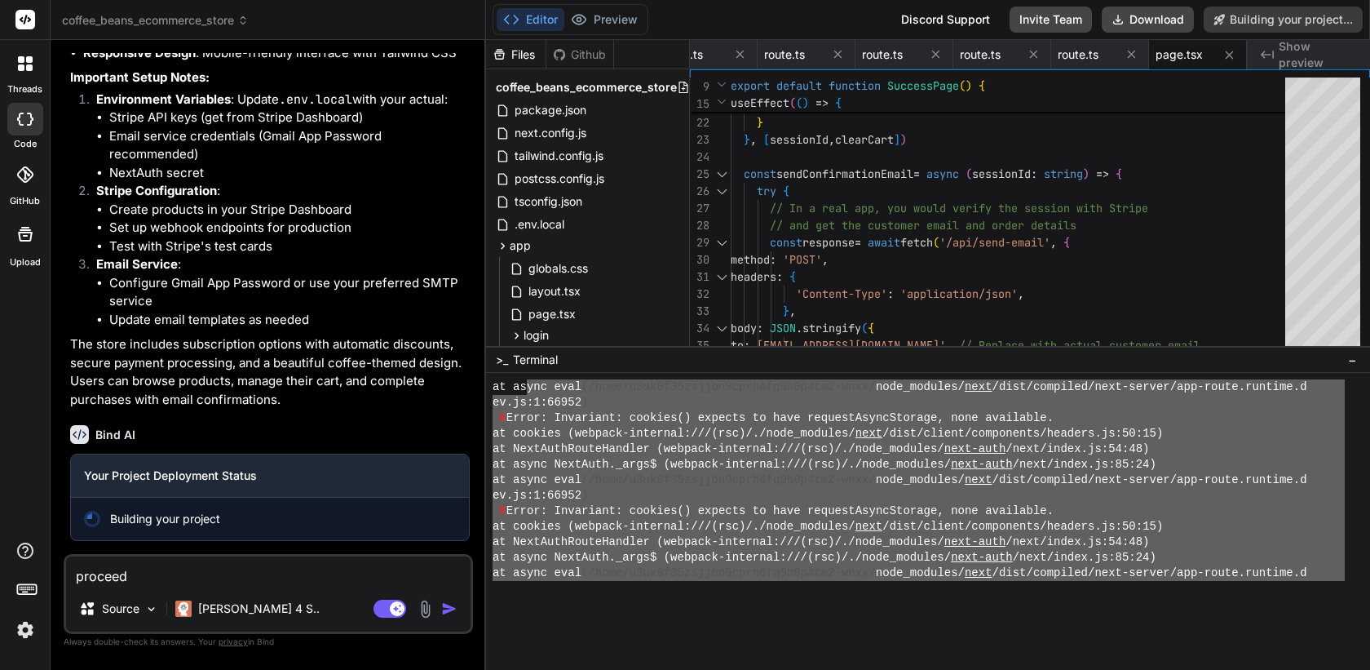
type textarea "x"
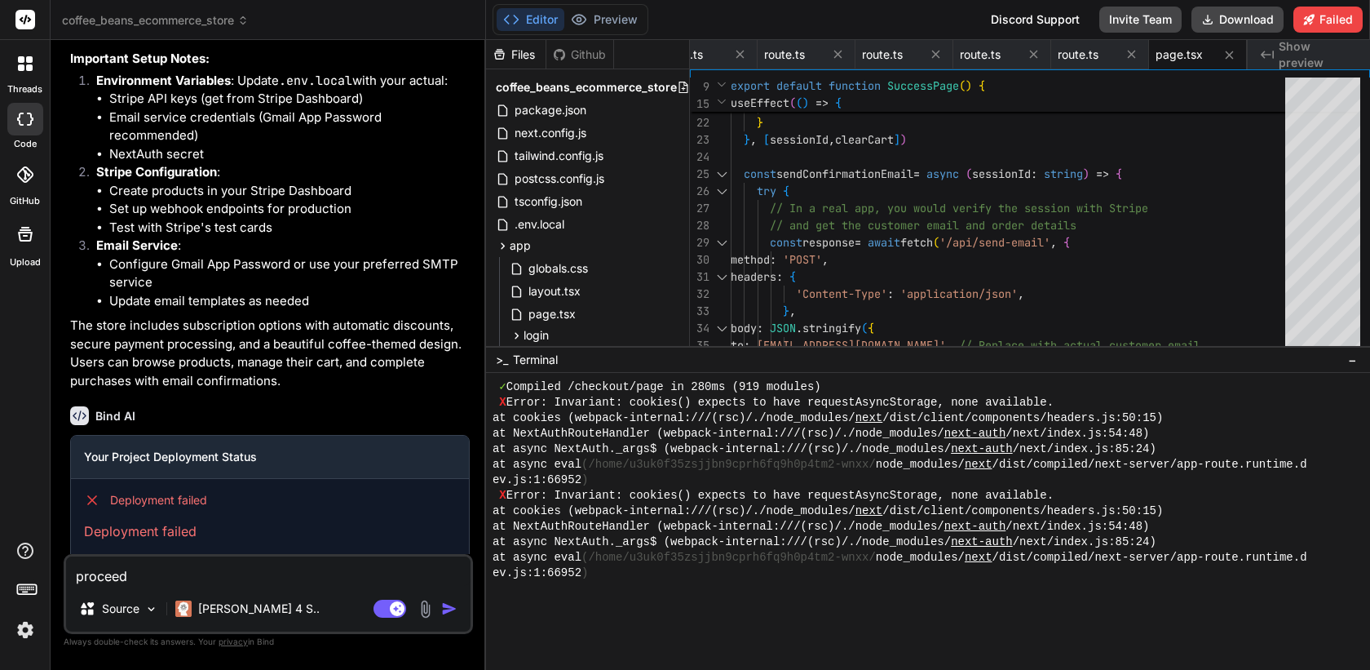
scroll to position [4107, 0]
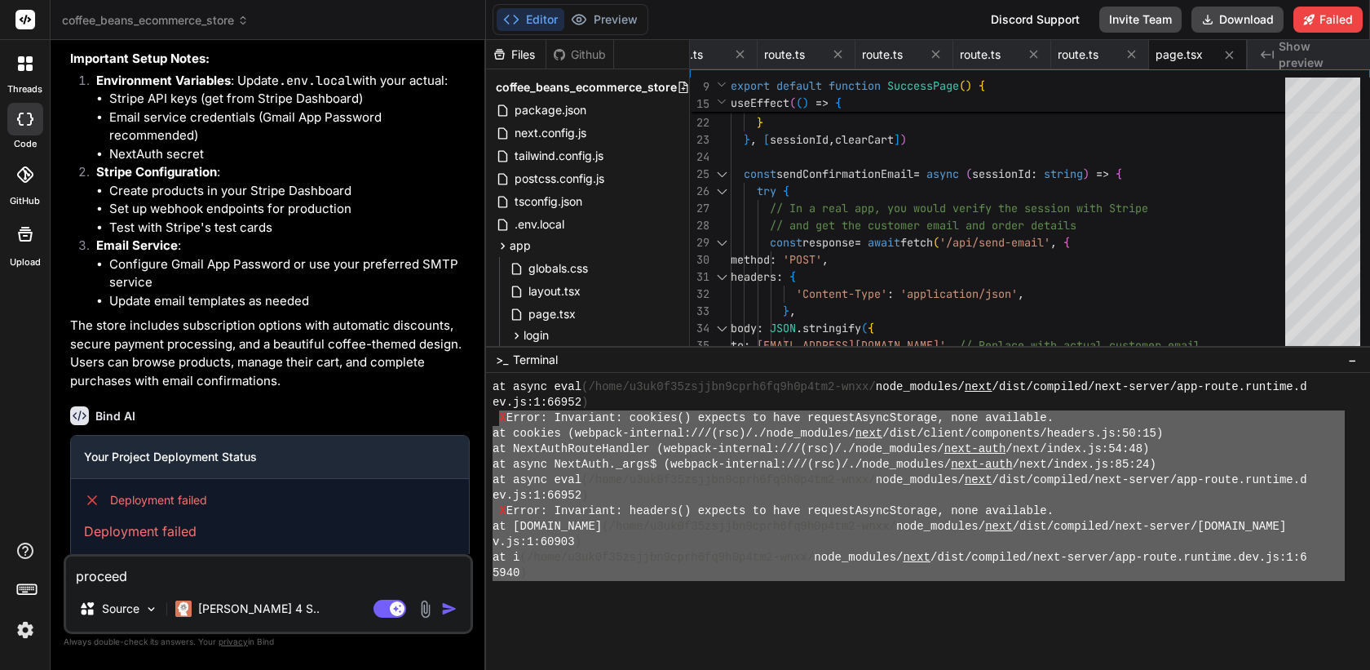
drag, startPoint x: 588, startPoint y: 555, endPoint x: 502, endPoint y: 418, distance: 161.4
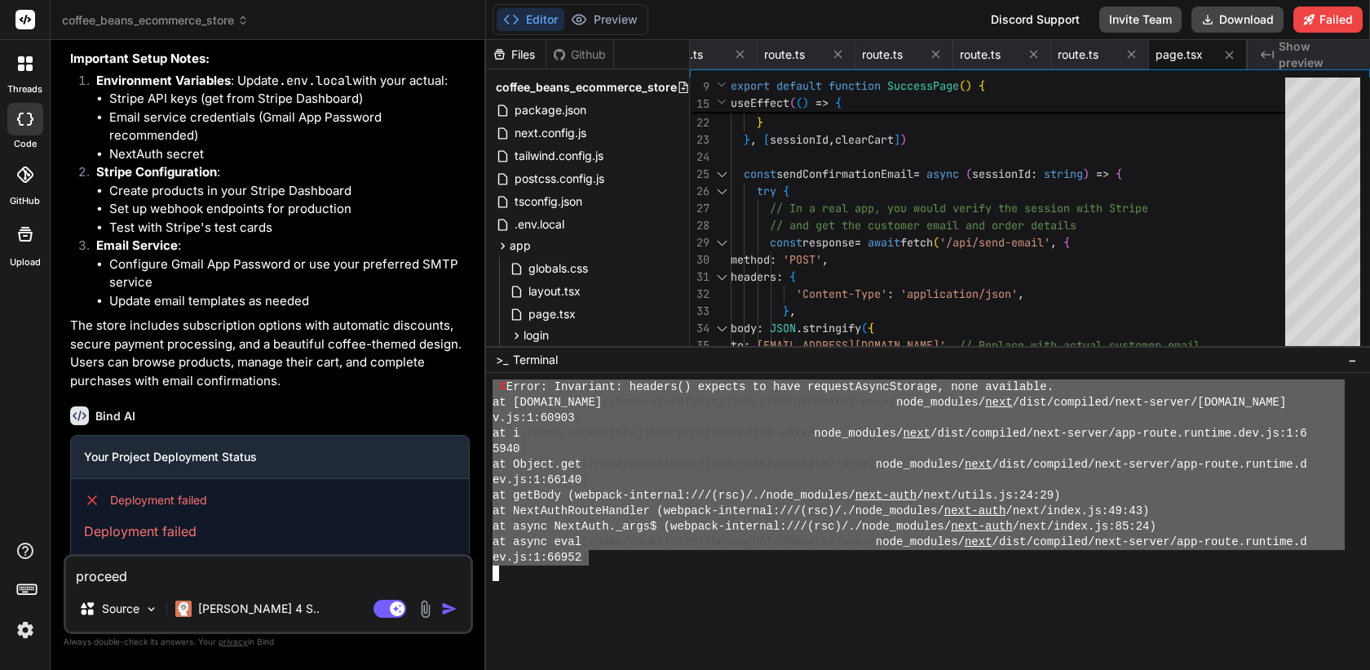
scroll to position [2159, 0]
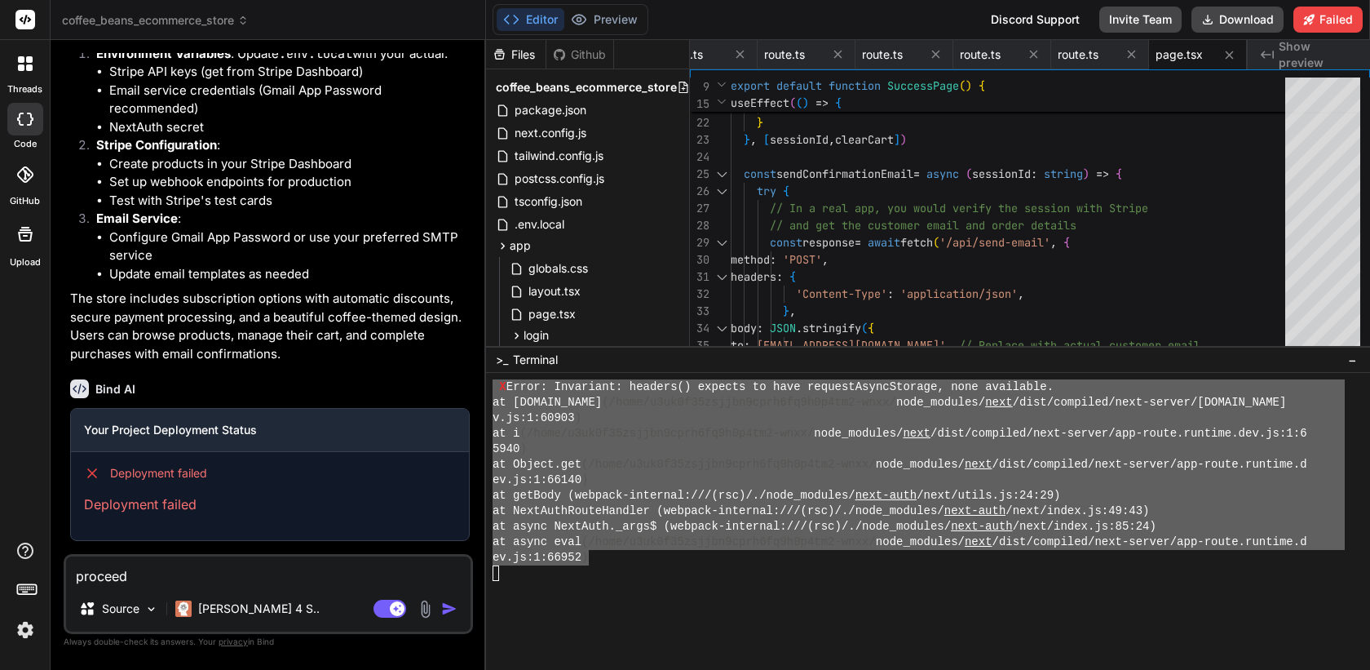
click at [317, 583] on textarea "proceed" at bounding box center [268, 570] width 405 height 29
type textarea "x"
type textarea "g"
type textarea "x"
type textarea "ge"
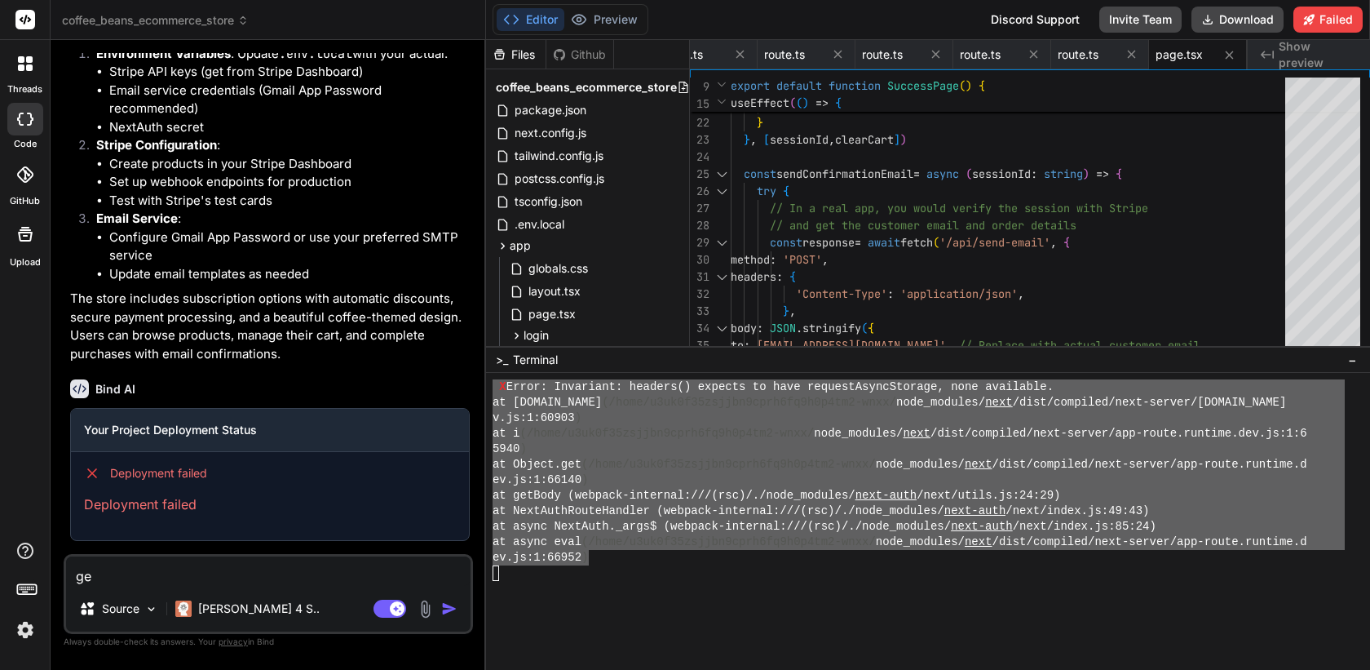
type textarea "x"
type textarea "get"
type textarea "x"
type textarea "gett"
type textarea "x"
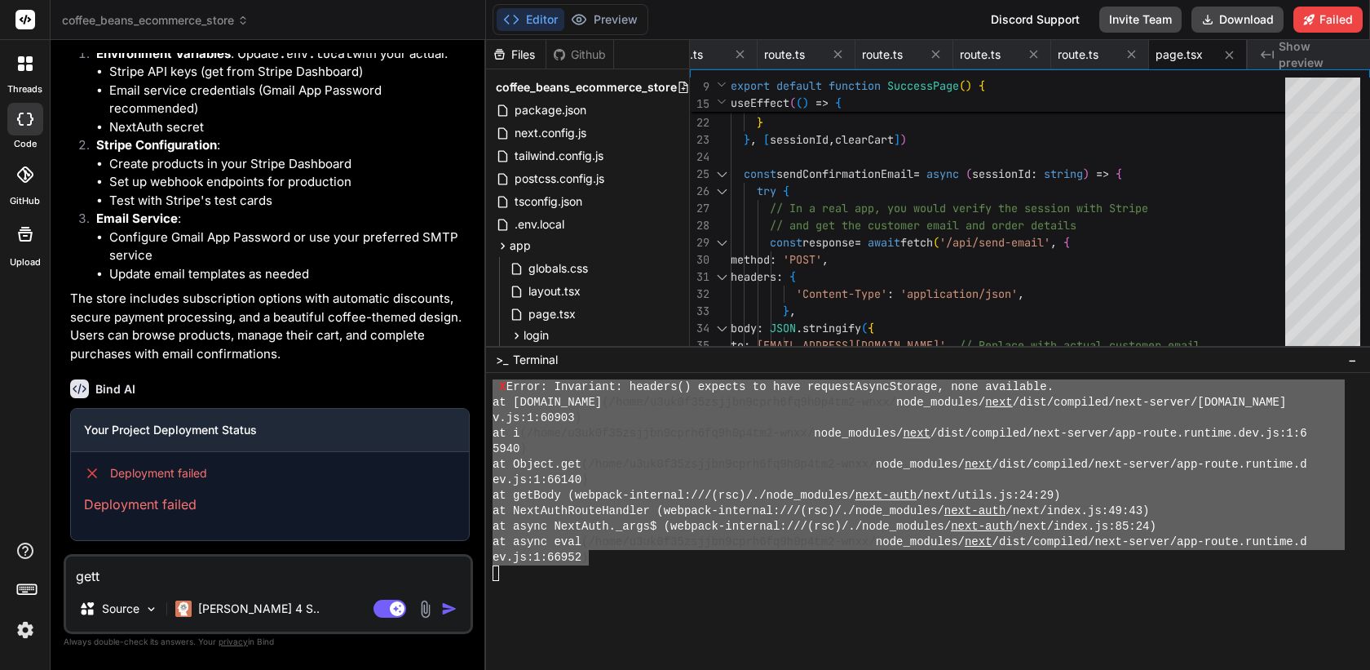
type textarea "getti"
type textarea "x"
type textarea "gettin"
type textarea "x"
type textarea "getting"
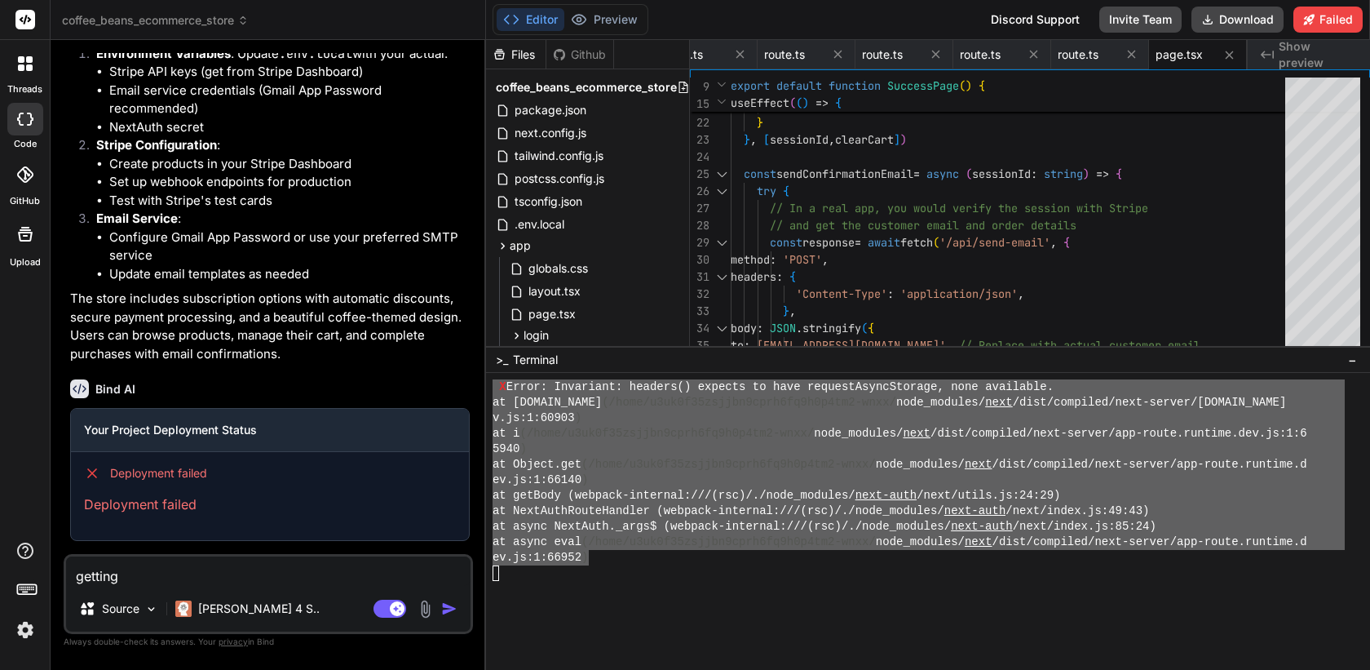
type textarea "x"
type textarea "getting"
type textarea "x"
type textarea "getting t"
type textarea "x"
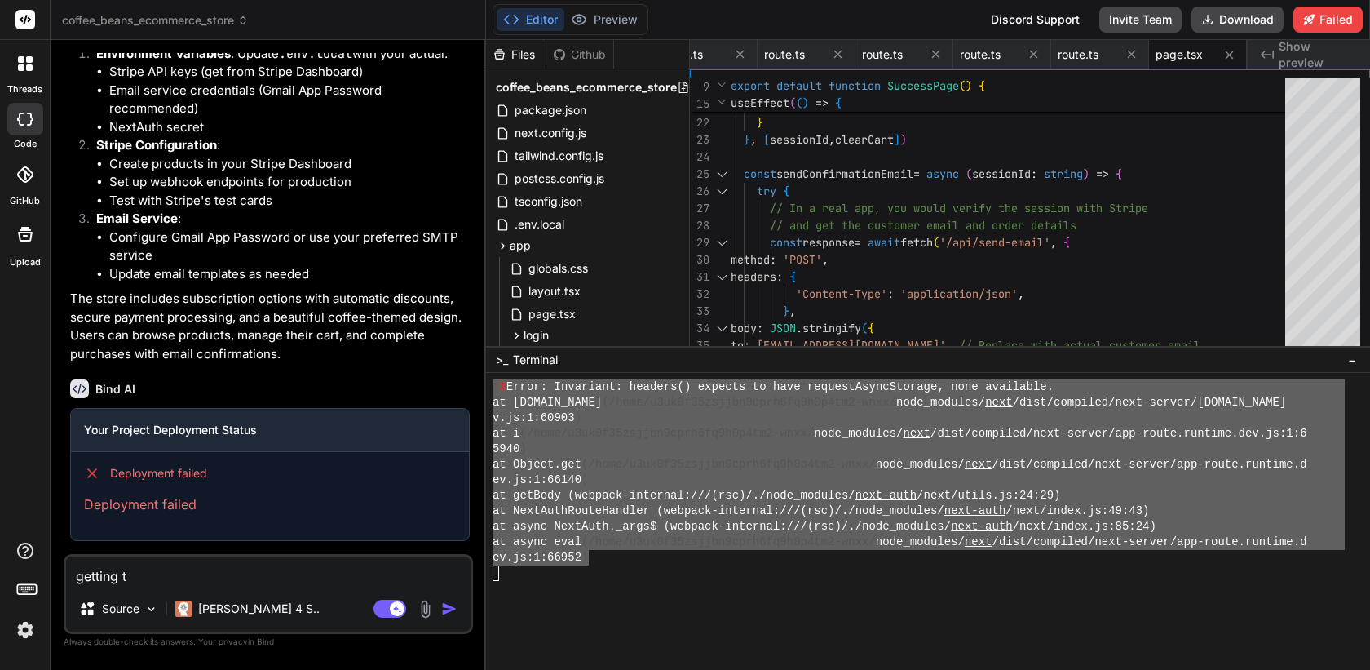
type textarea "getting th"
type textarea "x"
type textarea "getting ths"
type textarea "x"
type textarea "getting th"
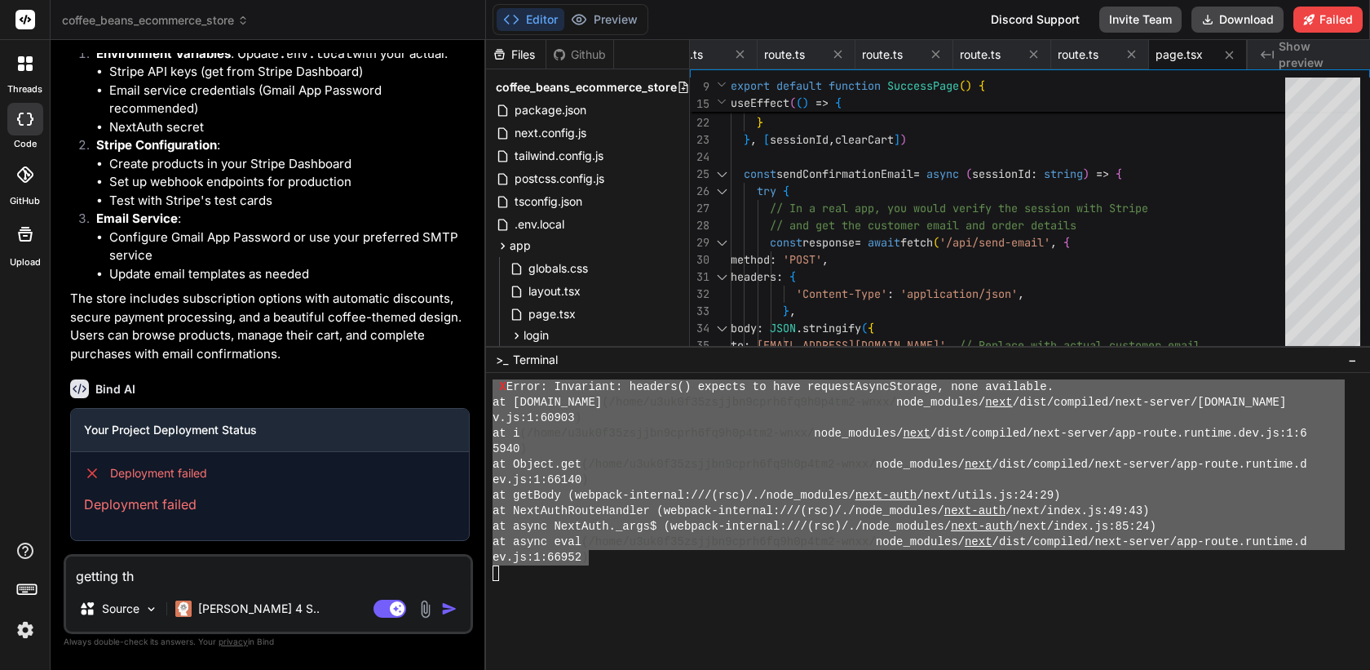
type textarea "x"
type textarea "getting thi"
type textarea "x"
type textarea "getting this"
type textarea "x"
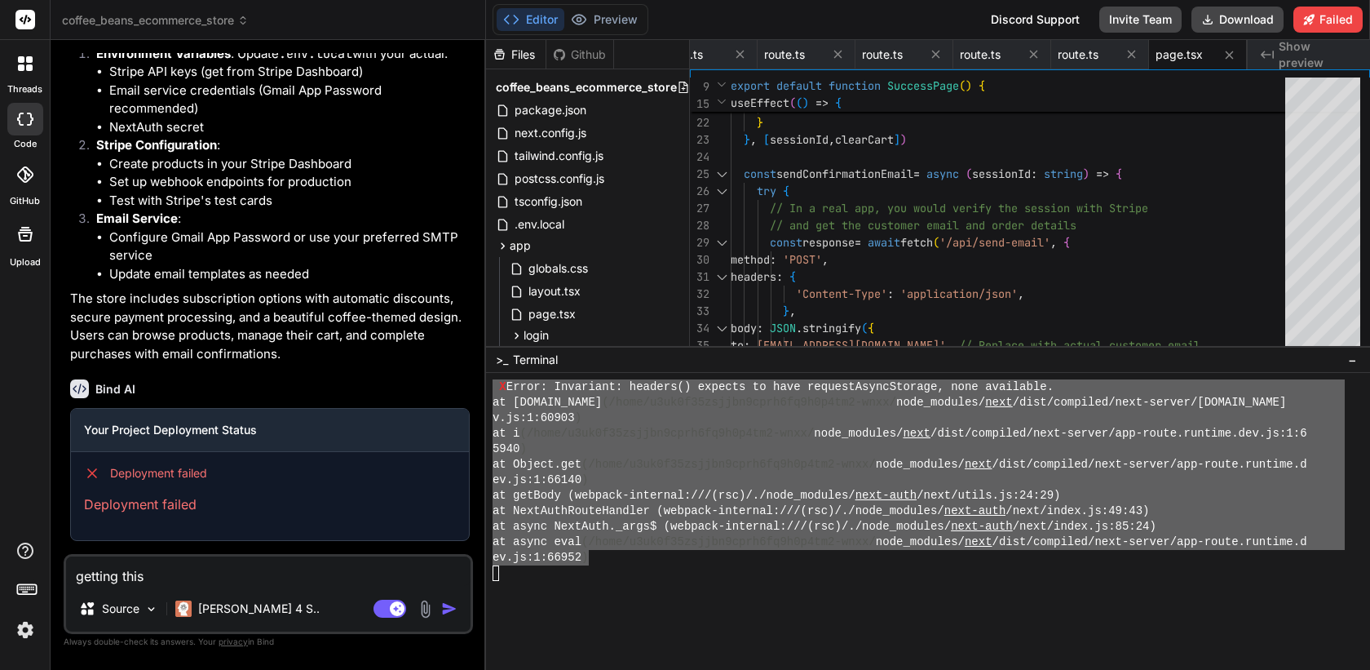
type textarea "getting this"
type textarea "x"
type textarea "getting this s"
type textarea "x"
type textarea "getting this"
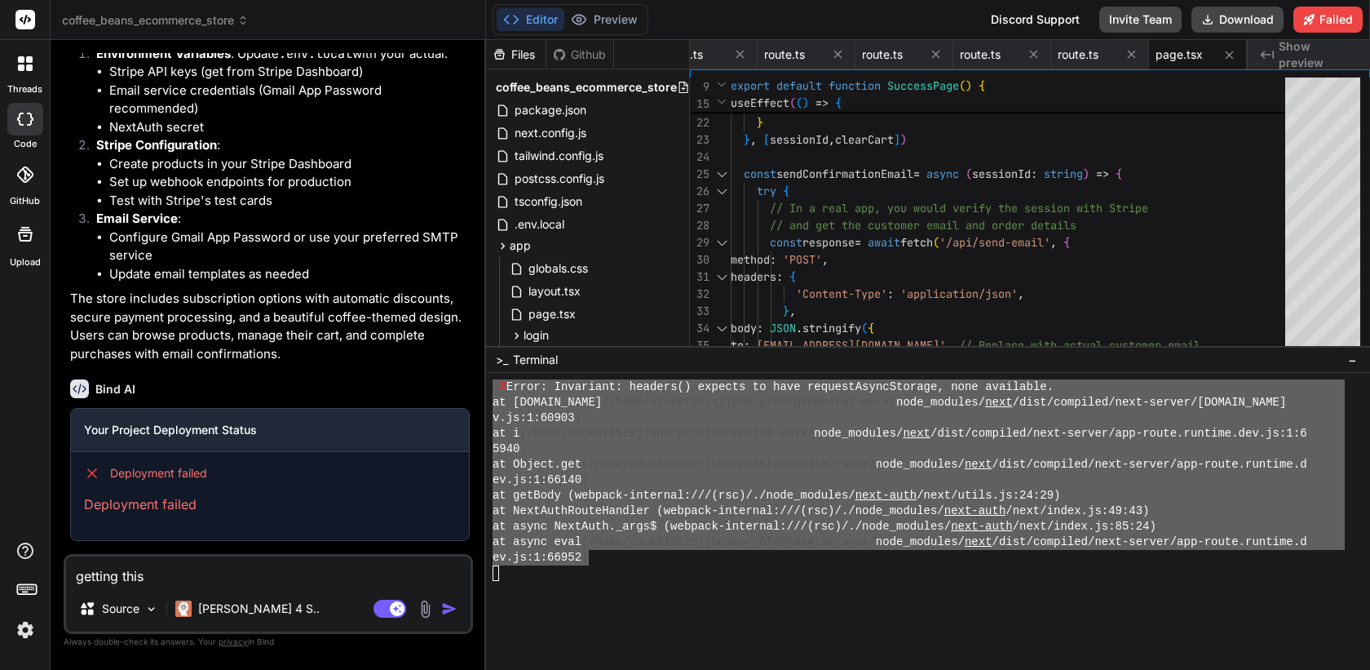
type textarea "x"
type textarea "getting this i"
type textarea "x"
type textarea "getting this is"
type textarea "x"
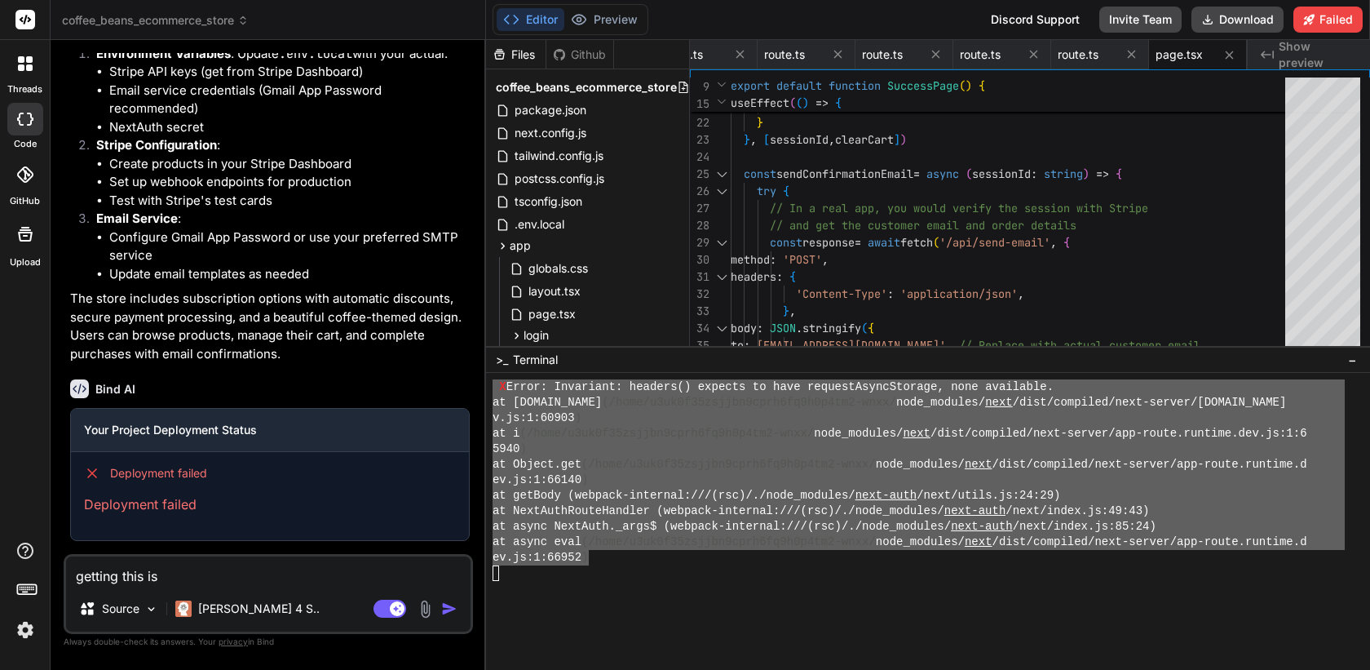
type textarea "getting this iss"
type textarea "x"
type textarea "getting this issu"
type textarea "x"
type textarea "getting this issue"
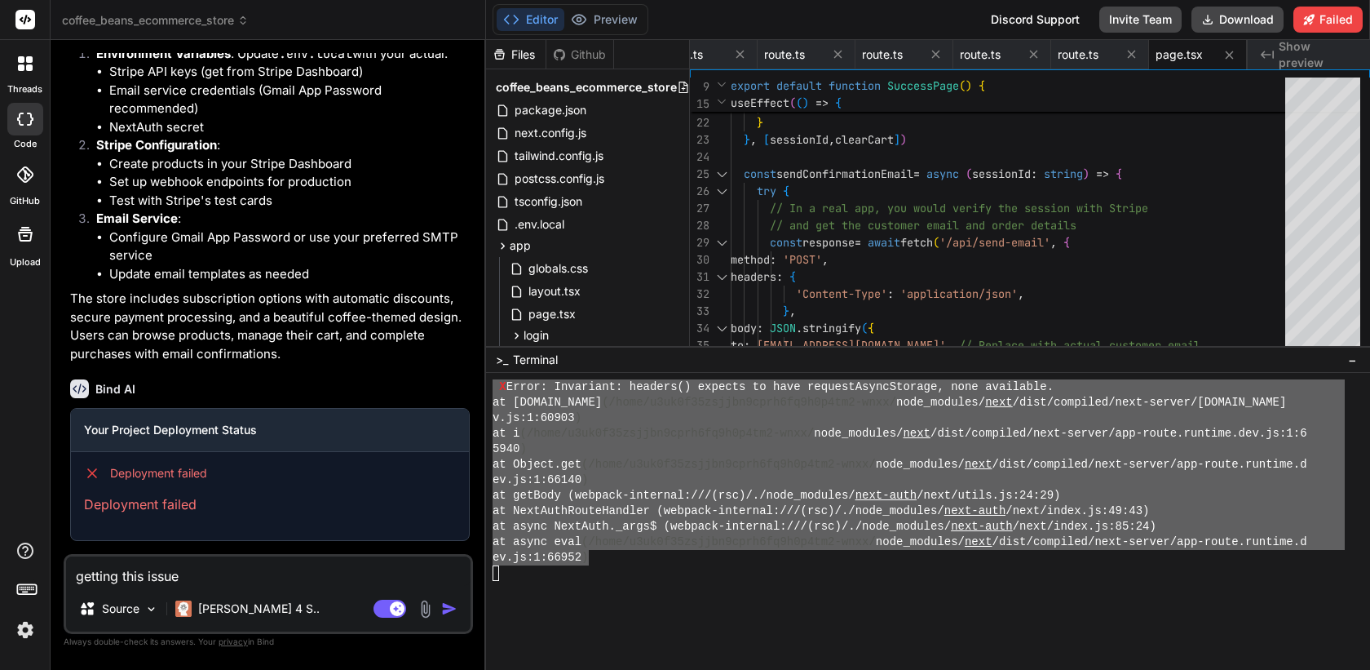
type textarea "x"
type textarea "getting this issue:"
type textarea "x"
type textarea "getting this issue:"
paste textarea "X Error: Invariant: cookies() expects to have requestAsyncStorage, none availab…"
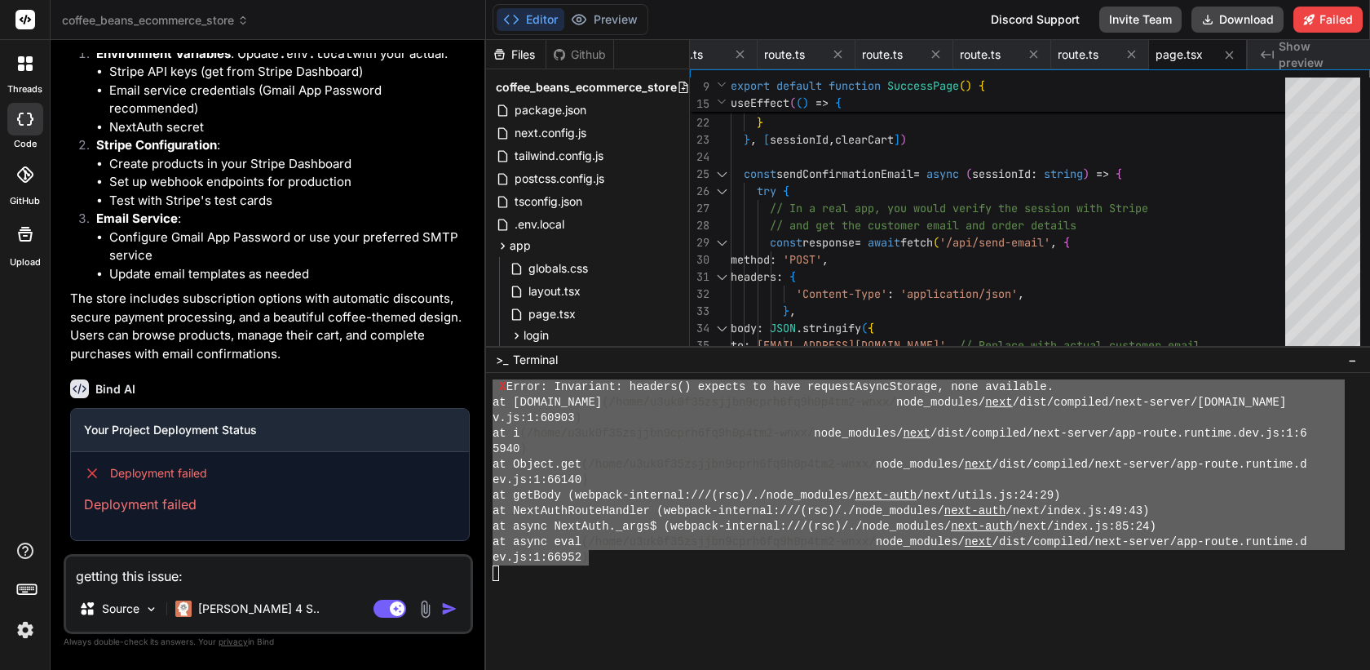
type textarea "x"
type textarea "getting this issue: X Error: Invariant: cookies() expects to have requestAsyncS…"
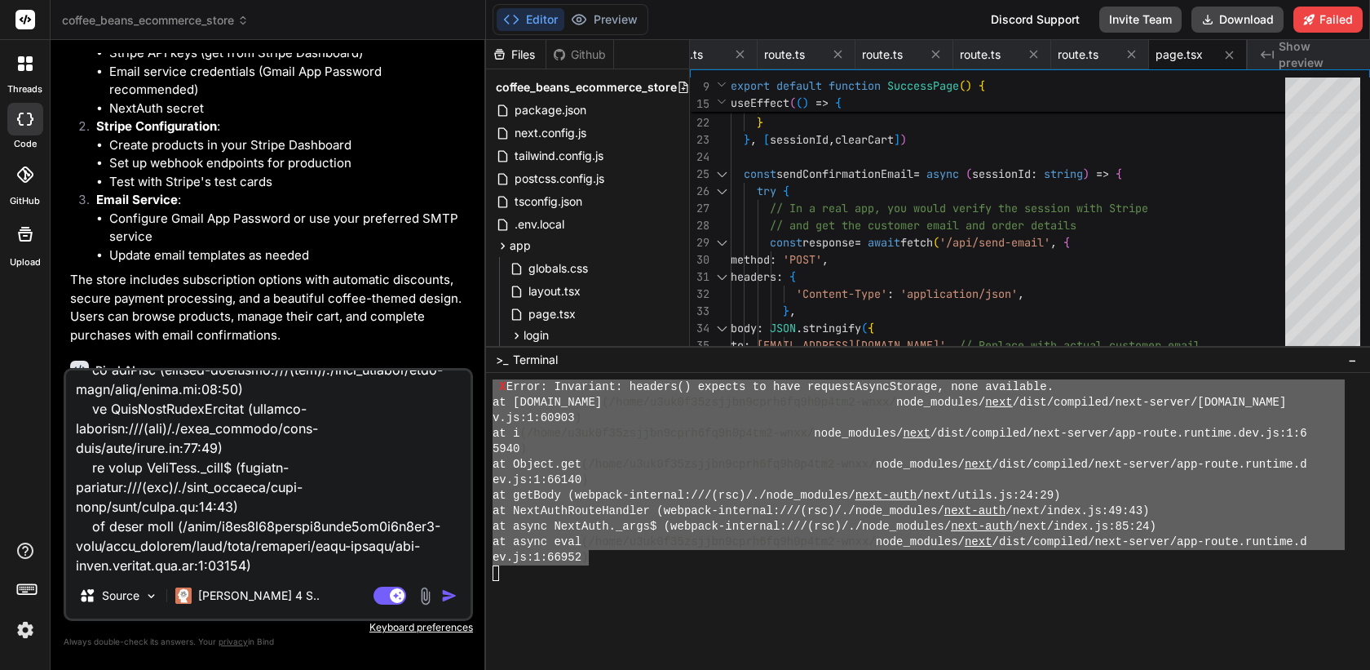
type textarea "x"
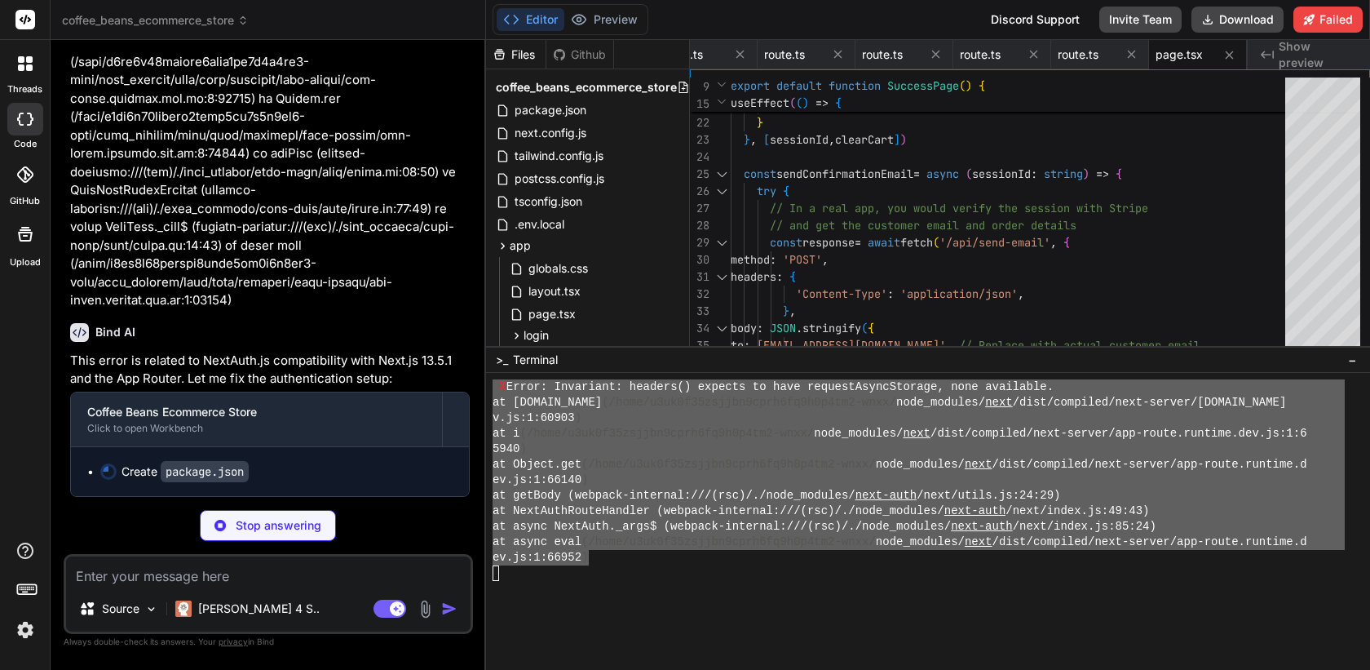
scroll to position [3283, 0]
type textarea "x"
type textarea ""@types/react-dom": "^18.2.7", "@types/bcryptjs": "^2.4.4", "@types/nodemailer"…"
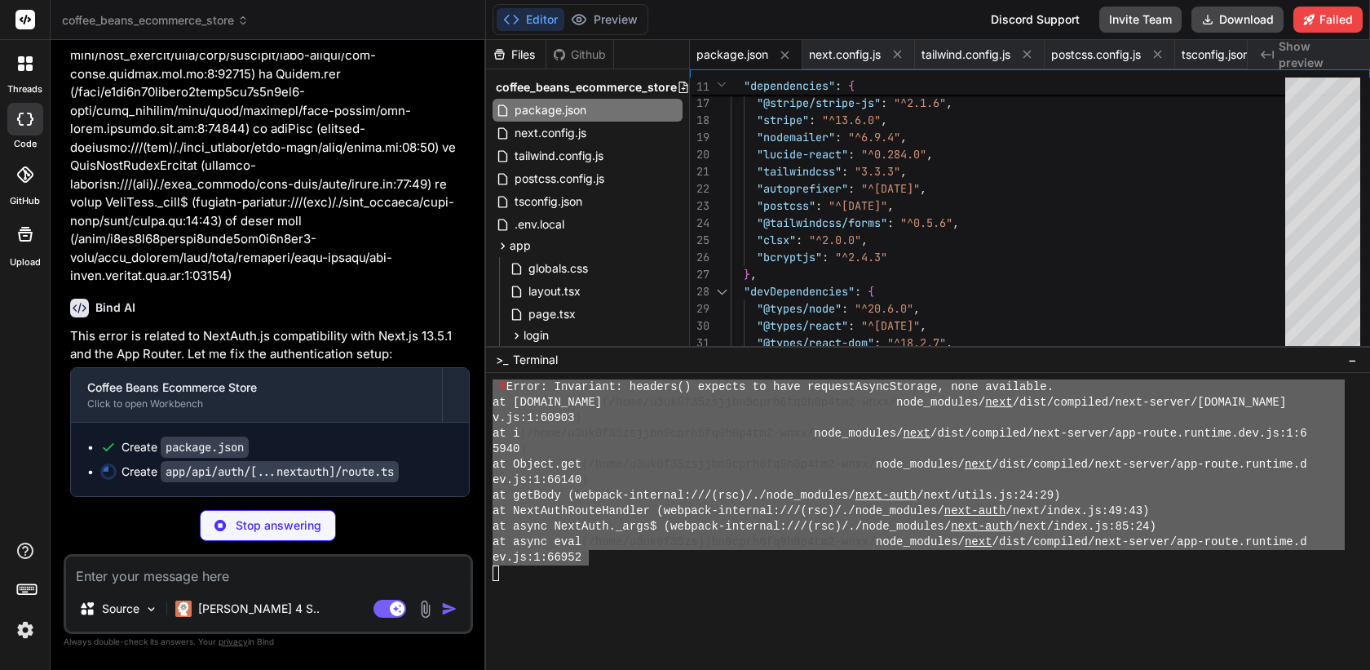
scroll to position [4433, 0]
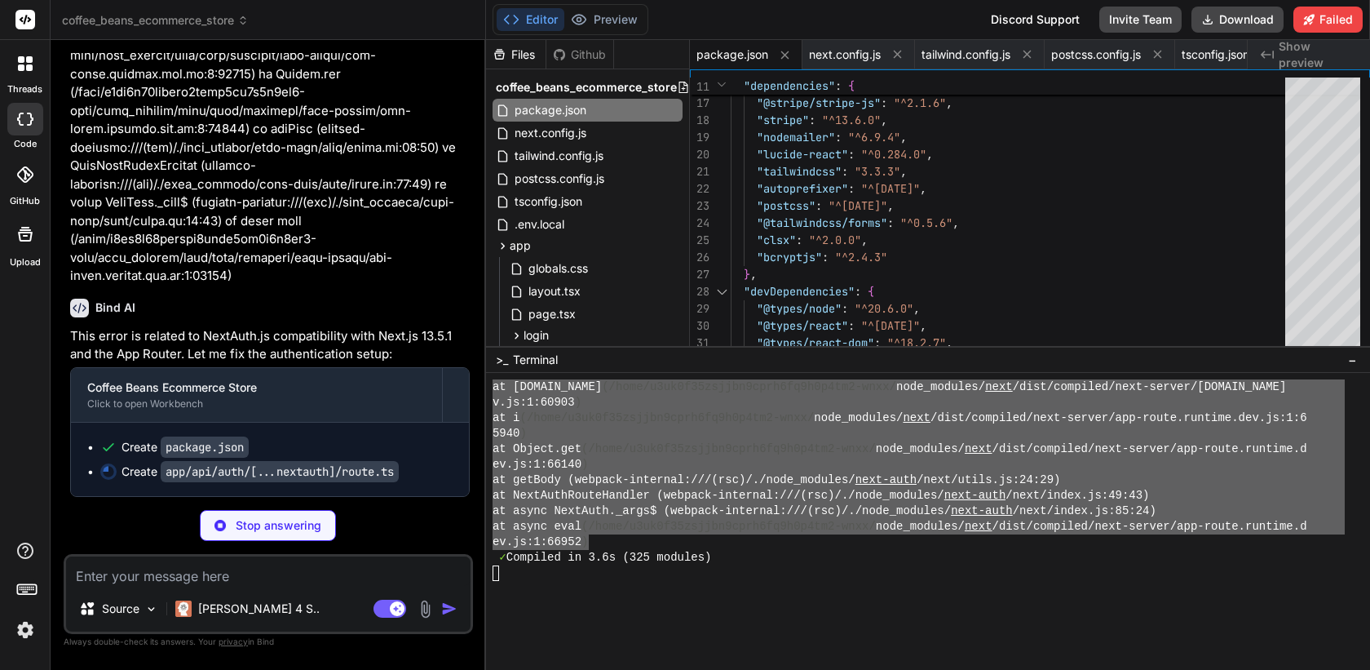
type textarea "x"
type textarea "export { handler as GET, handler as POST }"
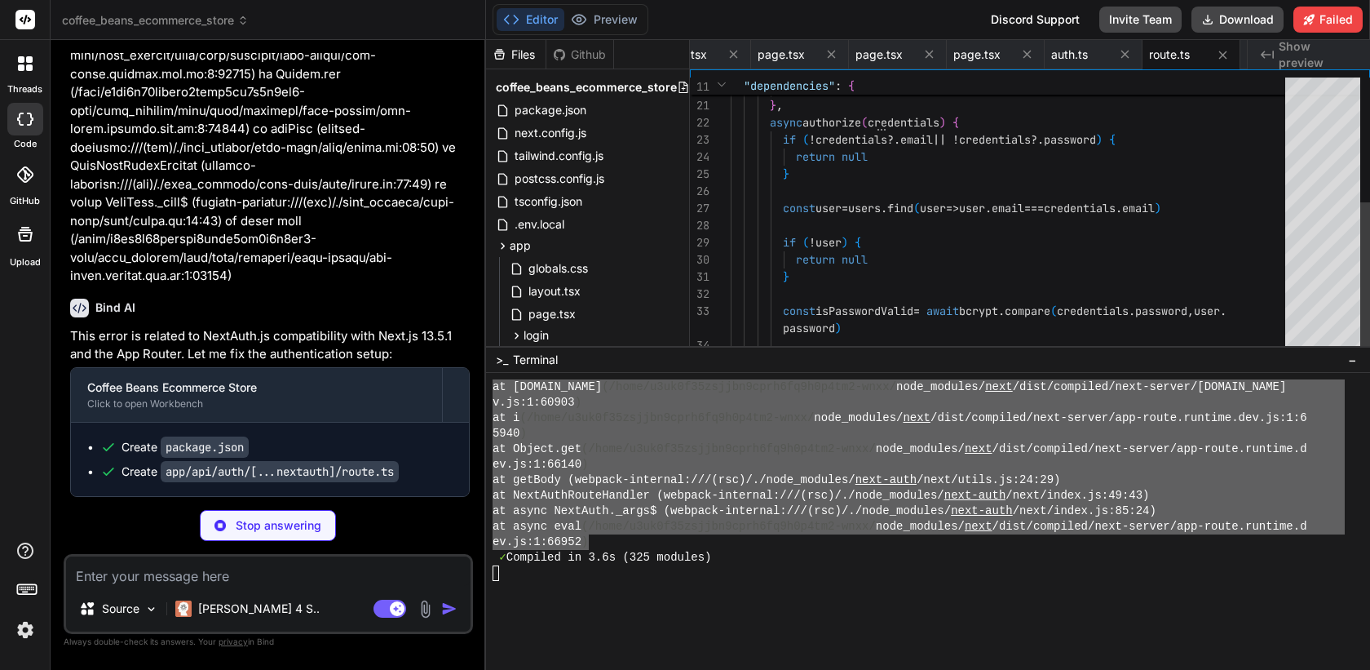
click at [164, 345] on p "This error is related to NextAuth.js compatibility with Next.js 13.5.1 and the …" at bounding box center [270, 345] width 400 height 37
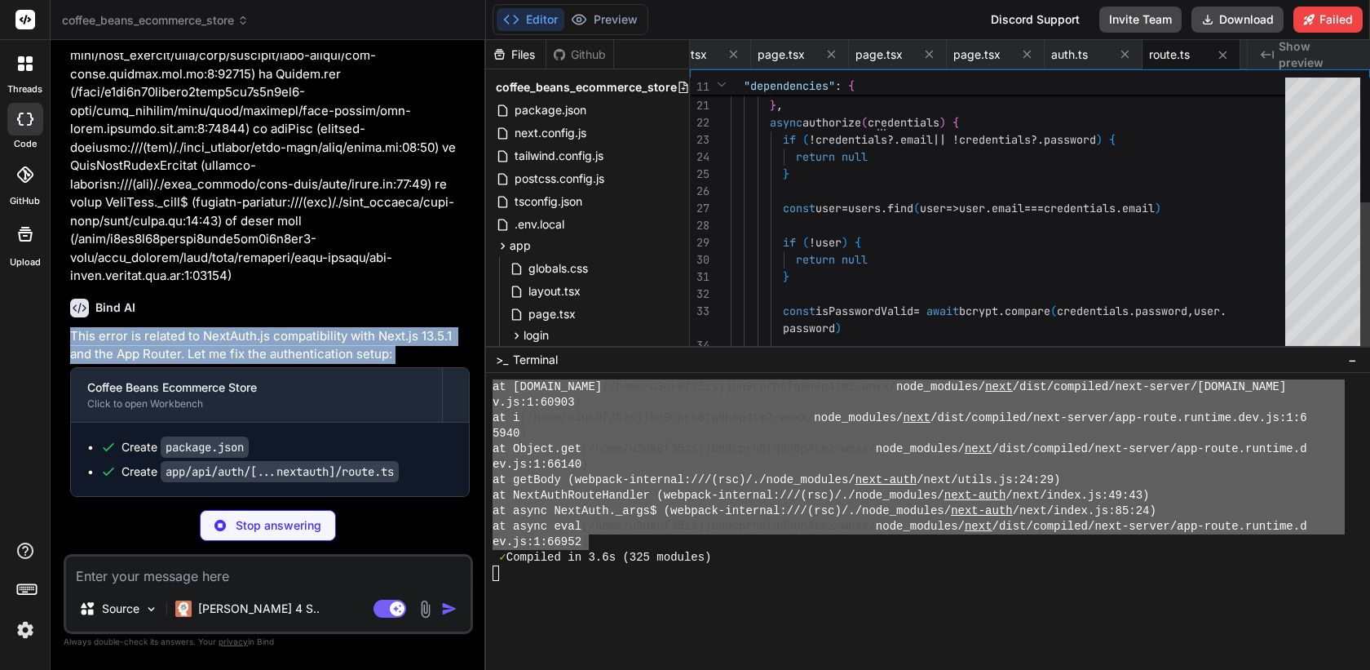
click at [164, 345] on p "This error is related to NextAuth.js compatibility with Next.js 13.5.1 and the …" at bounding box center [270, 345] width 400 height 37
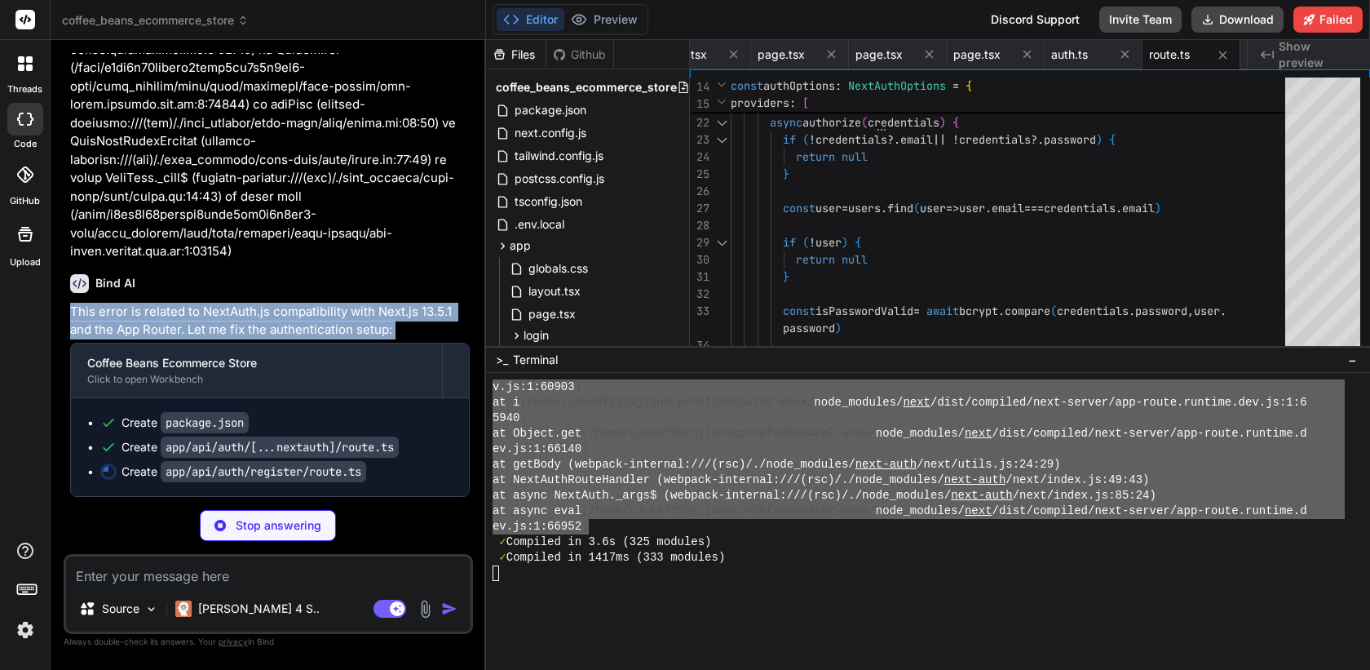
scroll to position [3332, 0]
type textarea "x"
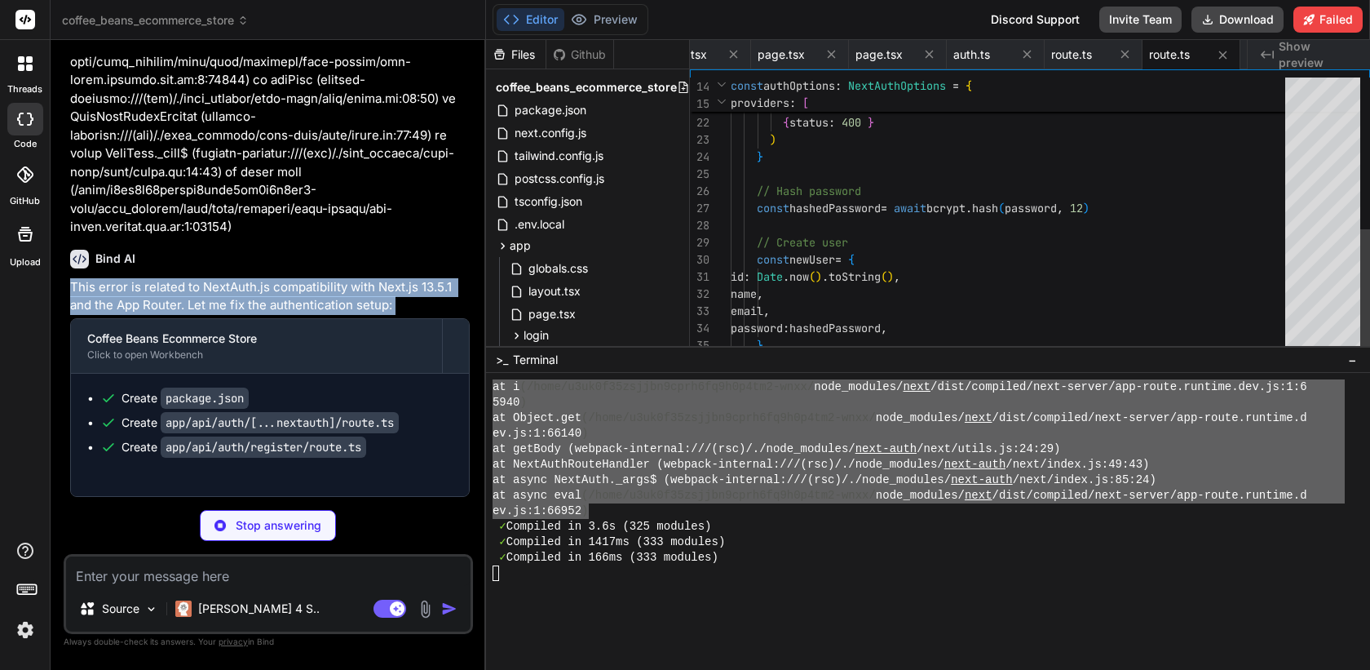
scroll to position [4464, 0]
type textarea "x"
type textarea "// This file is no longer needed as we've moved the auth config to the route ha…"
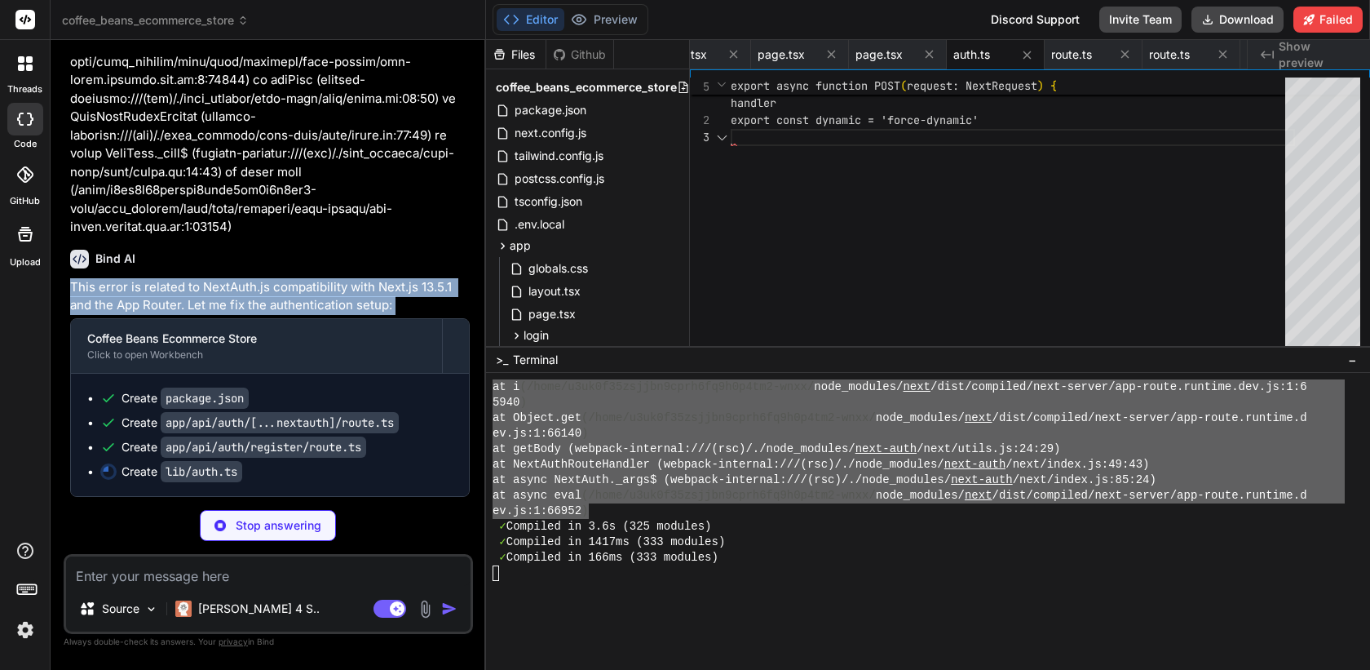
scroll to position [51, 0]
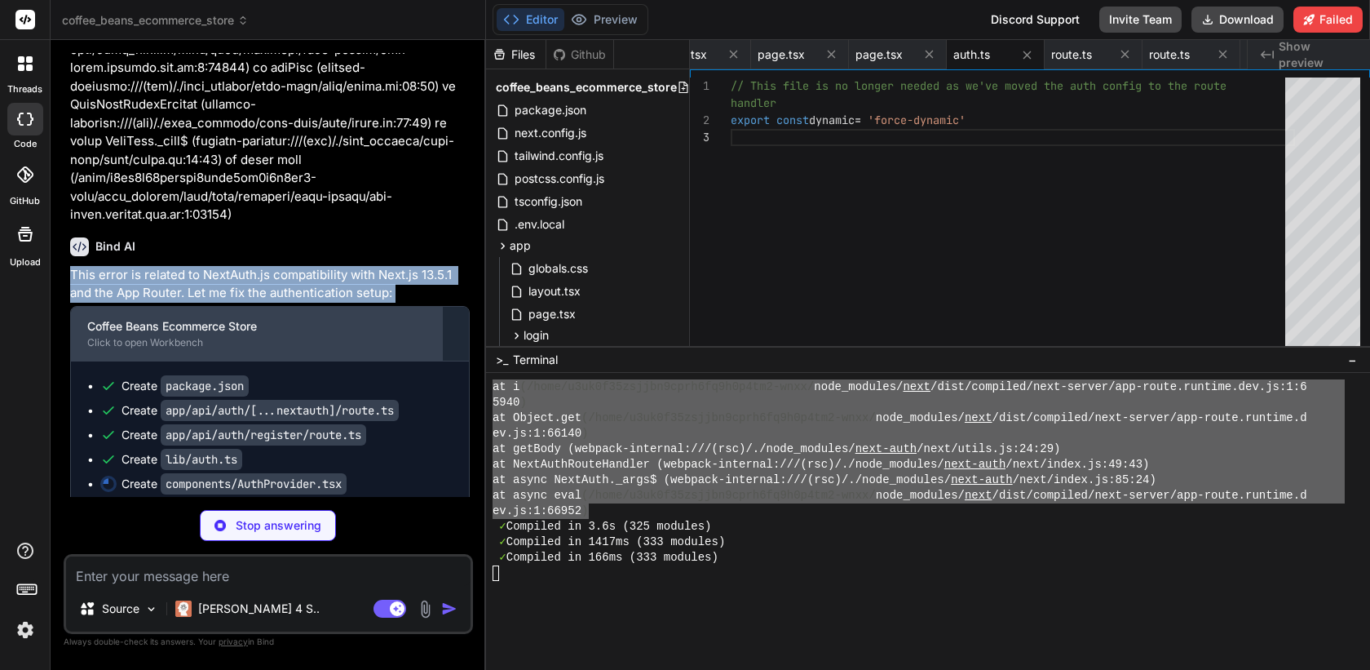
type textarea "x"
type textarea "<SessionProvider refetchInterval={0} refetchOnWindowFocus={false} > {children} …"
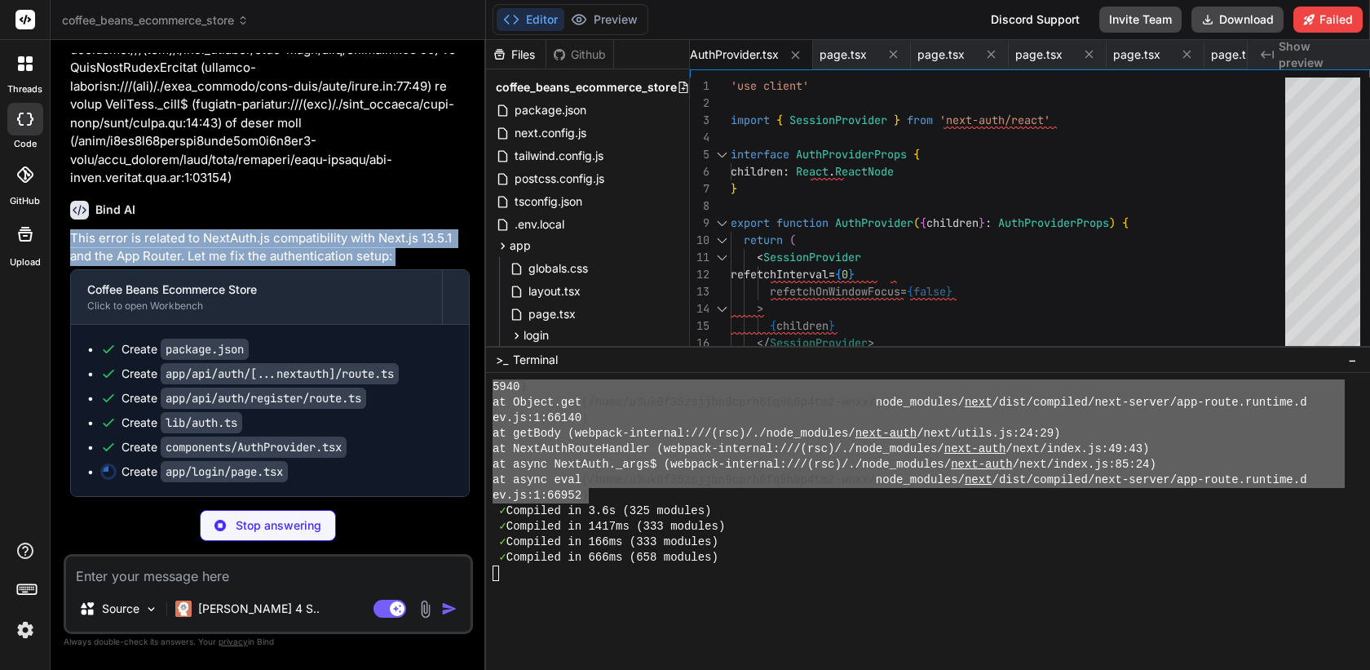
scroll to position [3405, 0]
type textarea "x"
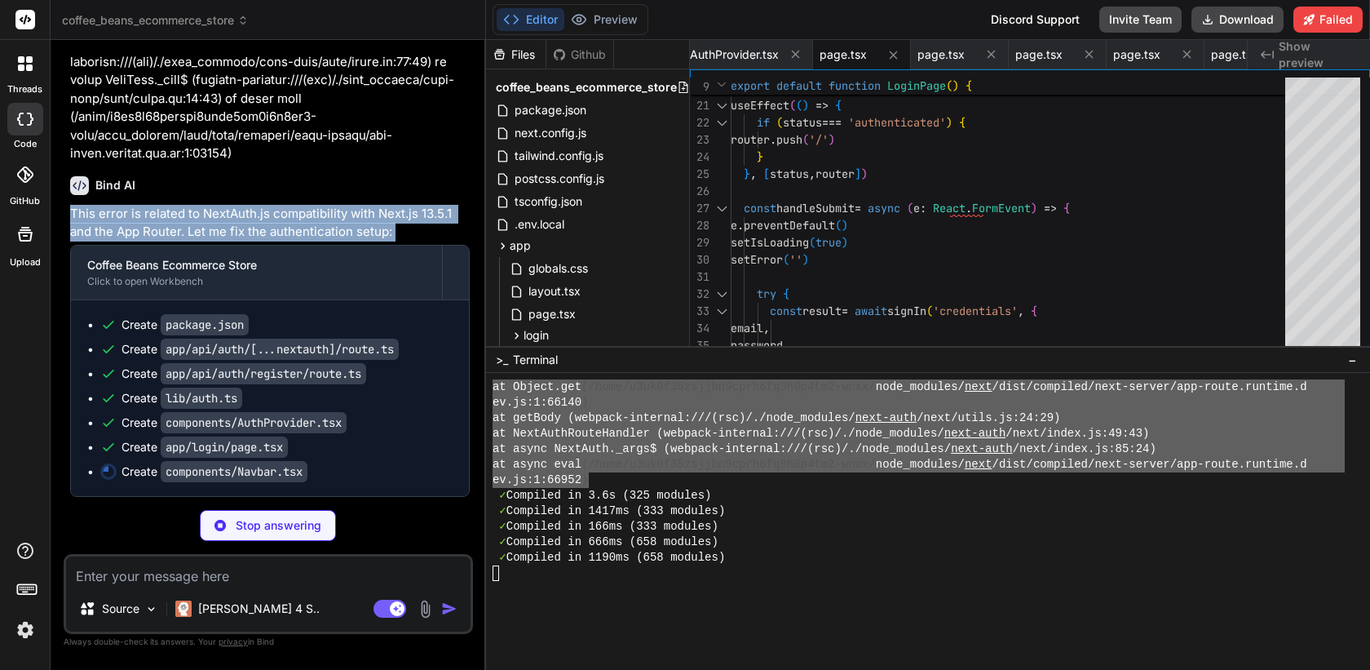
scroll to position [4495, 0]
type textarea "x"
type textarea "</div> )} </div> </nav> ) }"
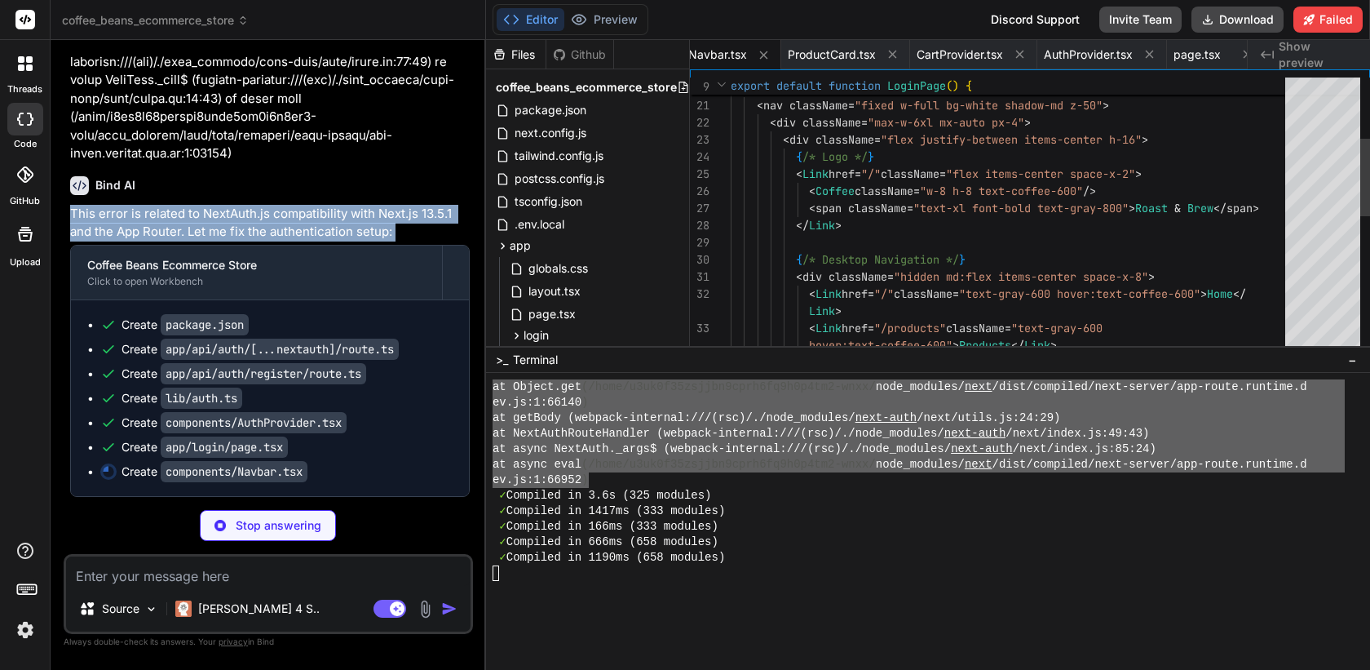
scroll to position [4510, 0]
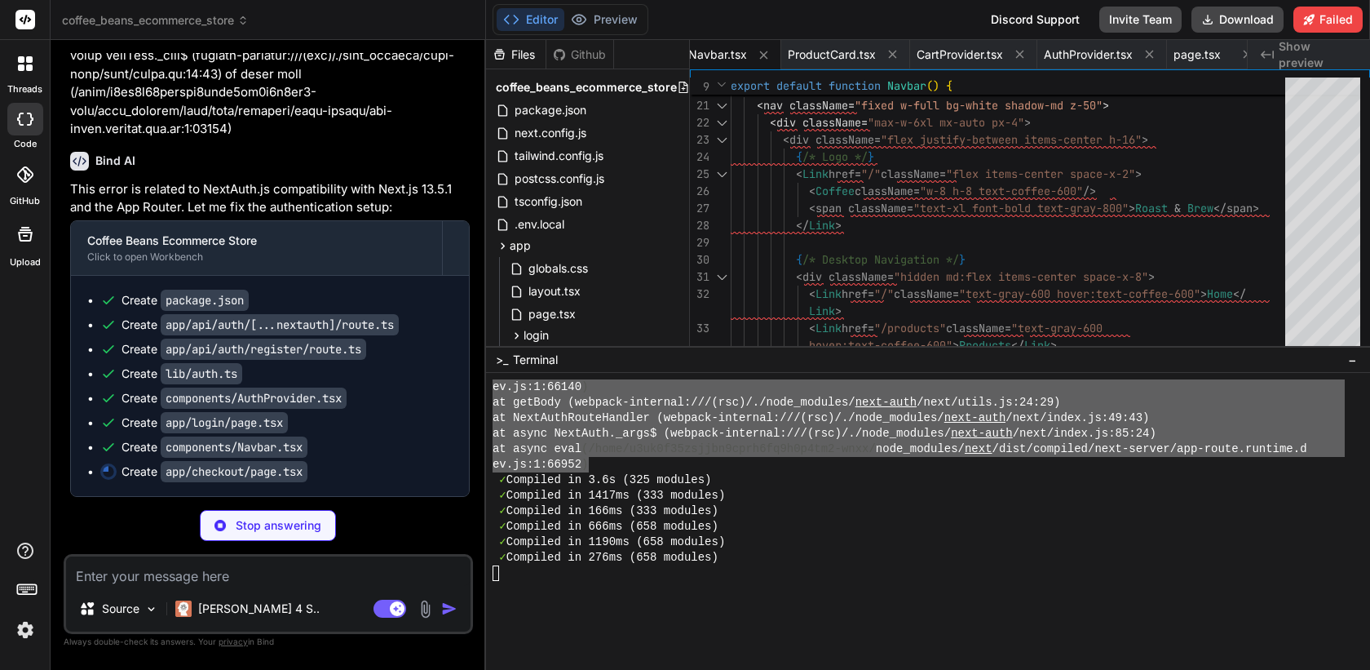
type textarea "x"
type textarea "</p> </div> </div> ) }"
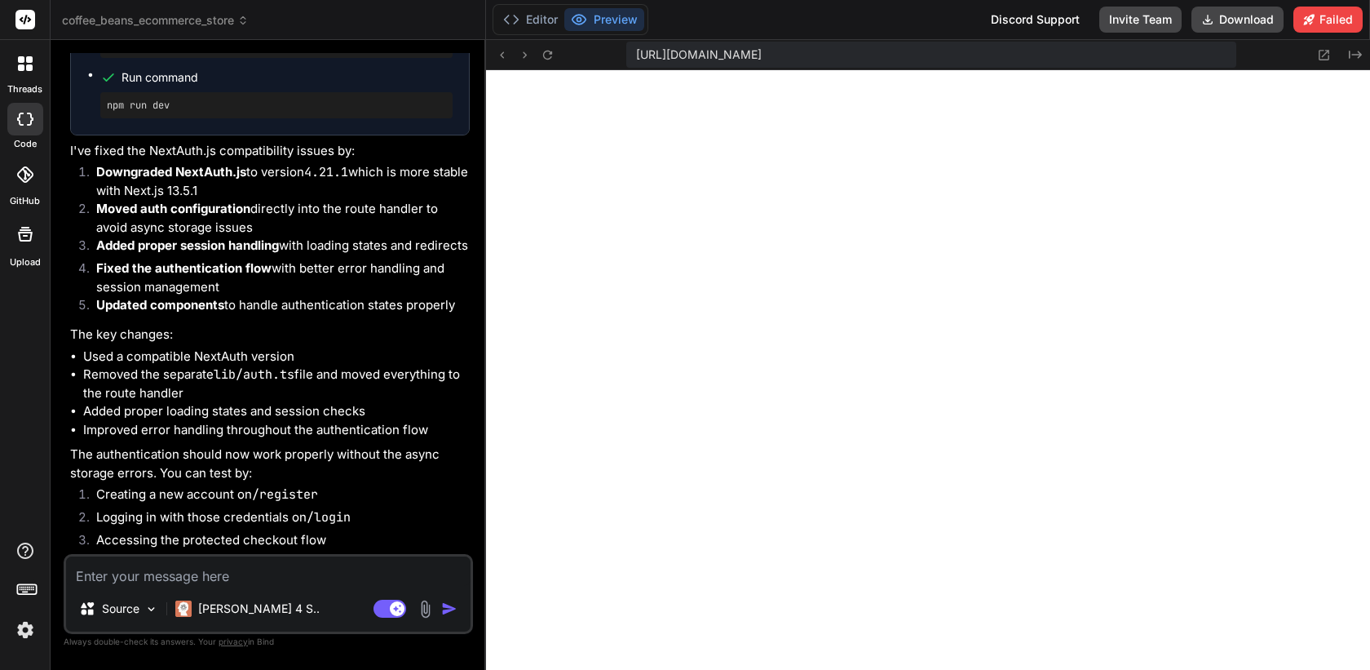
scroll to position [6727, 0]
click at [530, 22] on button "Editor" at bounding box center [531, 19] width 68 height 23
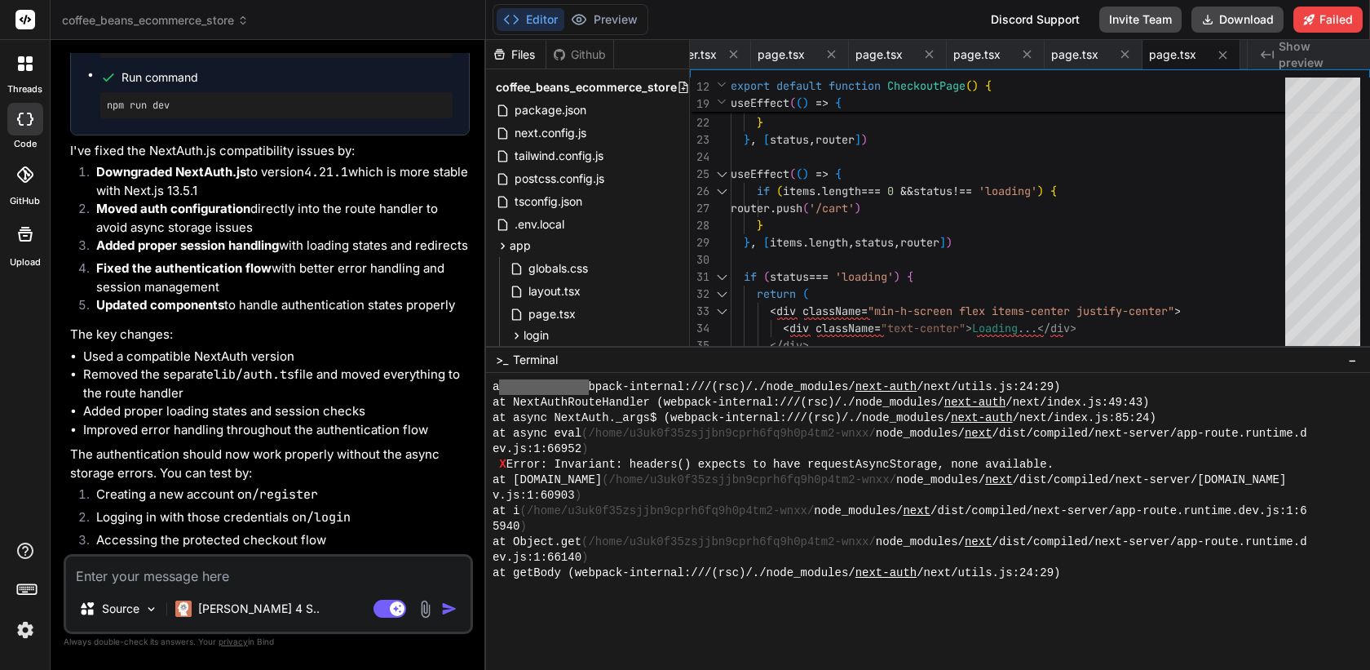
scroll to position [7026, 0]
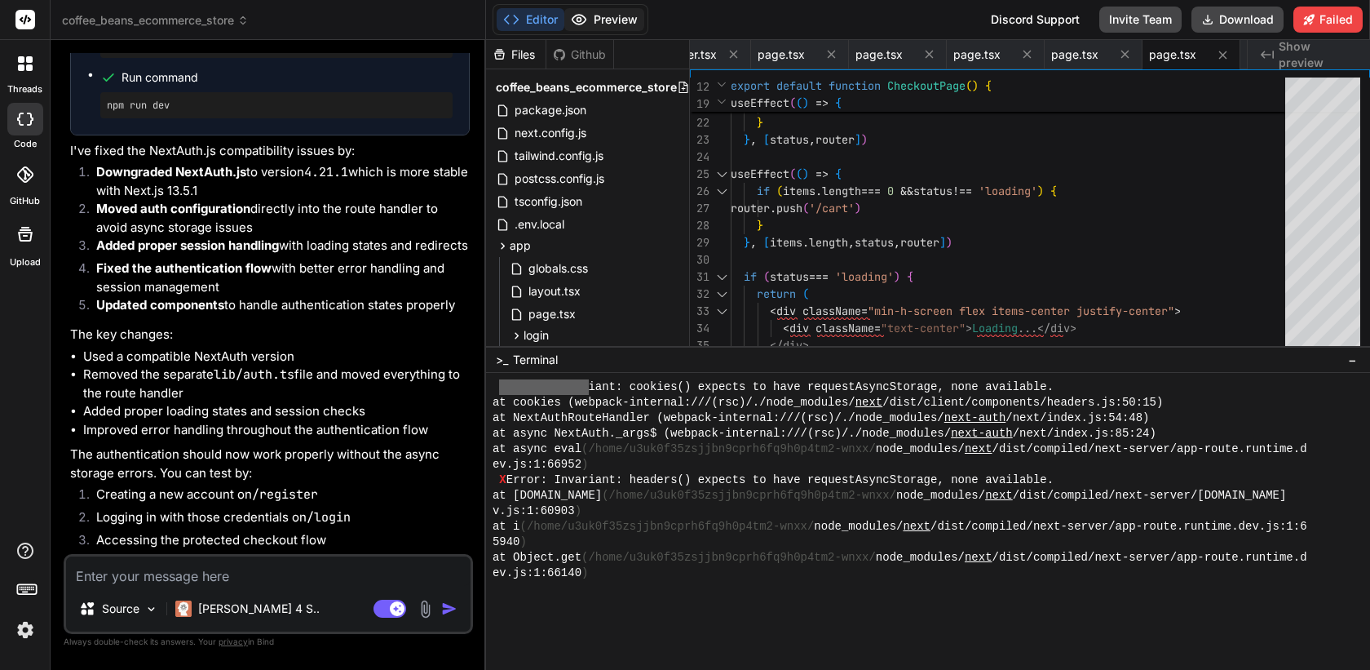
click at [596, 21] on button "Preview" at bounding box center [605, 19] width 80 height 23
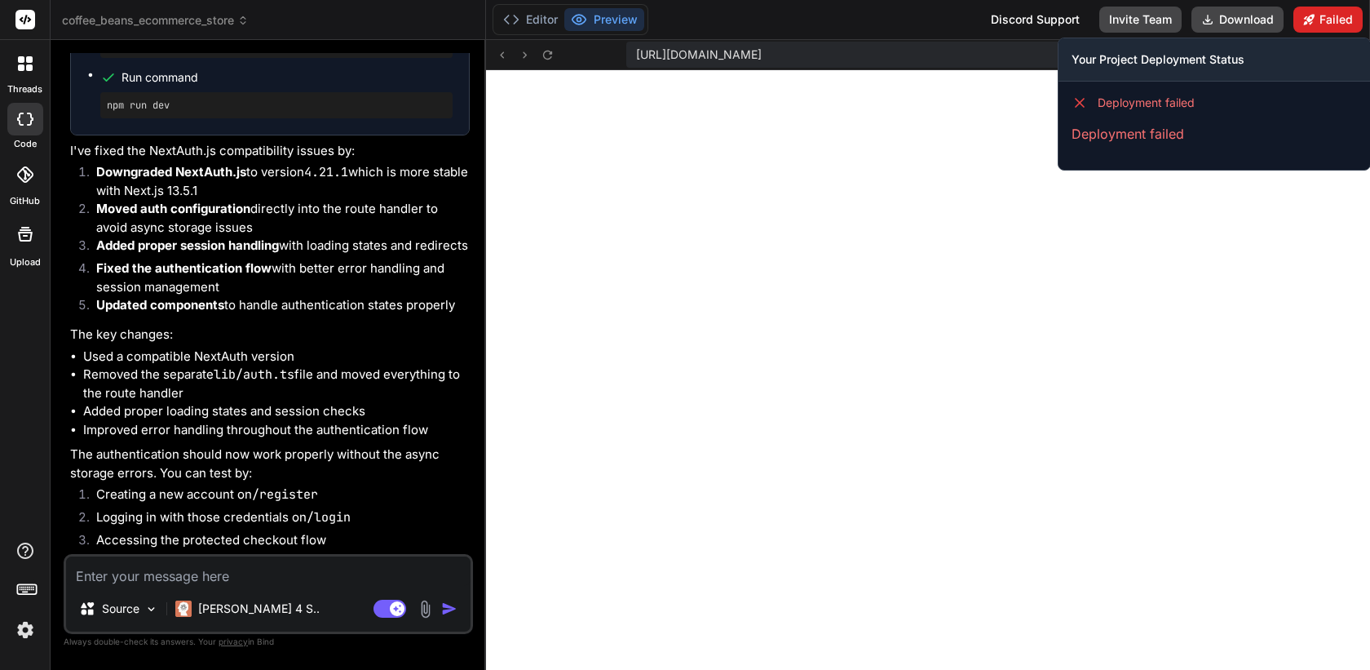
click at [1317, 12] on button "Failed" at bounding box center [1328, 20] width 69 height 26
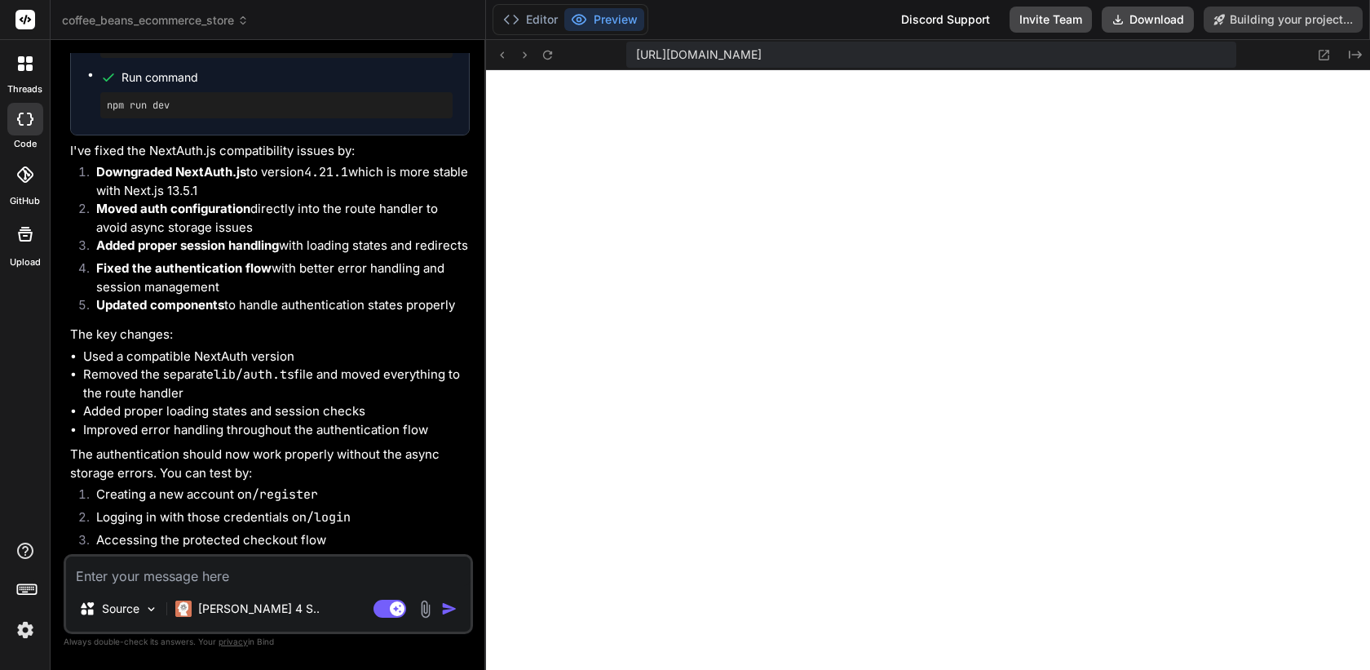
click at [206, 552] on li "Accessing the protected checkout flow" at bounding box center [276, 542] width 387 height 23
click at [201, 572] on textarea at bounding box center [268, 570] width 405 height 29
type textarea "x"
type textarea "a"
type textarea "x"
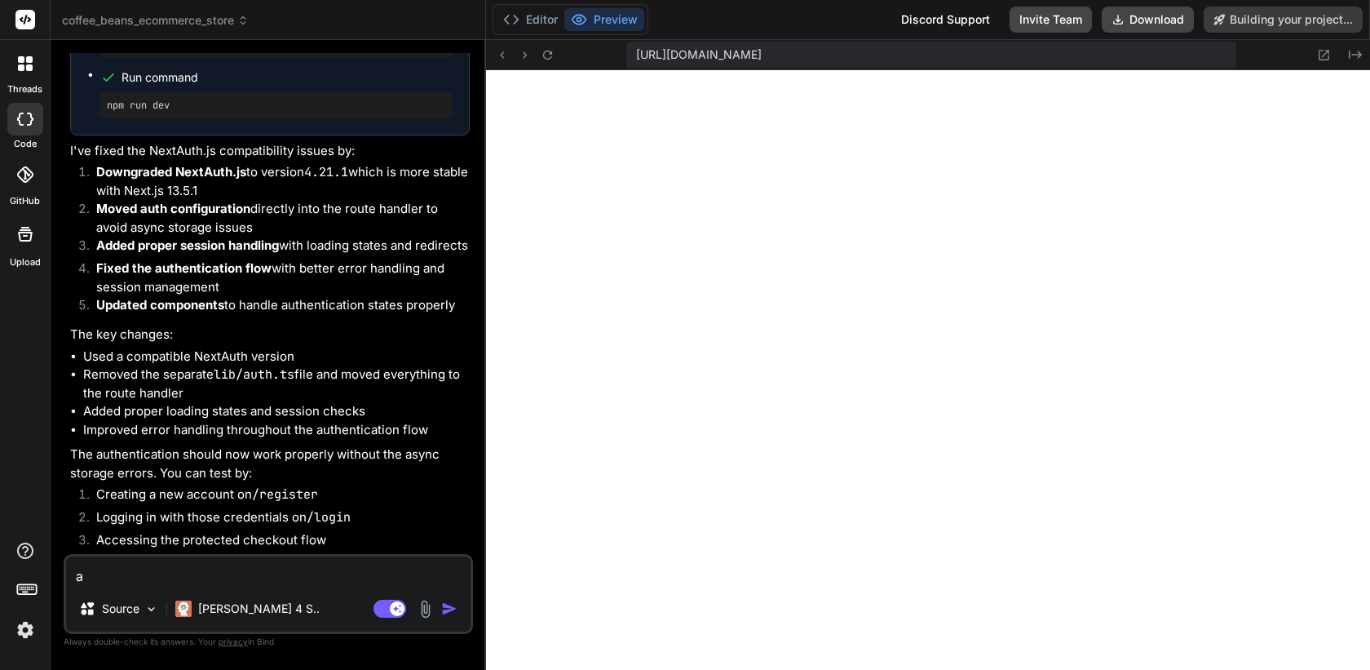
type textarea "ad"
type textarea "x"
type textarea "add"
type textarea "x"
type textarea "add"
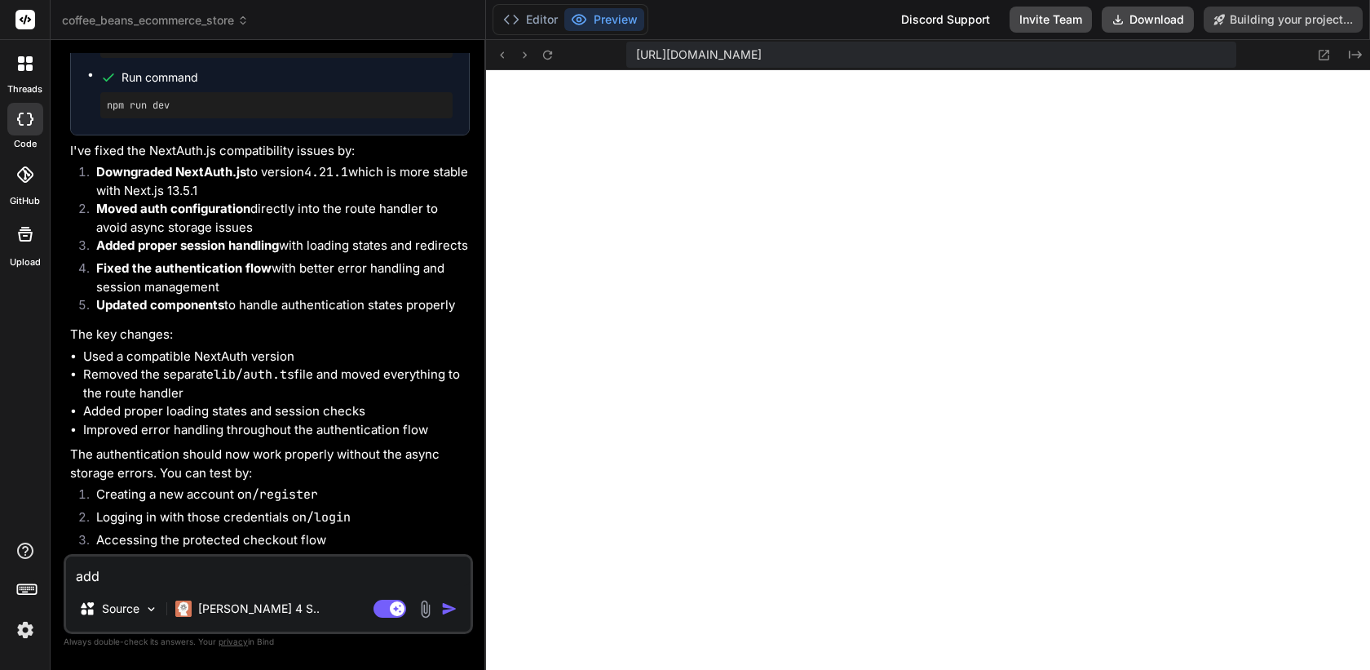
type textarea "x"
type textarea "add a"
type textarea "x"
type textarea "add an"
type textarea "x"
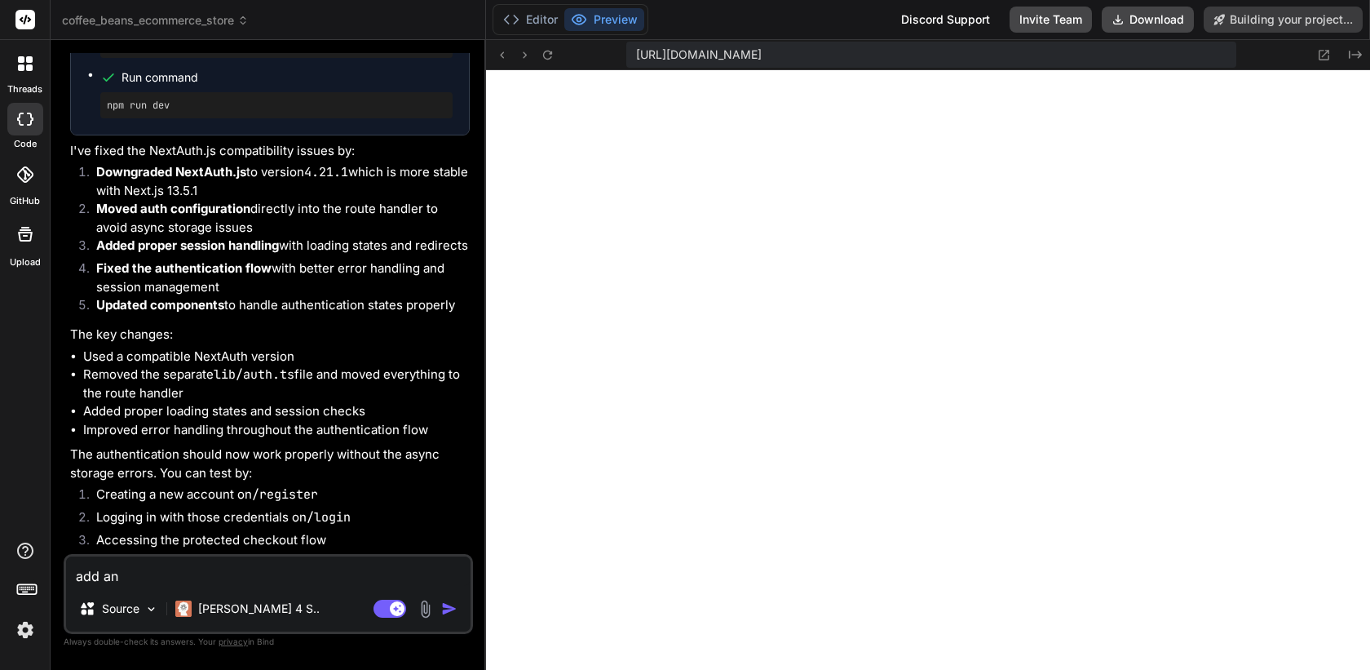
type textarea "add an"
type textarea "x"
type textarea "add an a"
type textarea "x"
type textarea "add an adm"
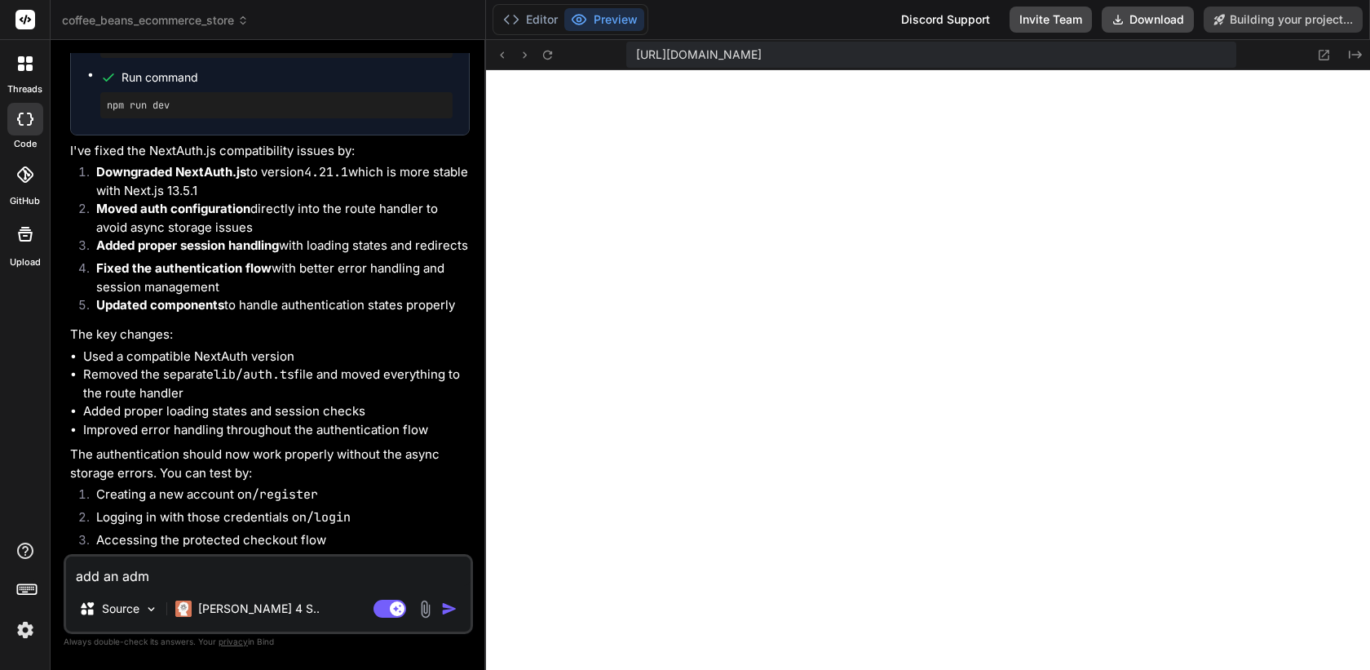
type textarea "x"
type textarea "add an admi"
type textarea "x"
type textarea "add an admin"
type textarea "x"
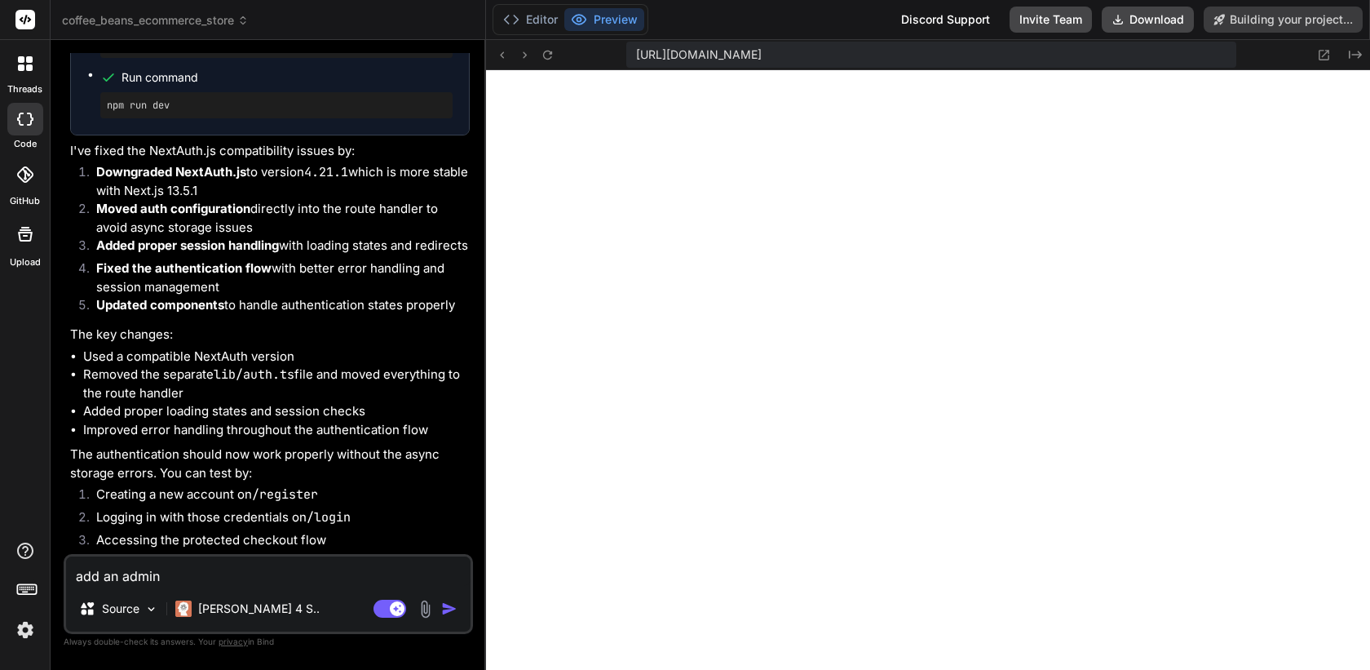
type textarea "add an admin"
type textarea "x"
type textarea "add an admin p"
type textarea "x"
type textarea "add an admin pa"
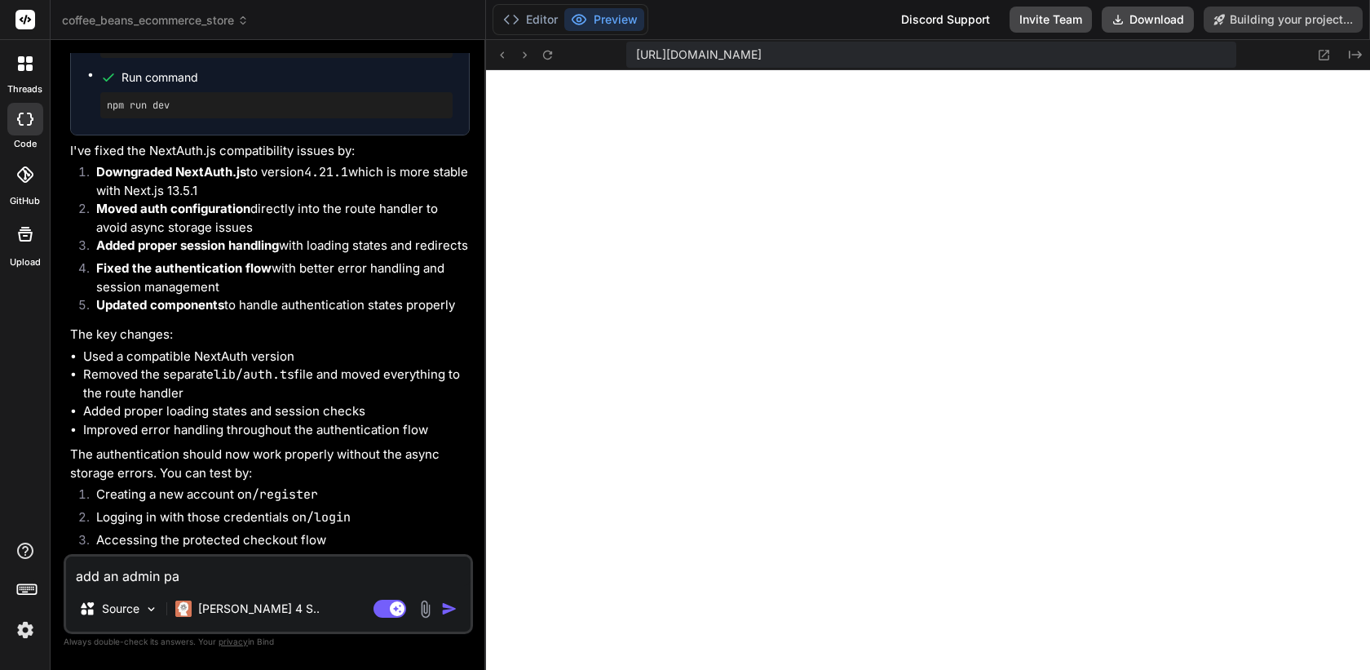
type textarea "x"
type textarea "add an admin pan"
type textarea "x"
type textarea "add an admin pane"
type textarea "x"
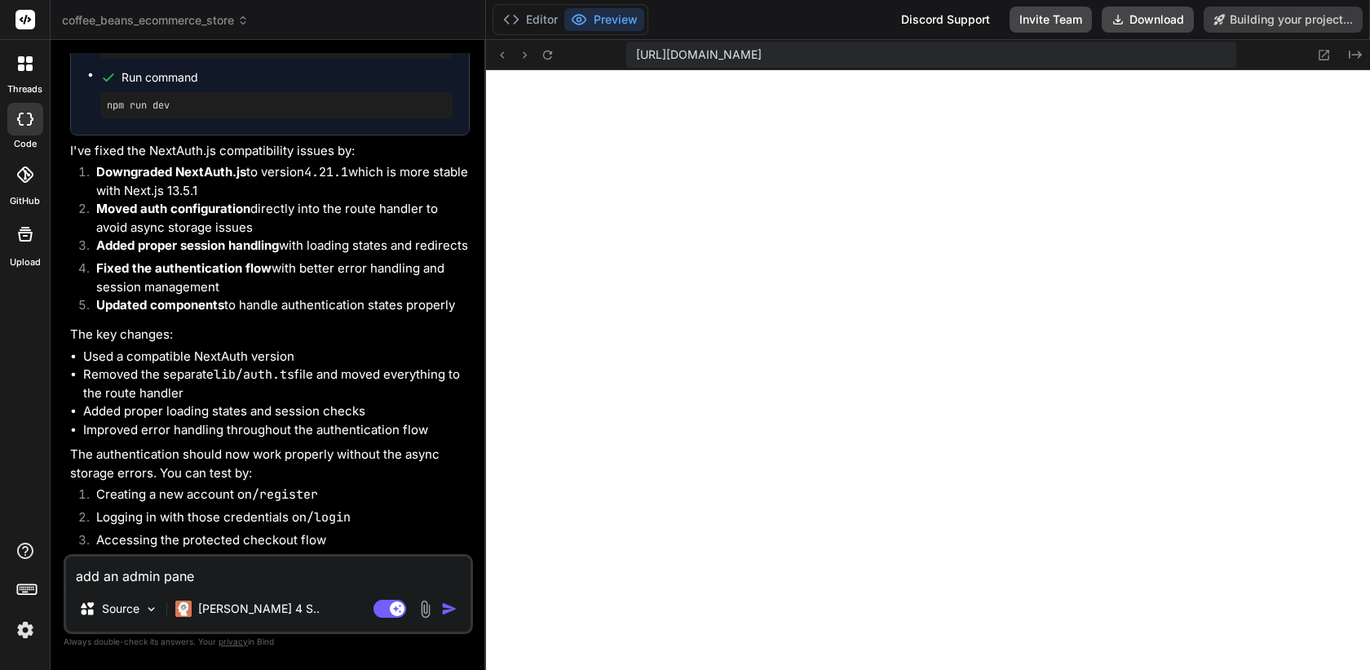
type textarea "add an admin panel"
type textarea "x"
type textarea "add an admin panel"
type textarea "x"
type textarea "add an admin panel f"
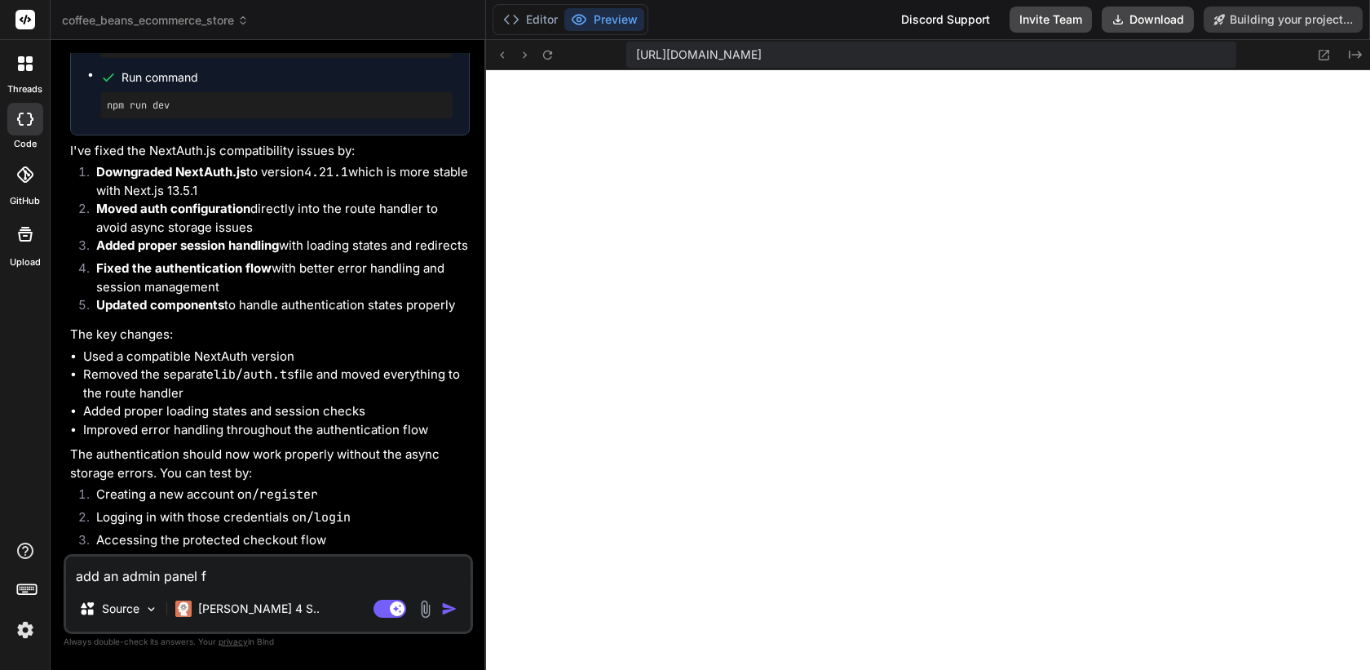
type textarea "x"
type textarea "add an admin panel fo"
type textarea "x"
type textarea "add an admin panel for"
type textarea "x"
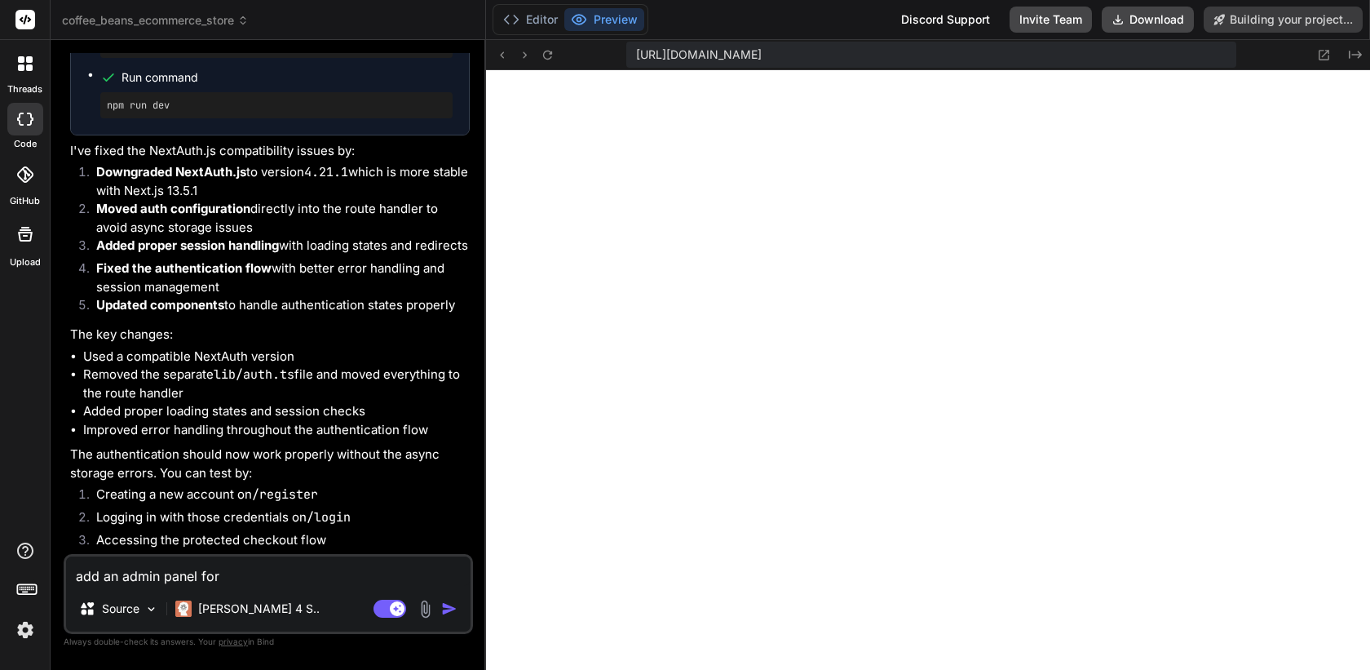
type textarea "add an admin panel fo"
type textarea "x"
type textarea "add an admin panel f"
type textarea "x"
type textarea "add an admin panel fs"
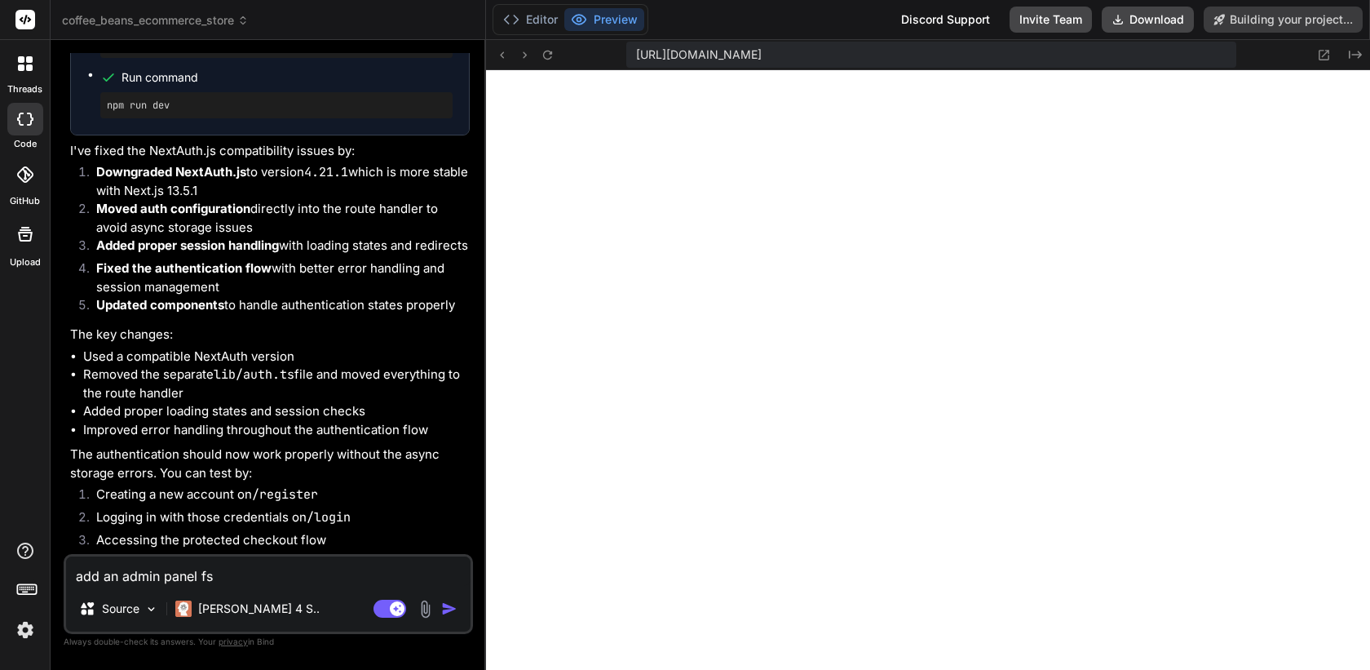
type textarea "x"
type textarea "add an admin panel f"
type textarea "x"
type textarea "add an admin panel"
type textarea "x"
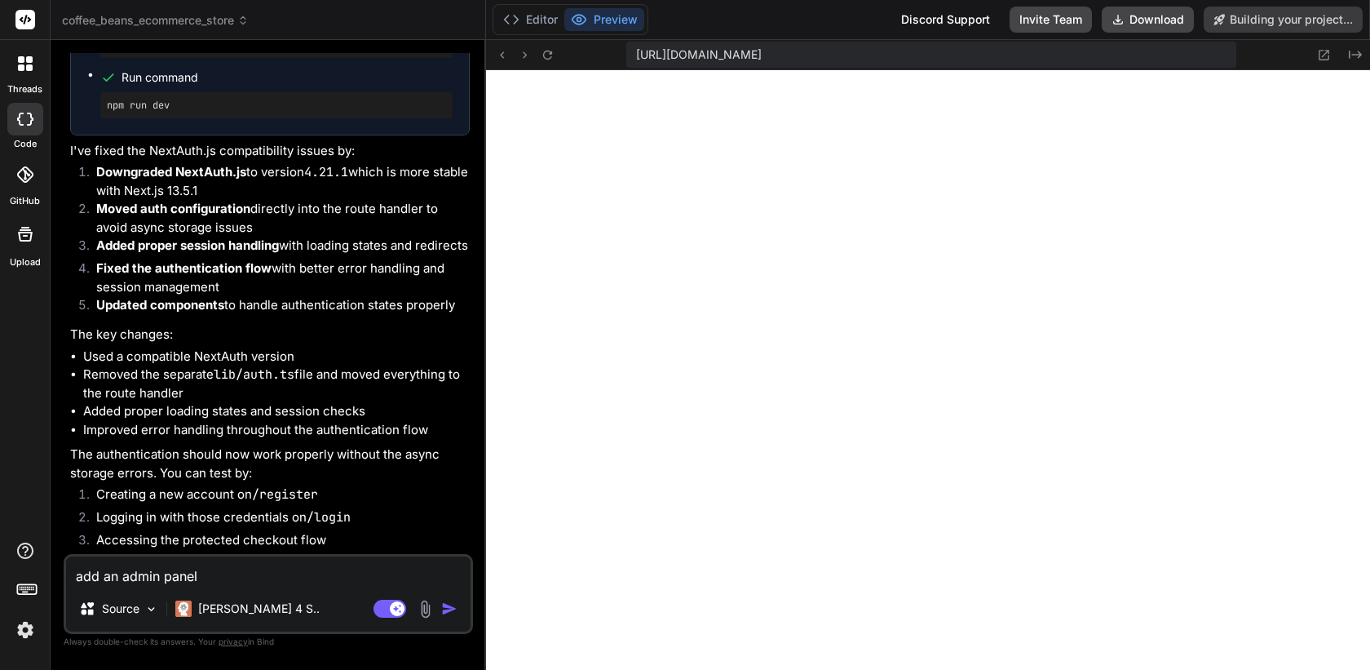
type textarea "add an admin panel s"
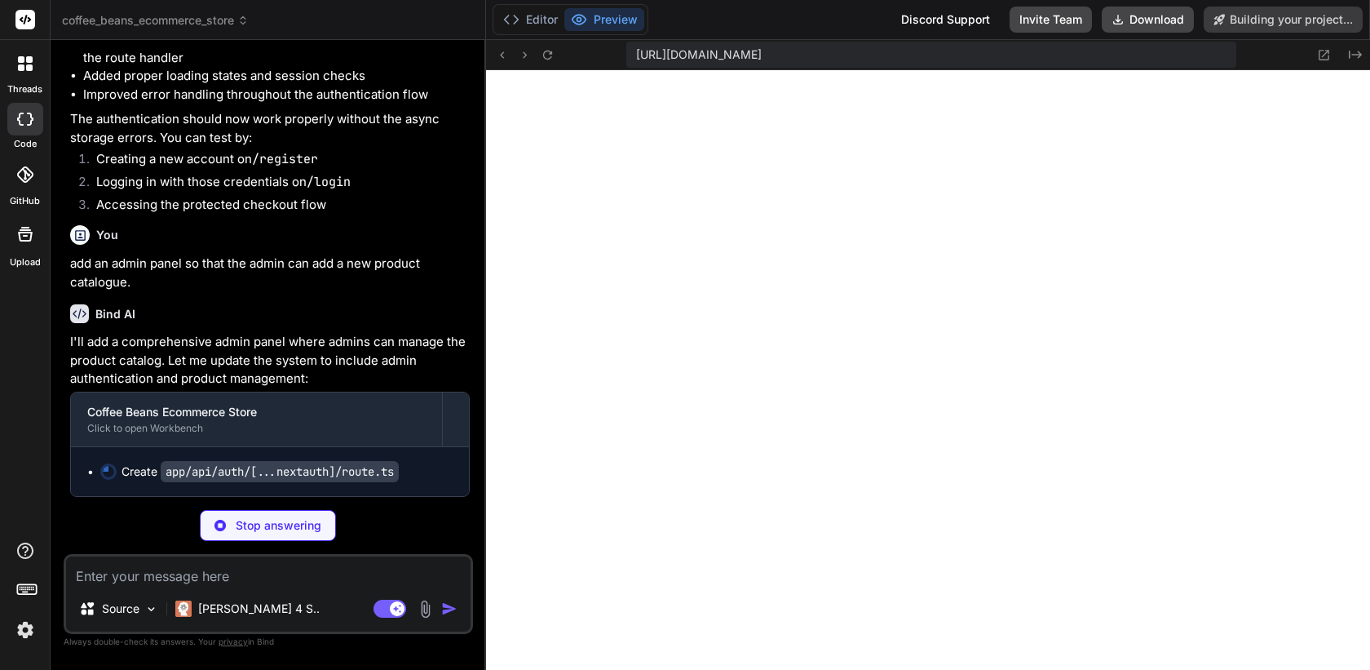
scroll to position [4240, 0]
click at [219, 272] on p "add an admin panel so that the admin can add a new product catalogue." at bounding box center [270, 273] width 400 height 37
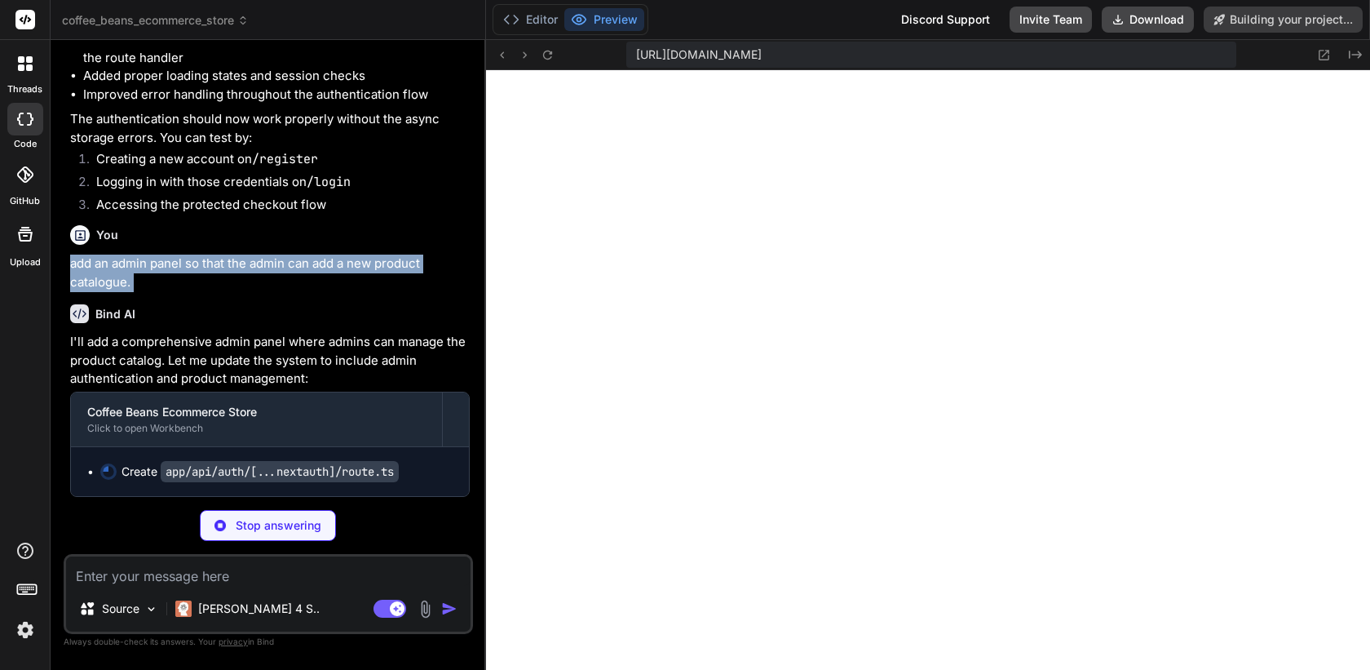
click at [219, 272] on p "add an admin panel so that the admin can add a new product catalogue." at bounding box center [270, 273] width 400 height 37
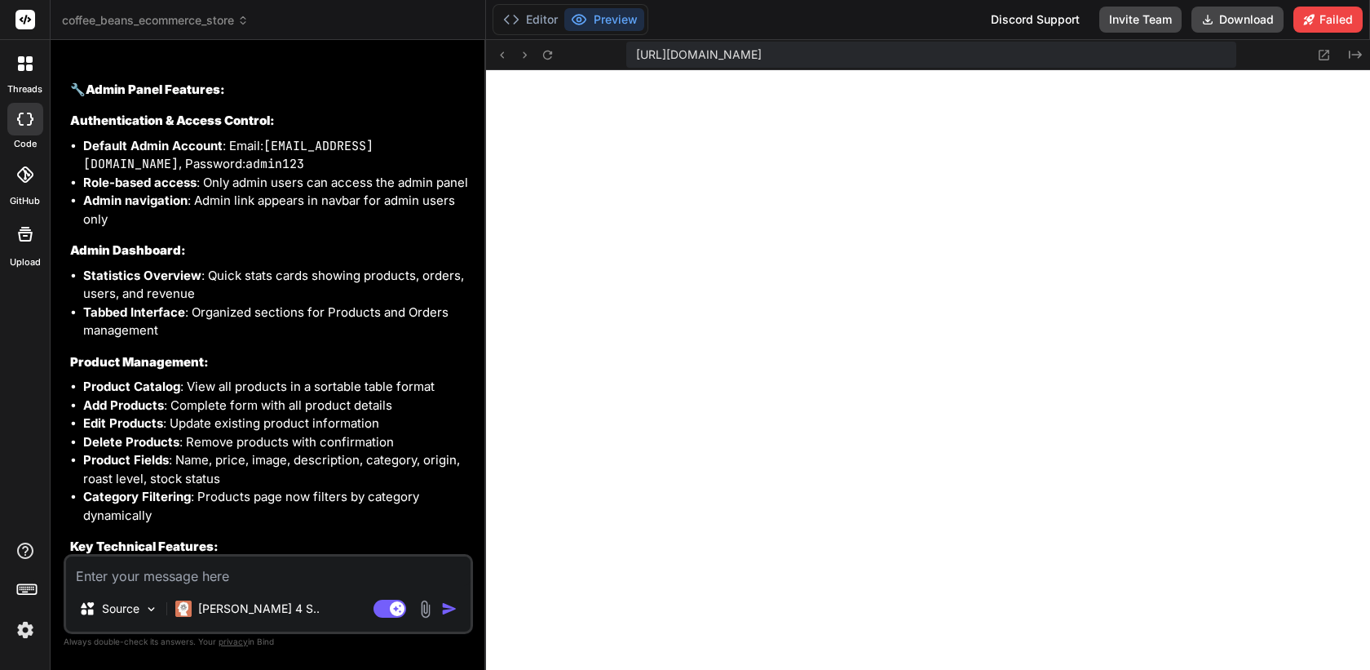
scroll to position [5007, 0]
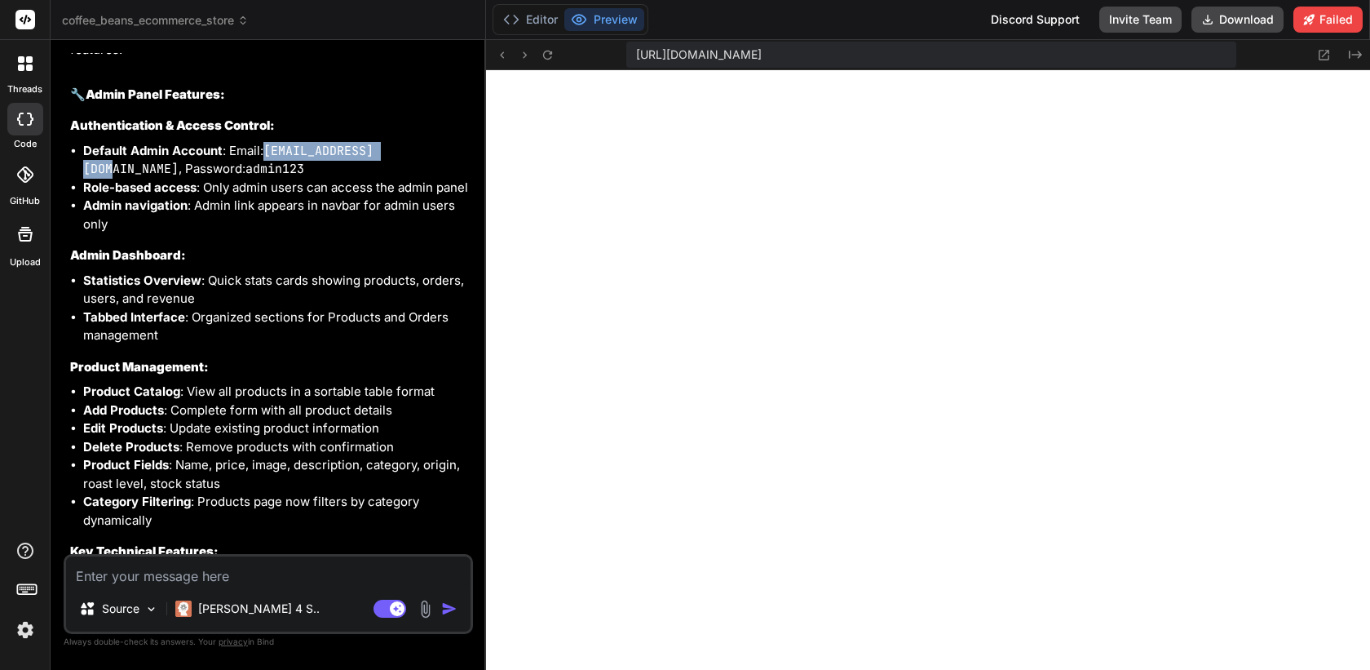
drag, startPoint x: 266, startPoint y: 185, endPoint x: 403, endPoint y: 188, distance: 137.1
click at [374, 178] on code "[EMAIL_ADDRESS][DOMAIN_NAME]" at bounding box center [228, 160] width 290 height 35
copy code "[EMAIL_ADDRESS][DOMAIN_NAME]"
click at [246, 177] on code "admin123" at bounding box center [275, 169] width 59 height 16
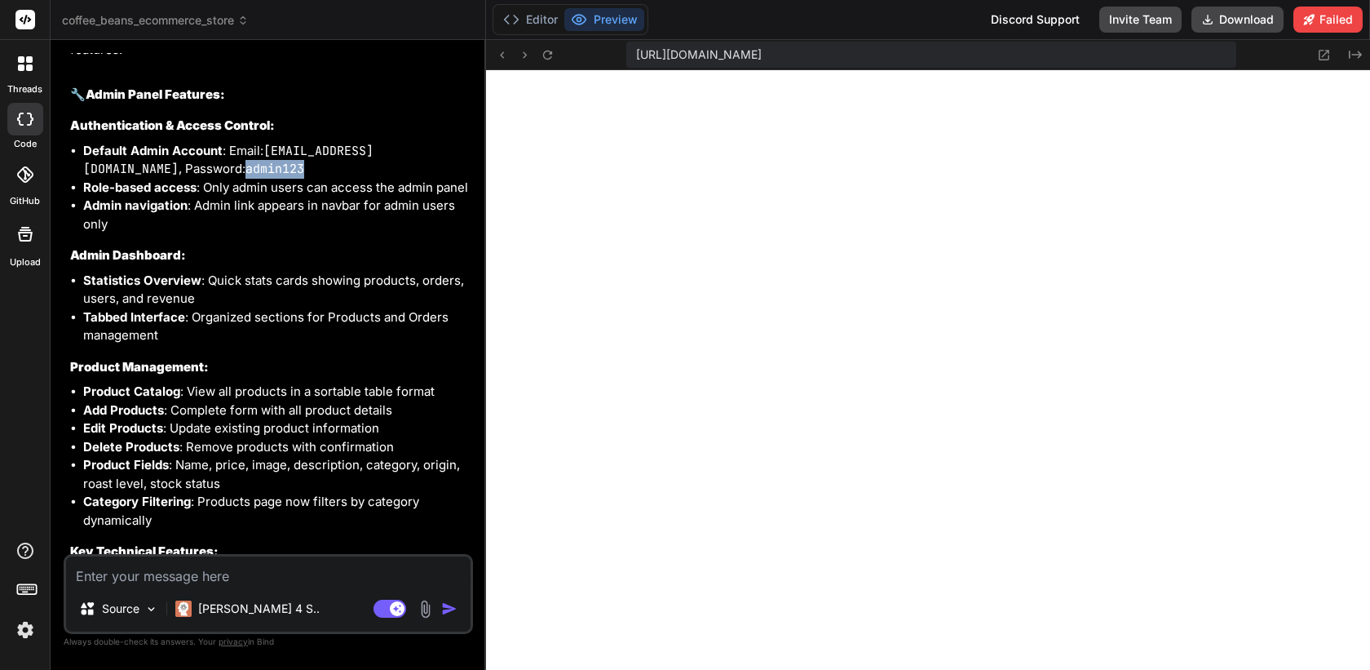
copy code "admin123"
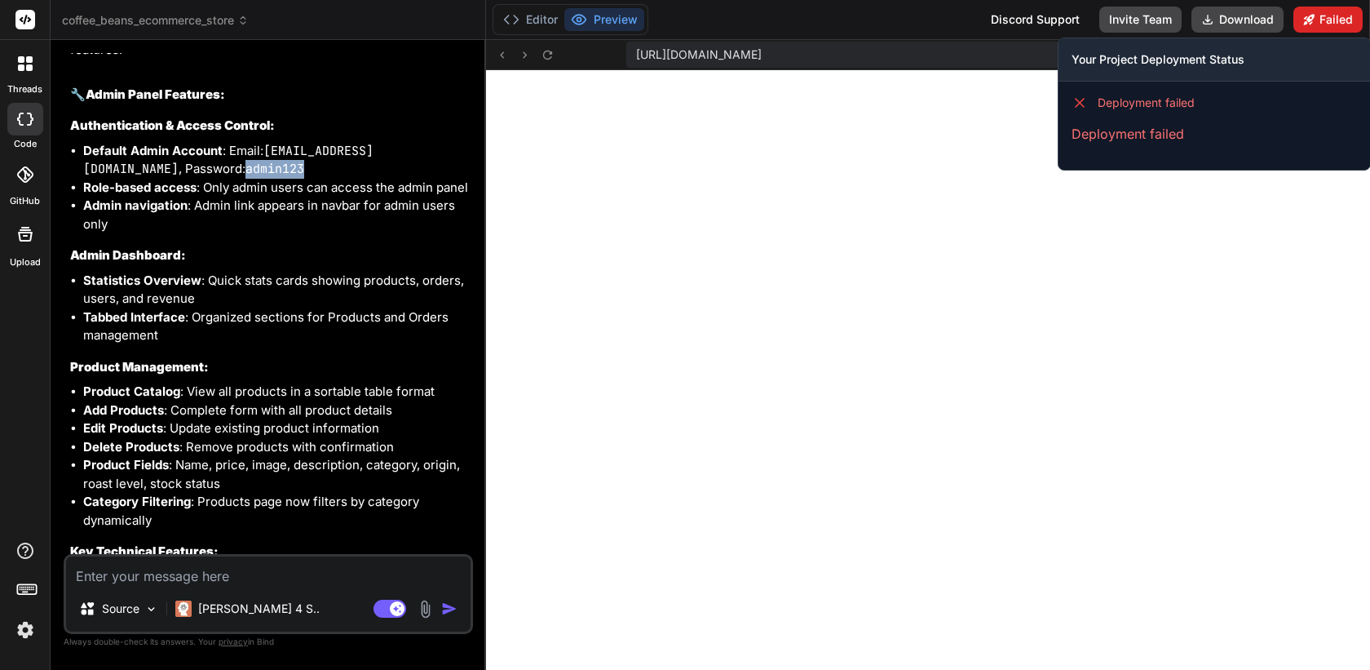
click at [1330, 21] on button "Failed" at bounding box center [1328, 20] width 69 height 26
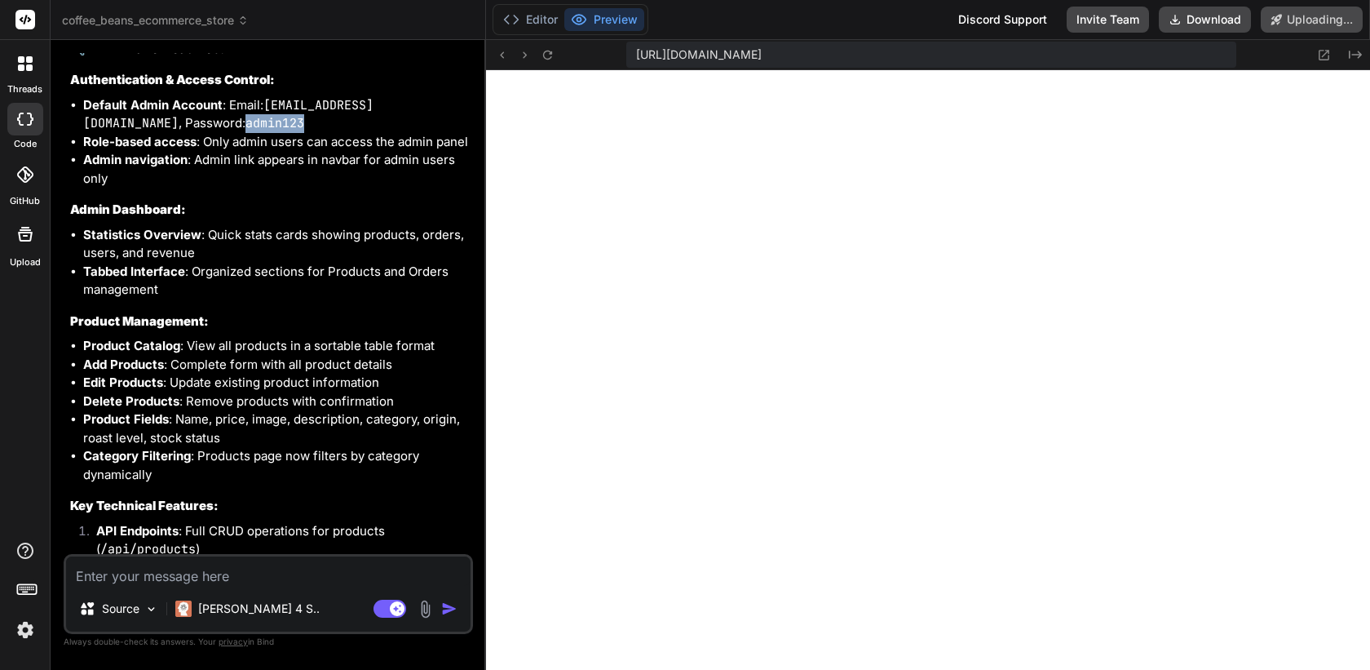
scroll to position [4961, 0]
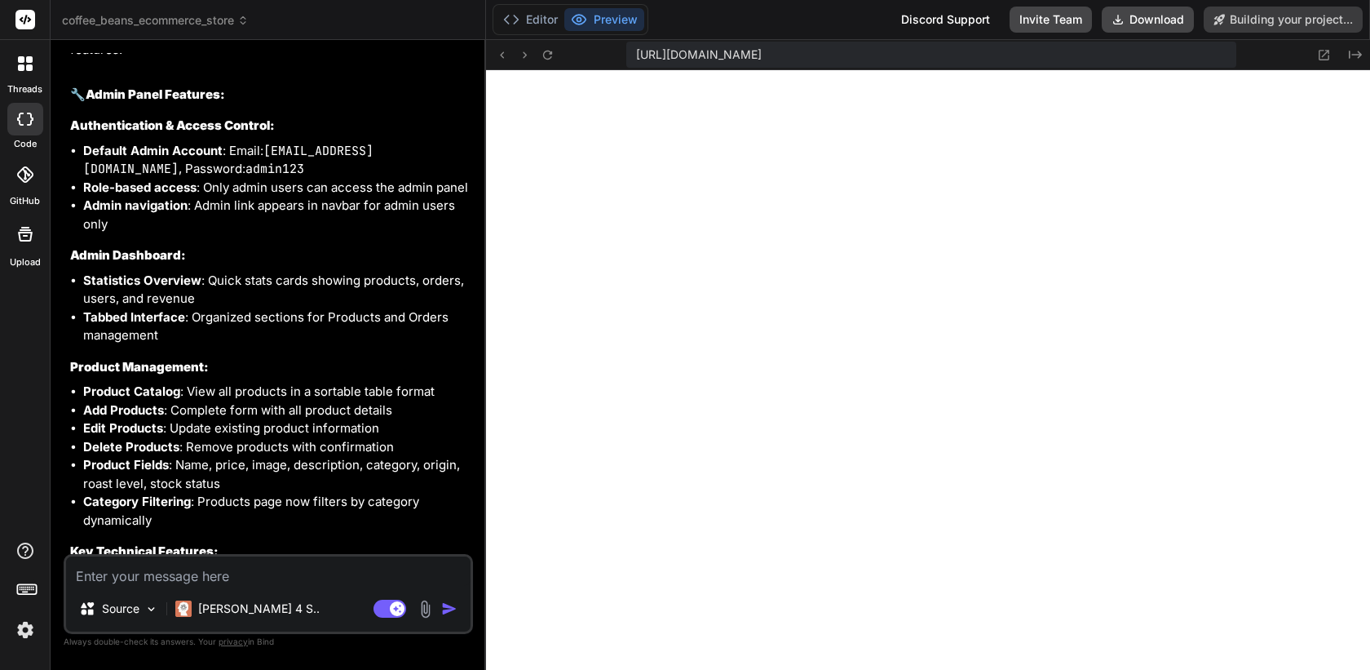
click at [347, 277] on div "I'll add a comprehensive admin panel where admins can manage the product catalo…" at bounding box center [270, 271] width 400 height 1423
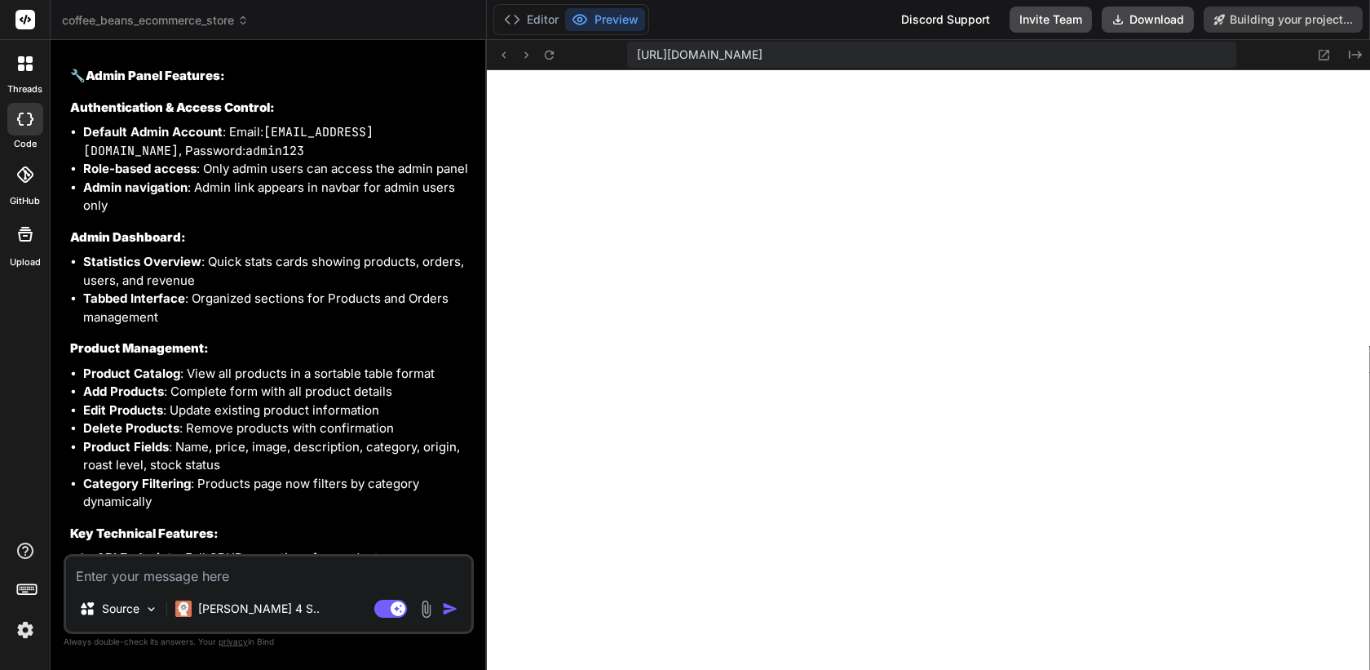
drag, startPoint x: 485, startPoint y: 262, endPoint x: 454, endPoint y: 261, distance: 31.8
click at [454, 261] on div "Bind AI Web Search Created with Pixso. Code Generator You Create an ecommerce s…" at bounding box center [269, 355] width 436 height 630
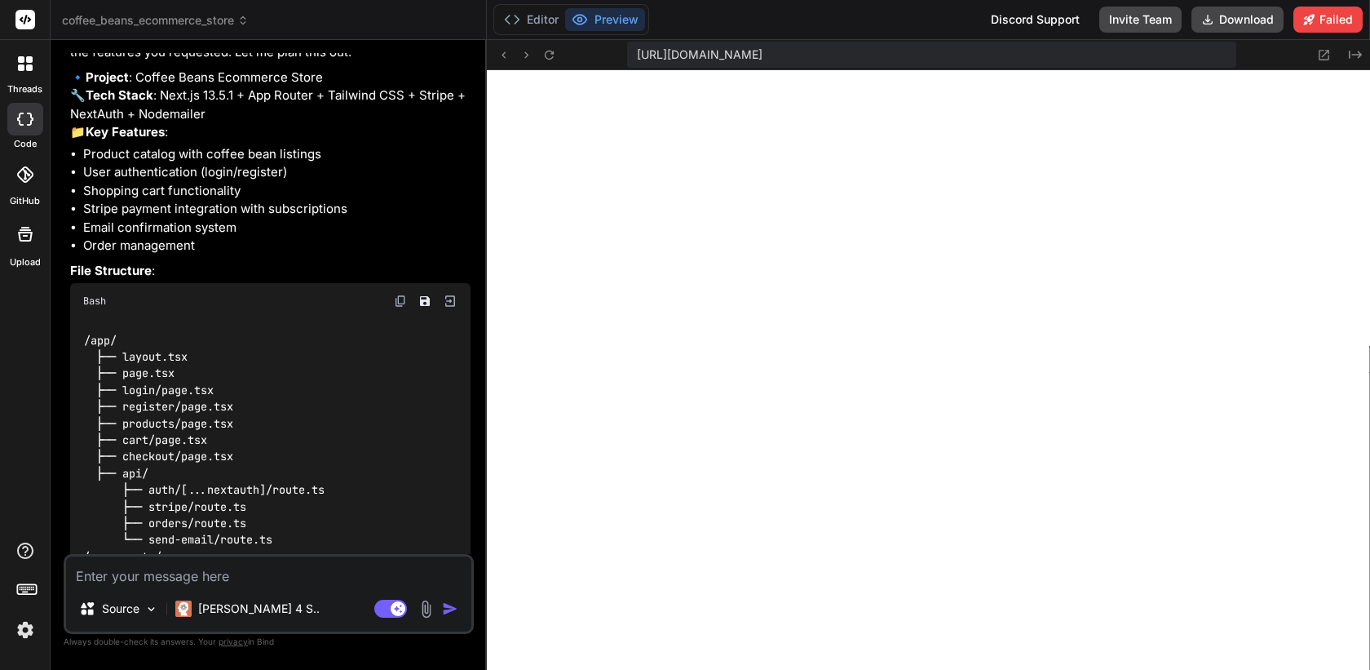
scroll to position [0, 0]
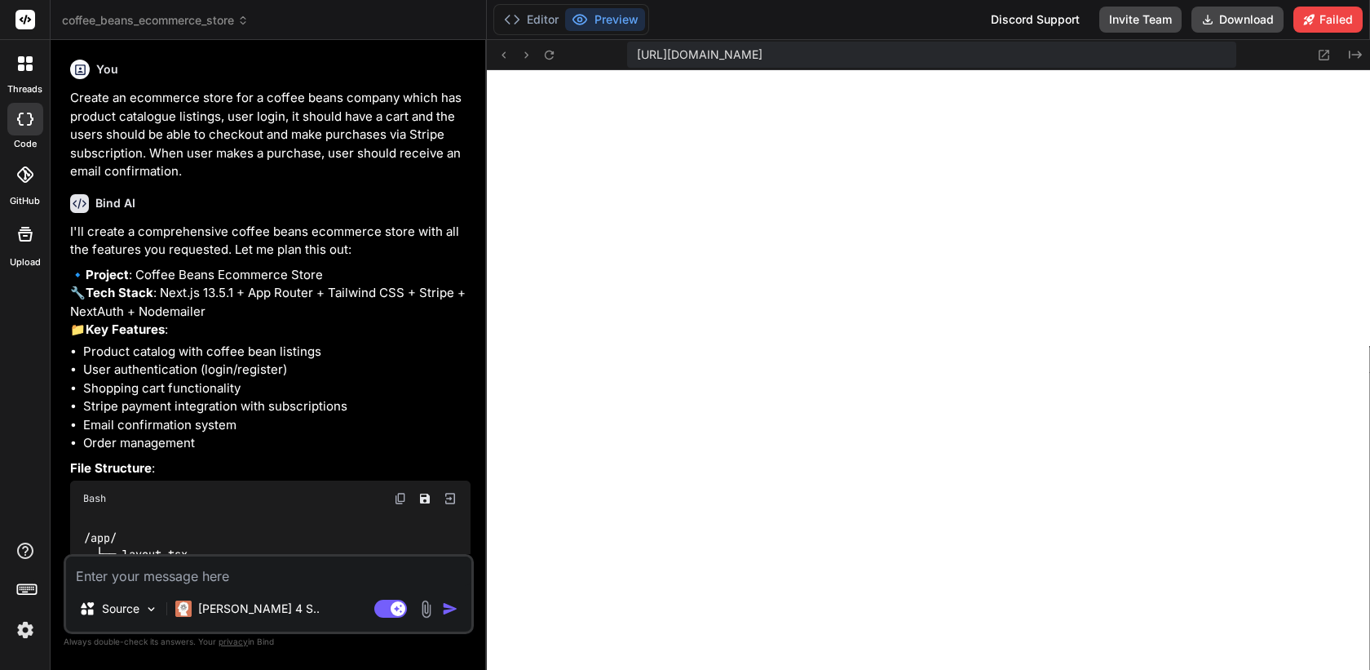
click at [198, 99] on p "Create an ecommerce store for a coffee beans company which has product catalogu…" at bounding box center [270, 135] width 401 height 92
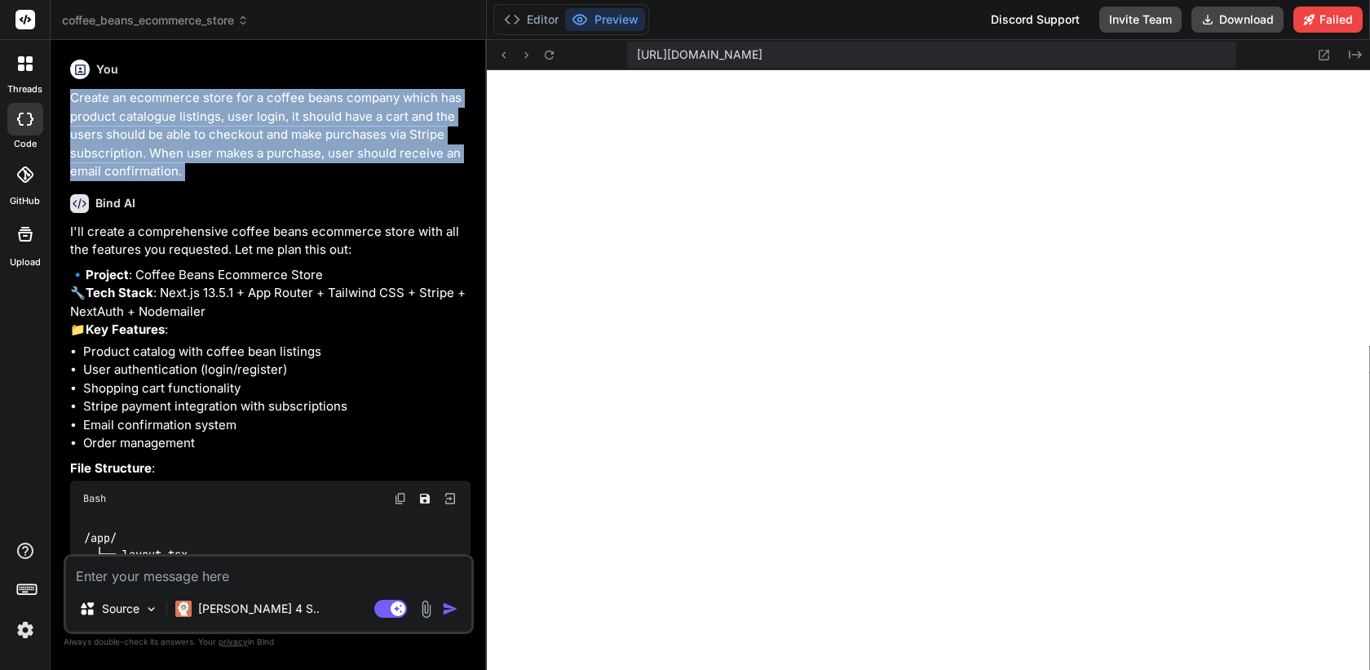
click at [198, 99] on p "Create an ecommerce store for a coffee beans company which has product catalogu…" at bounding box center [270, 135] width 401 height 92
copy div "Create an ecommerce store for a coffee beans company which has product catalogu…"
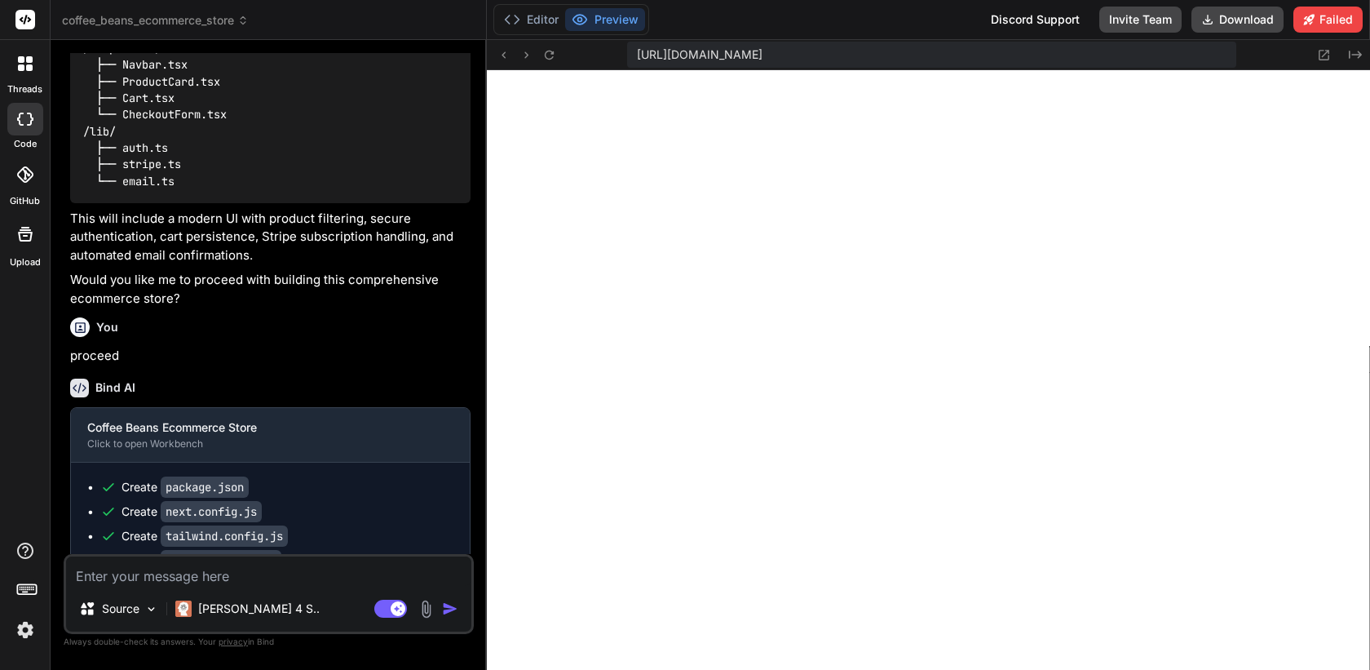
click at [243, 586] on div "Source Claude 4 S.. Agent Mode. When this toggle is activated, AI automatically…" at bounding box center [269, 594] width 410 height 80
click at [244, 567] on textarea at bounding box center [268, 570] width 405 height 29
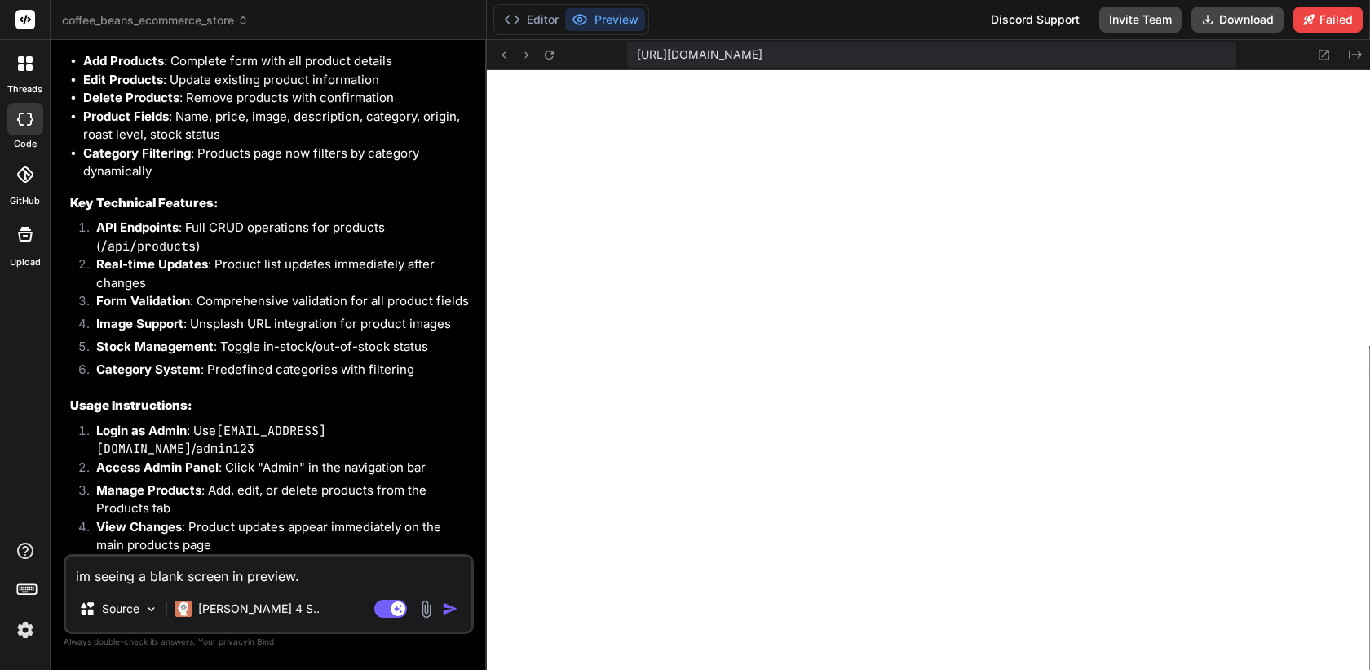
scroll to position [5202, 0]
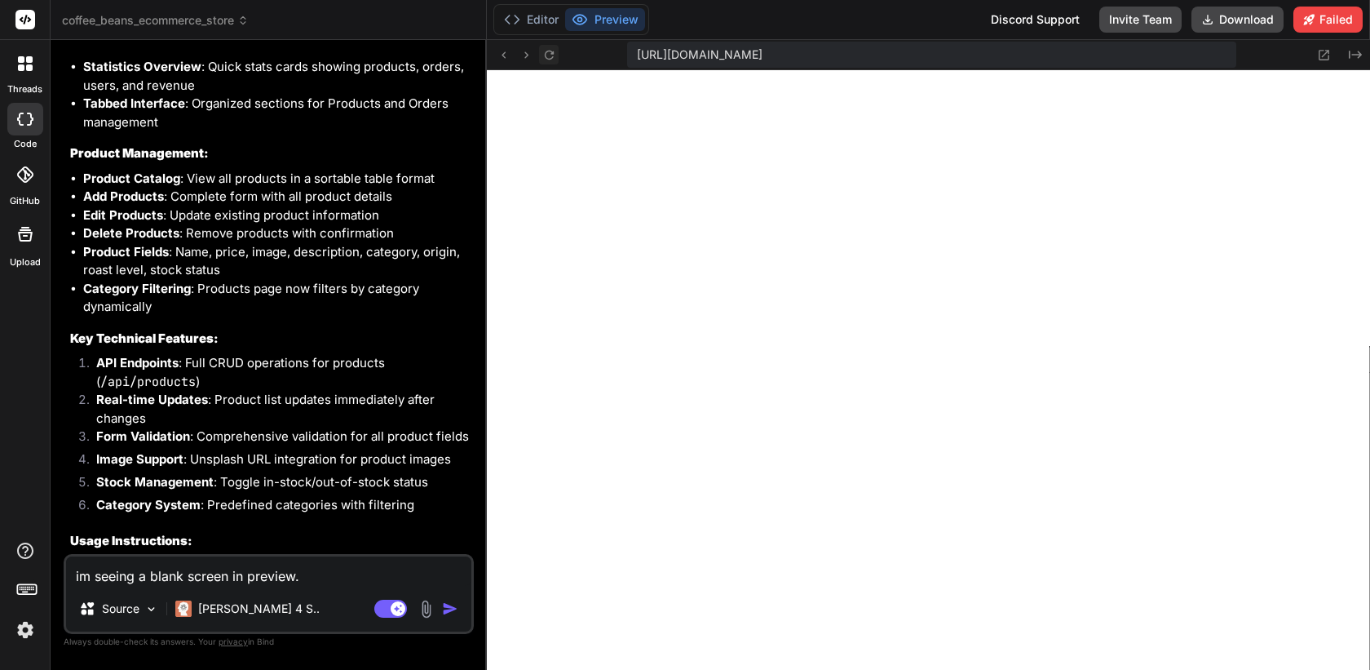
click at [549, 58] on icon at bounding box center [549, 54] width 9 height 9
